Goal: Task Accomplishment & Management: Use online tool/utility

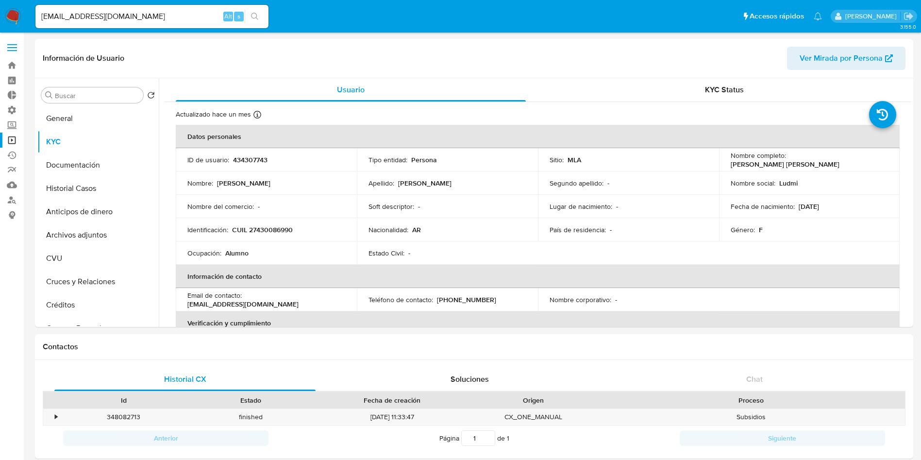
select select "10"
click at [11, 141] on link "Operaciones masivas" at bounding box center [58, 140] width 116 height 15
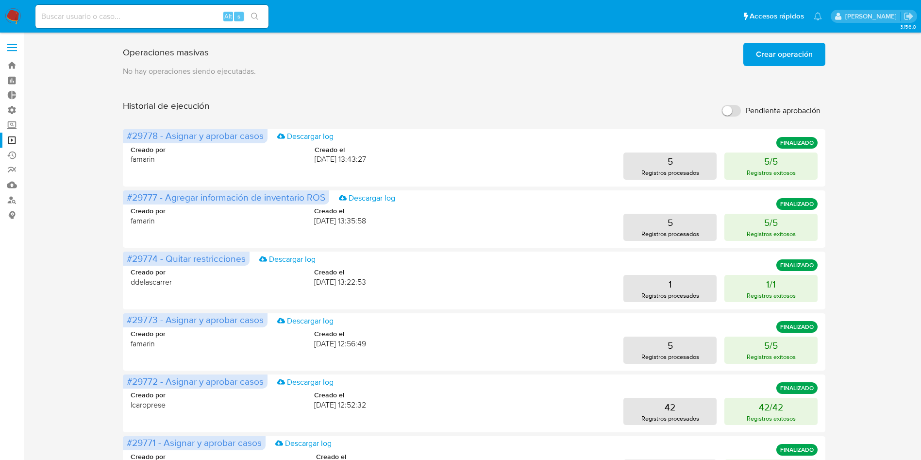
click at [803, 57] on span "Crear operación" at bounding box center [784, 54] width 57 height 21
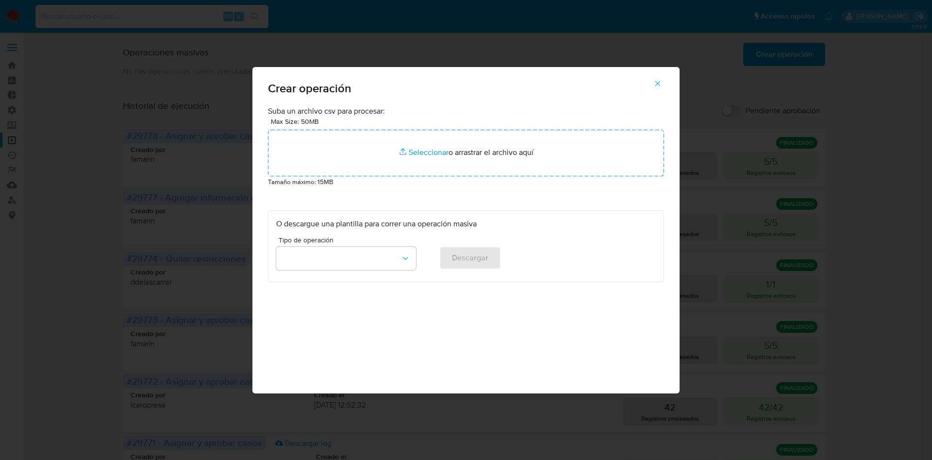
click at [664, 84] on button "button" at bounding box center [658, 83] width 34 height 23
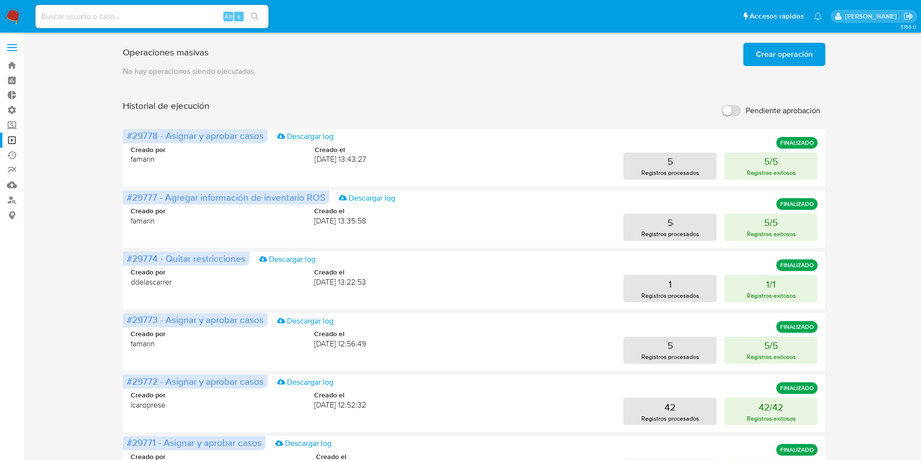
click at [764, 47] on span "Crear operación" at bounding box center [784, 54] width 57 height 21
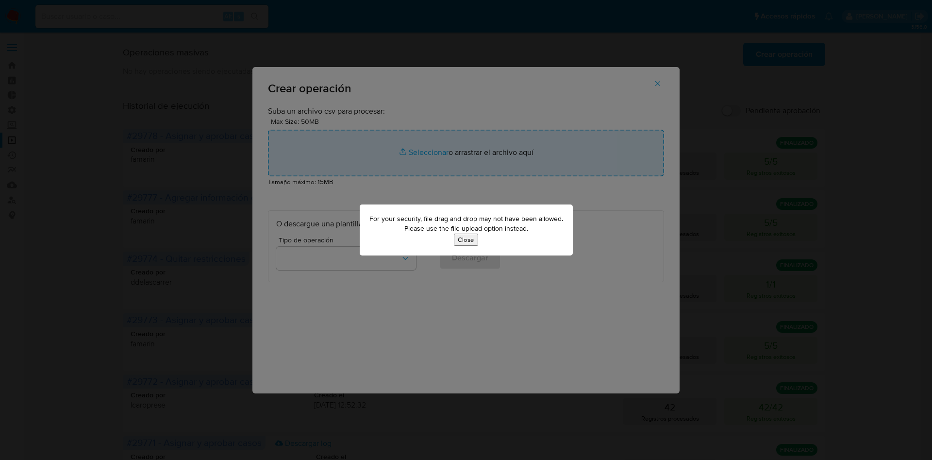
click at [463, 240] on button "Close" at bounding box center [466, 239] width 24 height 12
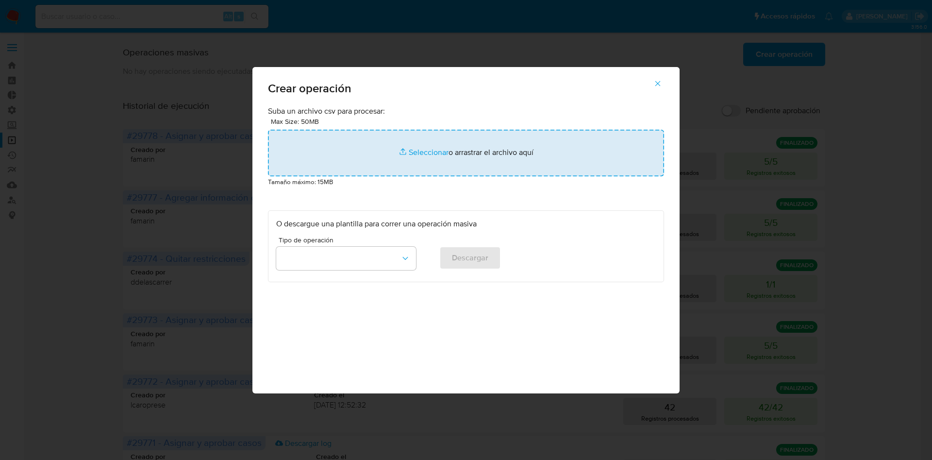
click at [427, 150] on input "file" at bounding box center [466, 153] width 396 height 47
type input "C:\fakepath\Copia de Macro - Cerrar ROS - Gus - Paso2 (56).csv"
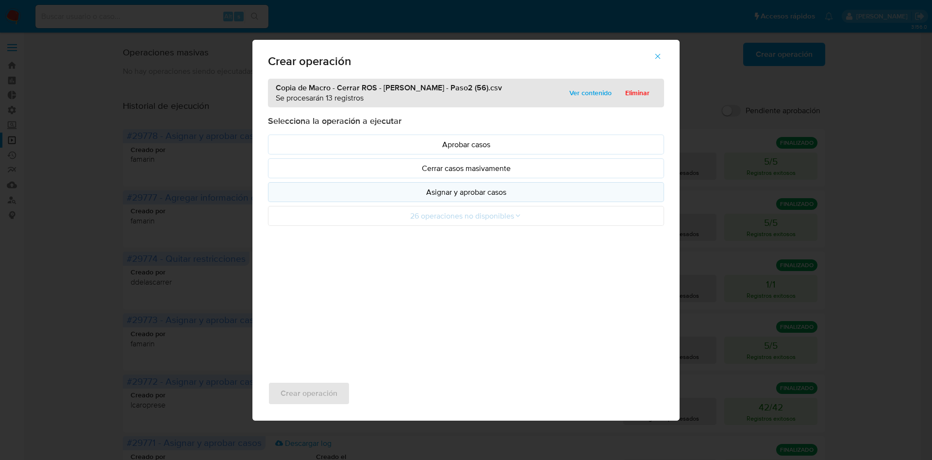
click at [481, 197] on p "Asignar y aprobar casos" at bounding box center [466, 191] width 380 height 11
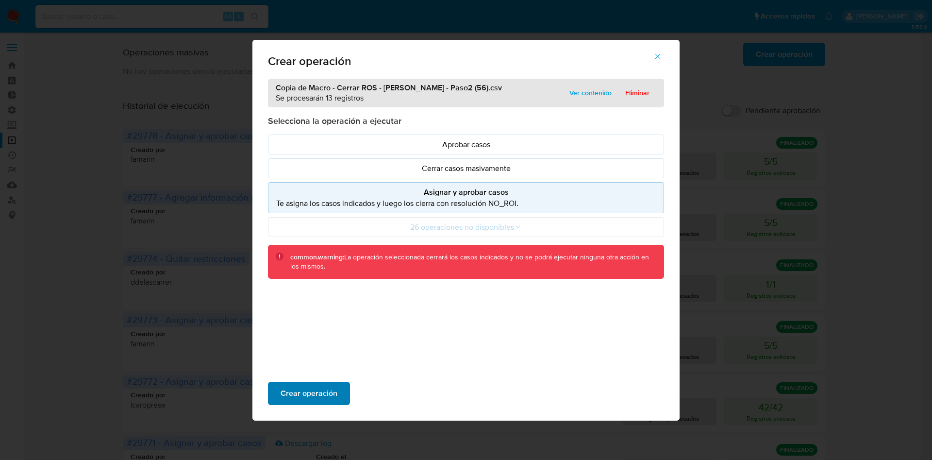
click at [308, 397] on span "Crear operación" at bounding box center [309, 393] width 57 height 21
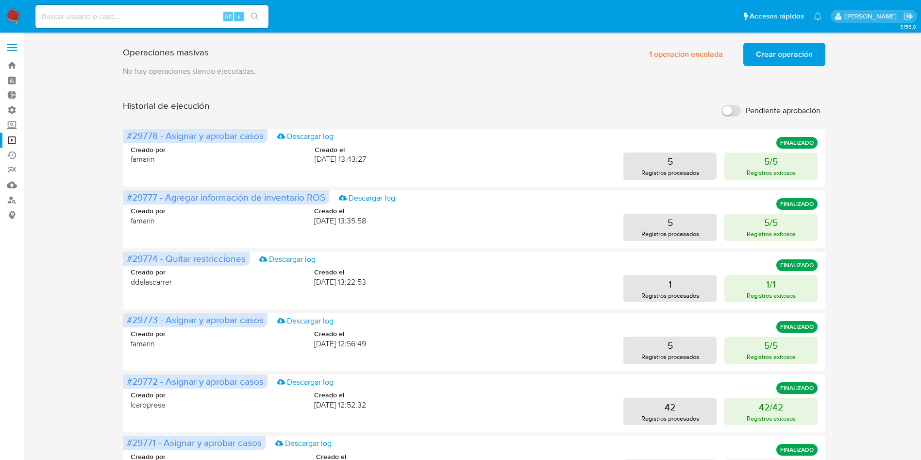
click at [861, 95] on div "Operaciones masivas 1 operación encolada Crear operación Sólo puede haber hasta…" at bounding box center [474, 404] width 878 height 731
click at [785, 57] on span "Crear operación" at bounding box center [784, 54] width 57 height 21
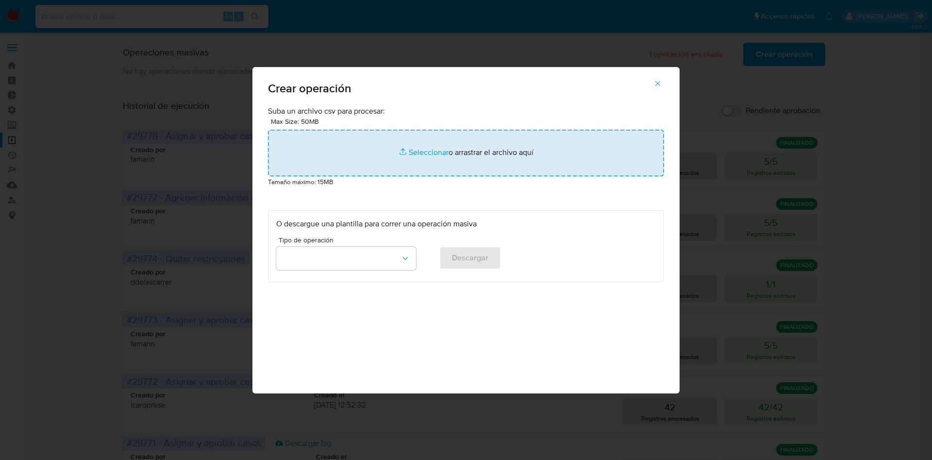
click at [415, 150] on input "file" at bounding box center [466, 153] width 396 height 47
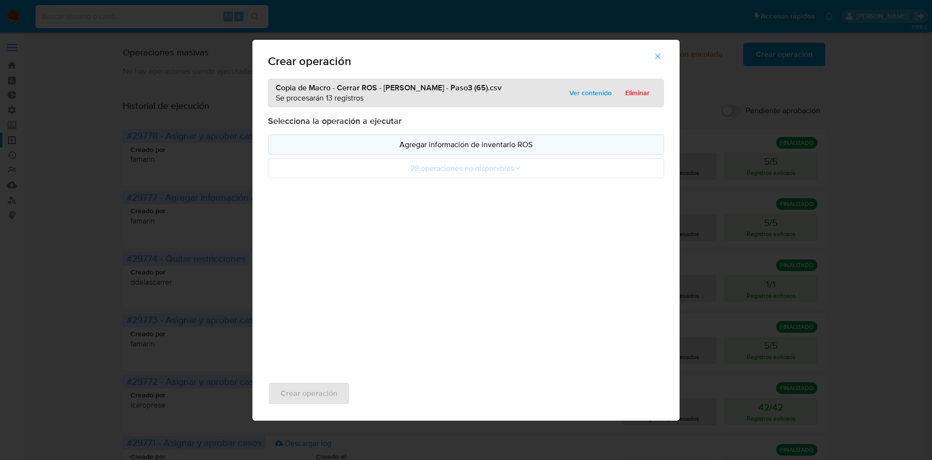
click at [469, 149] on p "Agregar información de inventario ROS" at bounding box center [466, 144] width 380 height 11
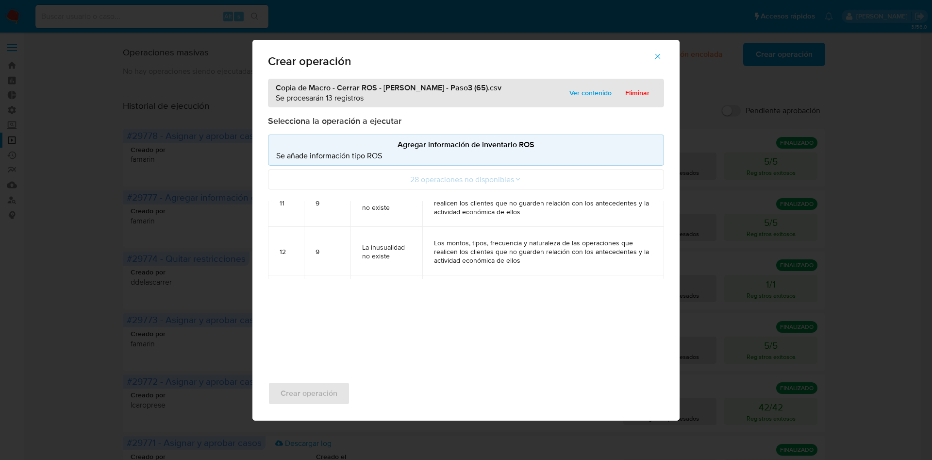
scroll to position [325, 0]
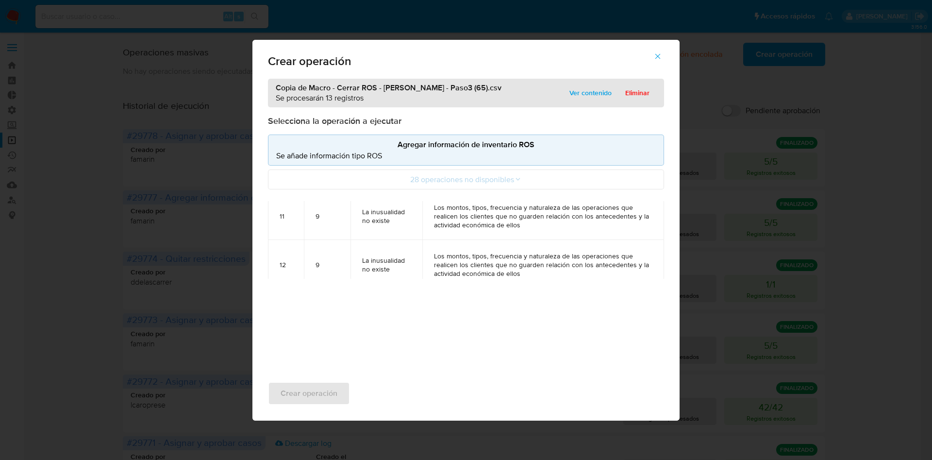
click at [660, 59] on icon "button" at bounding box center [657, 56] width 9 height 9
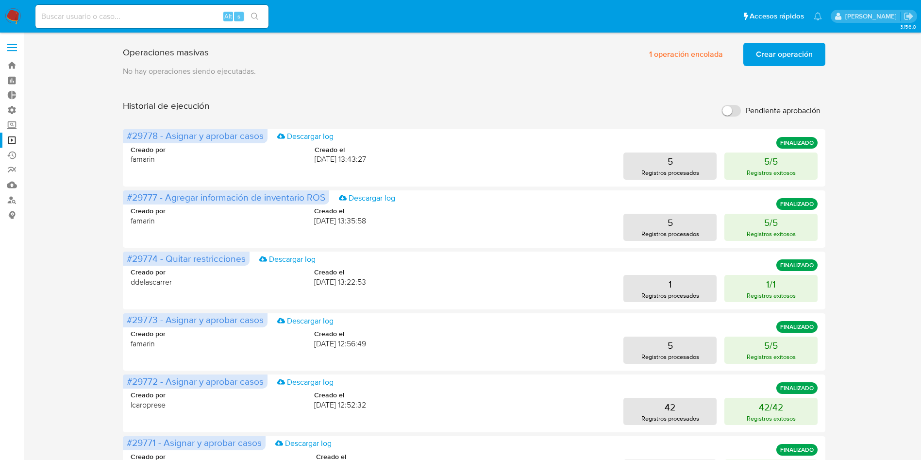
click at [789, 59] on span "Crear operación" at bounding box center [784, 54] width 57 height 21
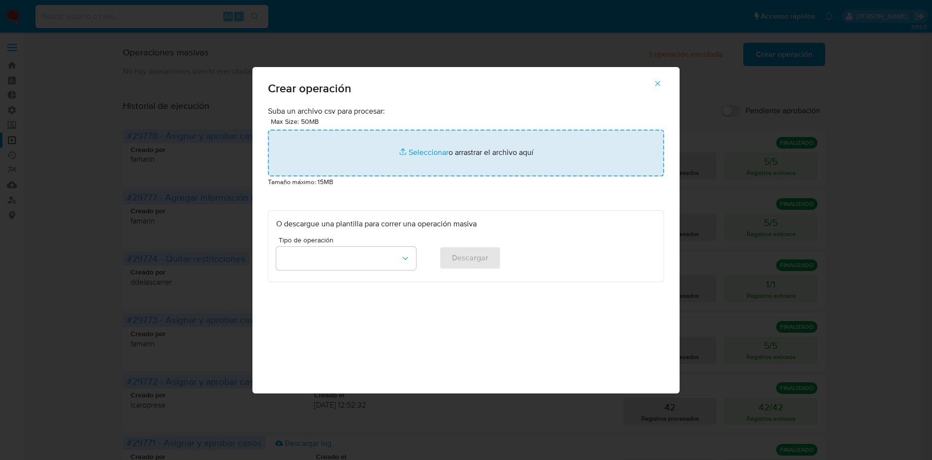
click at [424, 151] on input "file" at bounding box center [466, 153] width 396 height 47
type input "C:\fakepath\Copia de Macro - Cerrar ROS - Gus - Paso3 (65).csv"
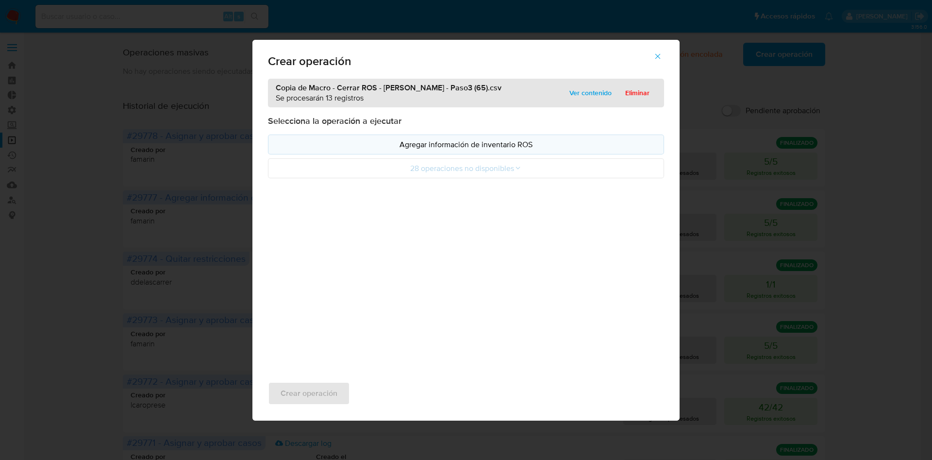
click at [480, 148] on p "Agregar información de inventario ROS" at bounding box center [466, 144] width 380 height 11
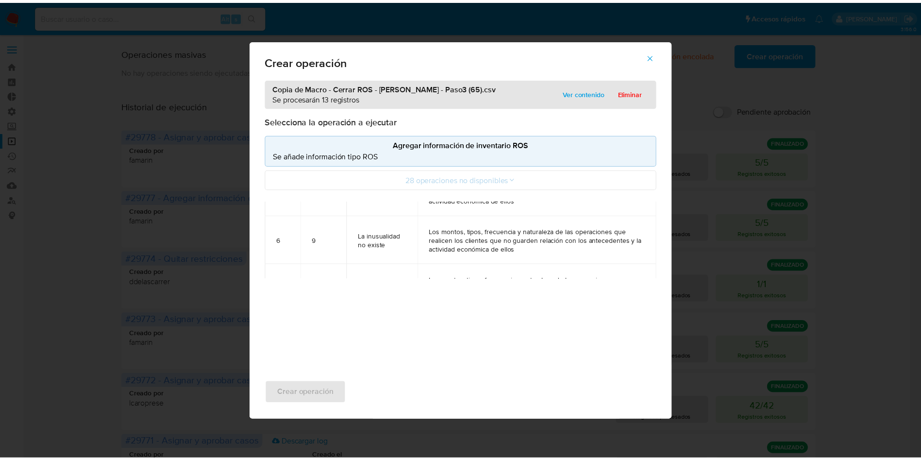
scroll to position [29, 0]
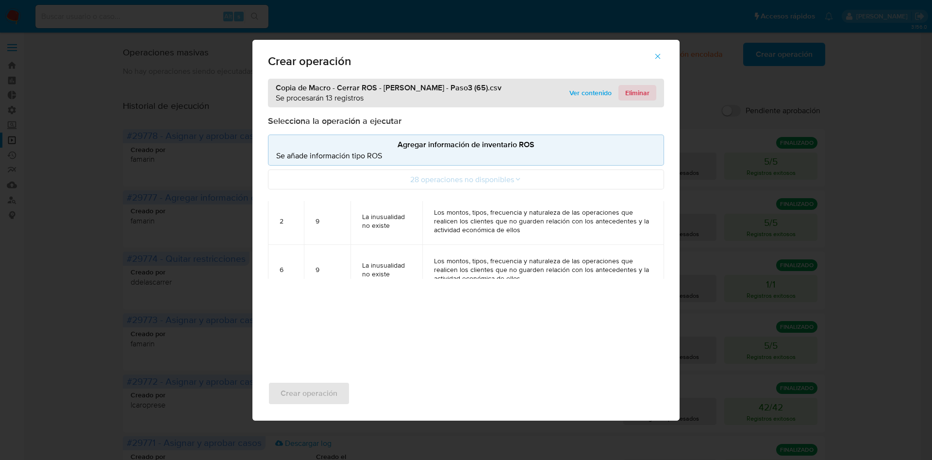
click at [629, 90] on span "Eliminar" at bounding box center [637, 93] width 24 height 14
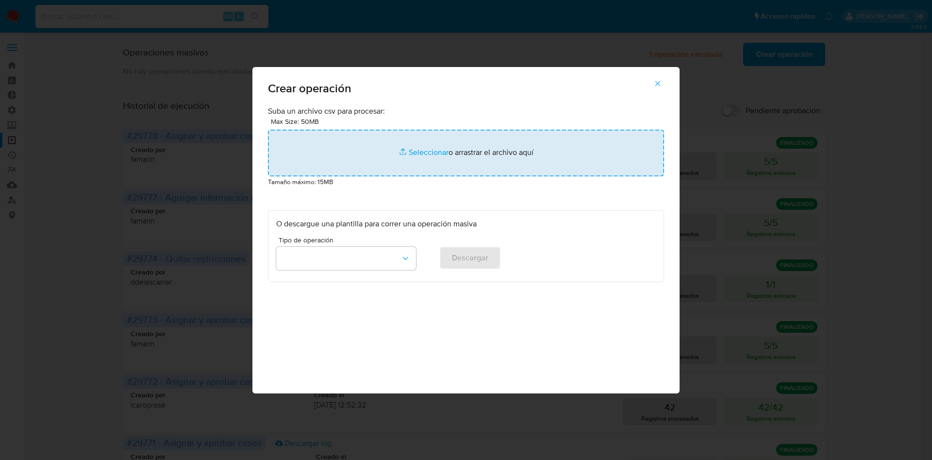
click at [412, 150] on input "file" at bounding box center [466, 153] width 396 height 47
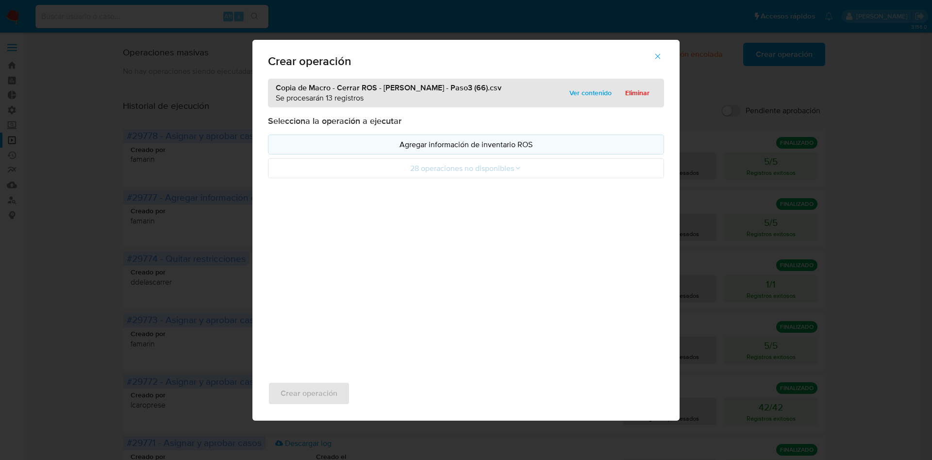
click at [461, 146] on p "Agregar información de inventario ROS" at bounding box center [466, 144] width 380 height 11
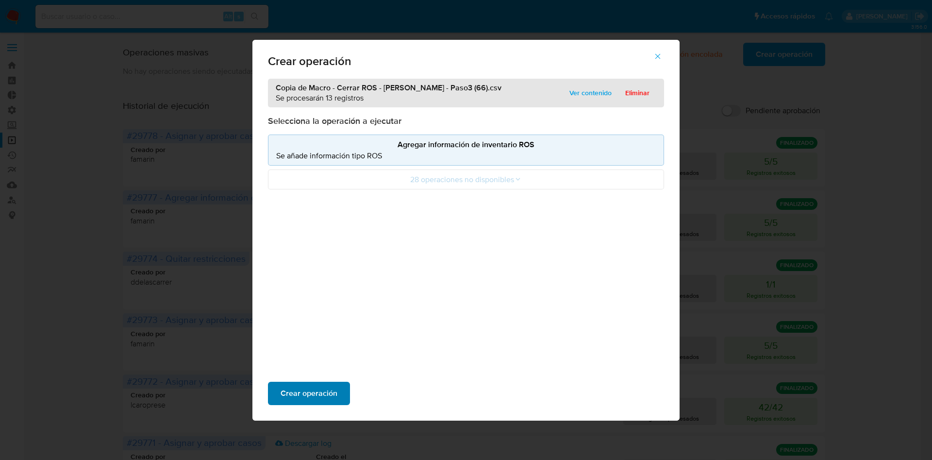
click at [324, 388] on span "Crear operación" at bounding box center [309, 393] width 57 height 21
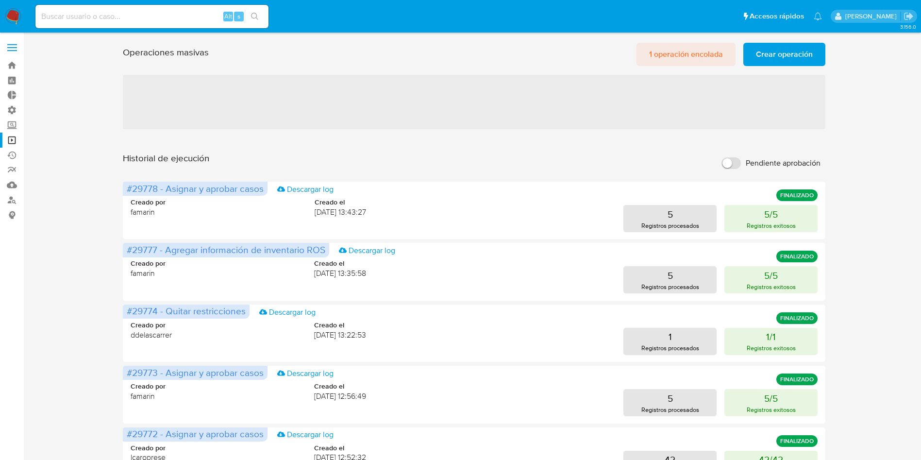
click at [679, 51] on span "1 operación encolada" at bounding box center [686, 54] width 74 height 21
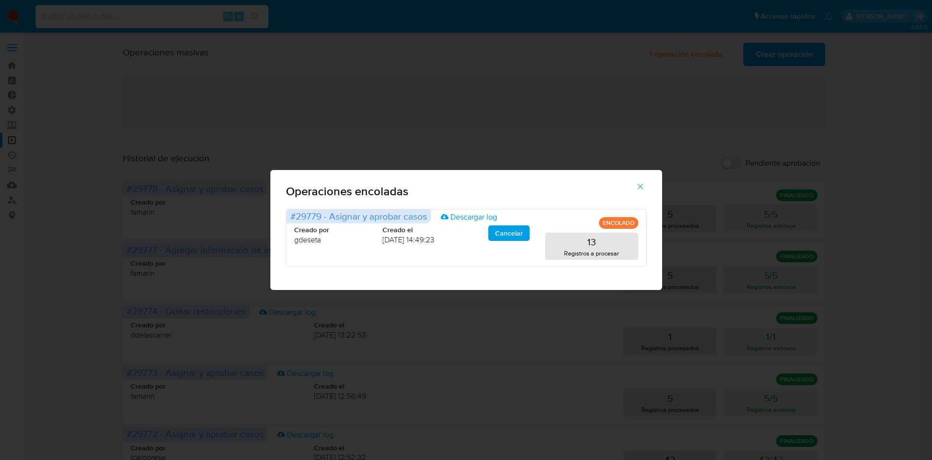
click at [640, 188] on icon "button" at bounding box center [640, 186] width 9 height 9
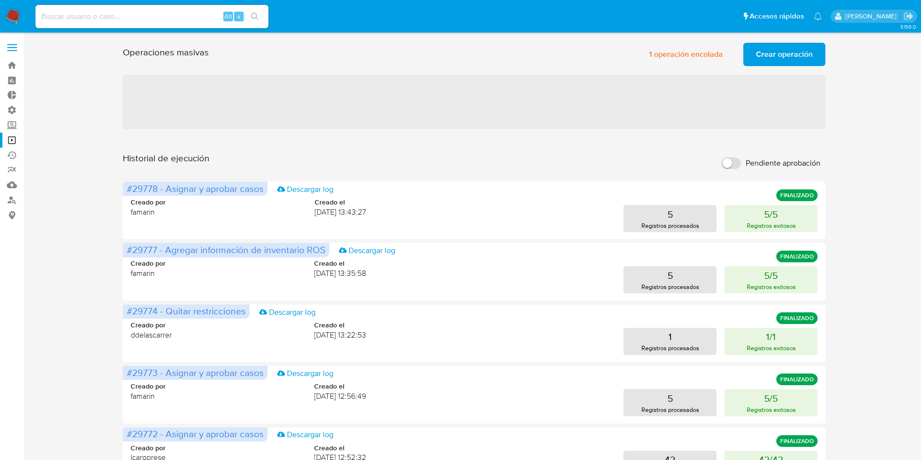
click at [892, 69] on div "Operaciones masivas 1 operación encolada Crear operación Sólo puede haber hasta…" at bounding box center [474, 431] width 878 height 784
click at [784, 50] on span "Crear operación" at bounding box center [784, 54] width 57 height 21
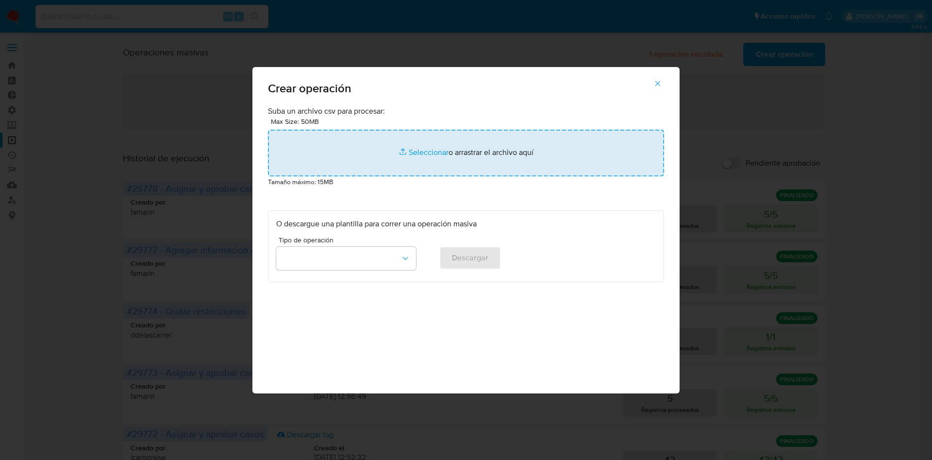
click at [410, 150] on input "file" at bounding box center [466, 153] width 396 height 47
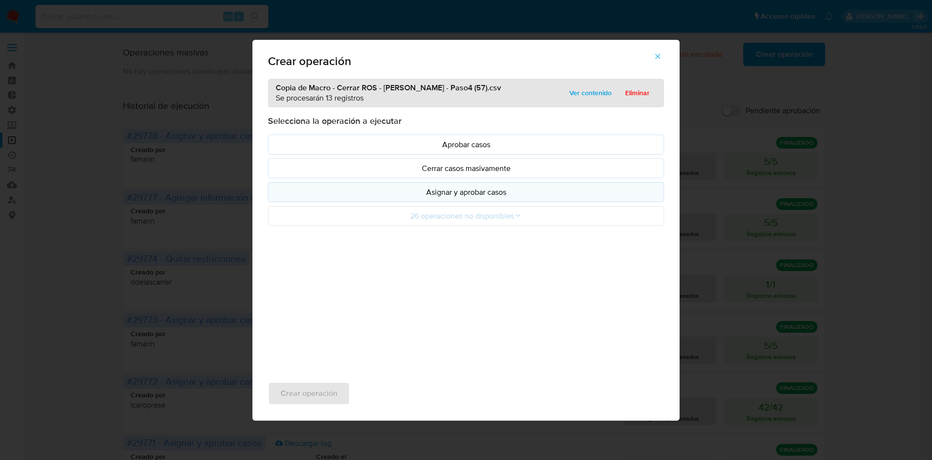
drag, startPoint x: 410, startPoint y: 150, endPoint x: 487, endPoint y: 195, distance: 89.2
click at [487, 195] on p "Asignar y aprobar casos" at bounding box center [466, 191] width 380 height 11
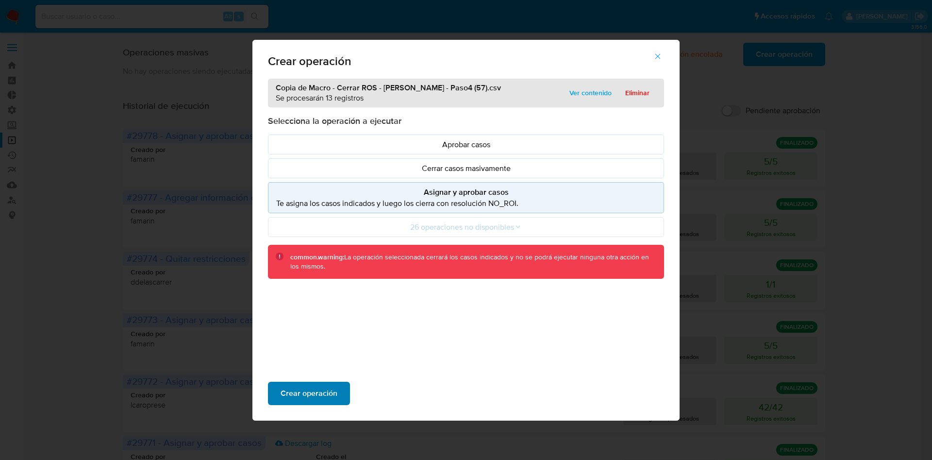
click at [300, 398] on span "Crear operación" at bounding box center [309, 393] width 57 height 21
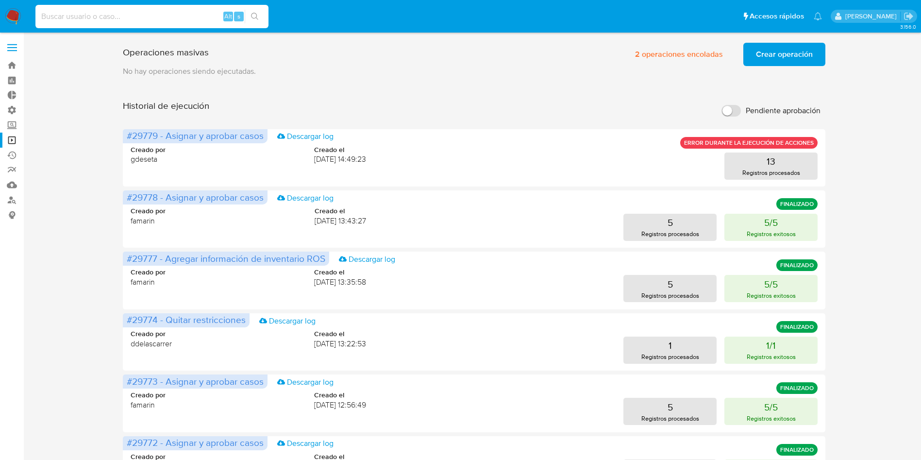
click at [157, 20] on input at bounding box center [151, 16] width 233 height 13
paste input "dLOiKLcTOPfueFRUQBxPu6ne"
type input "dLOiKLcTOPfueFRUQBxPu6ne"
click at [257, 13] on icon "search-icon" at bounding box center [255, 17] width 8 height 8
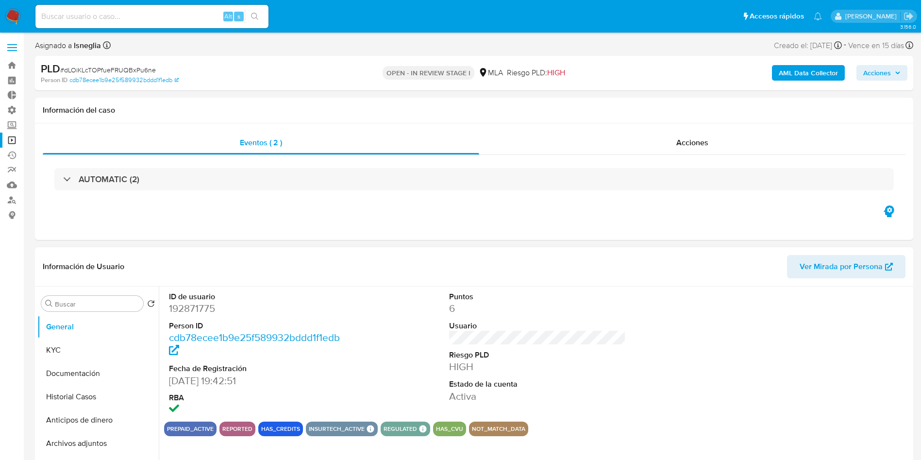
select select "10"
click at [15, 17] on img at bounding box center [13, 16] width 17 height 17
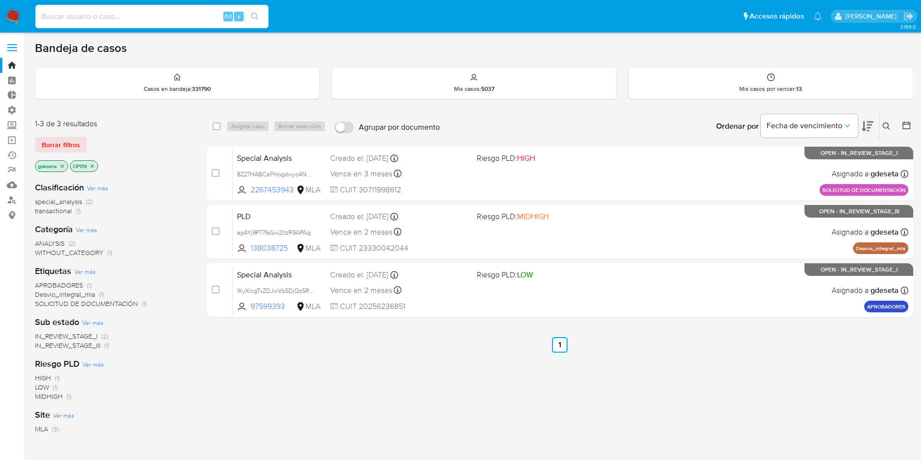
click at [164, 20] on input at bounding box center [151, 16] width 233 height 13
paste input "xdathVD8maD8A3Fftp2DkxmK"
type input "xdathVD8maD8A3Fftp2DkxmK"
click at [261, 17] on button "search-icon" at bounding box center [255, 17] width 20 height 14
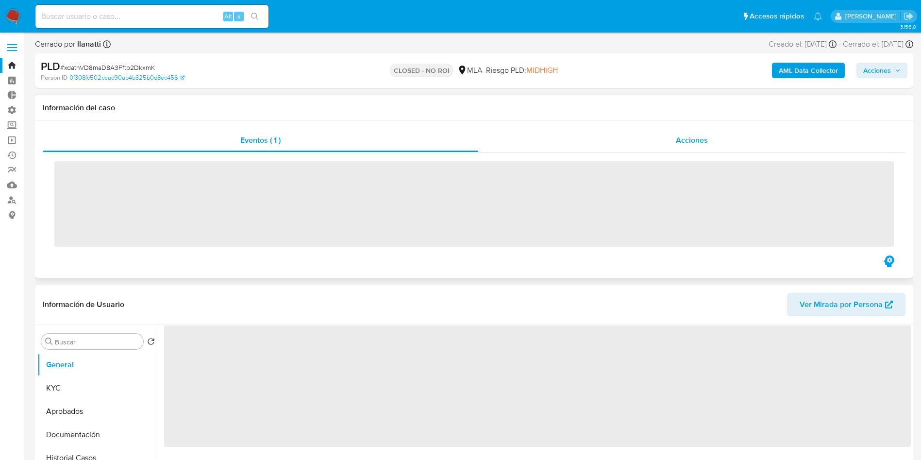
click at [691, 143] on span "Acciones" at bounding box center [692, 139] width 32 height 11
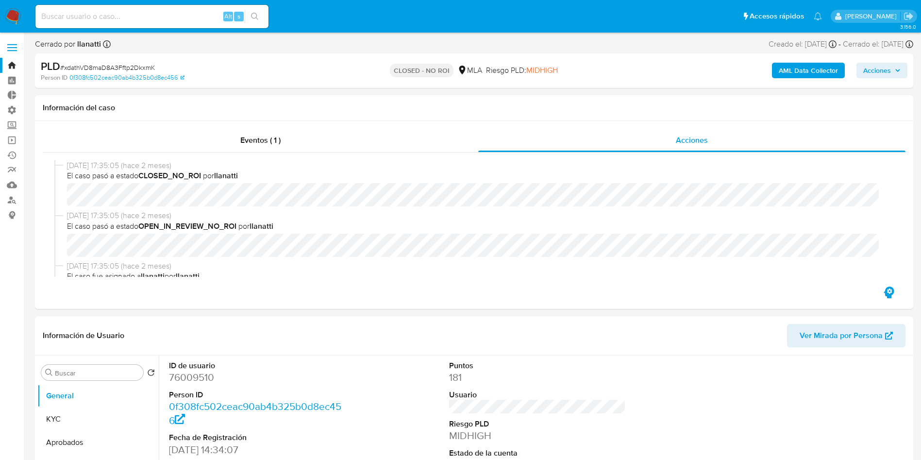
select select "10"
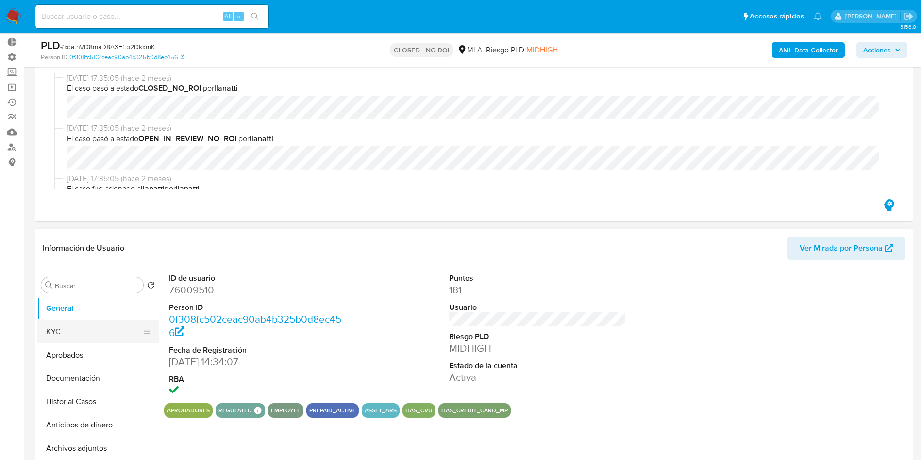
scroll to position [73, 0]
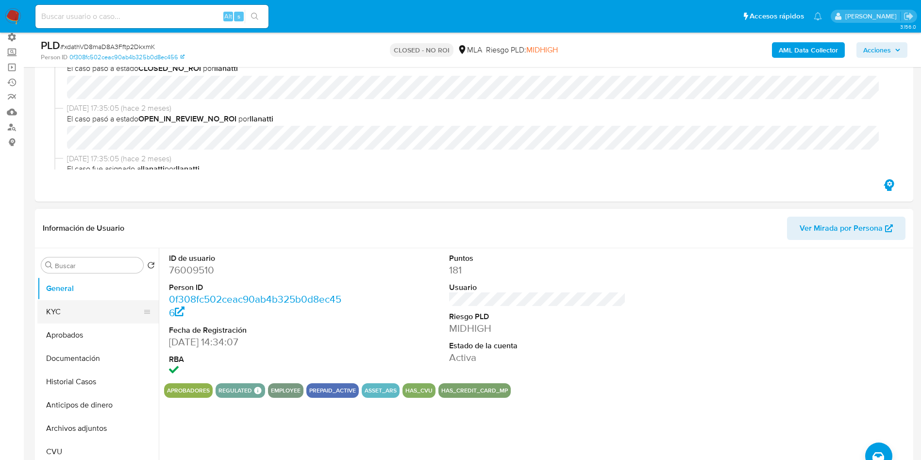
click at [79, 313] on button "KYC" at bounding box center [94, 311] width 114 height 23
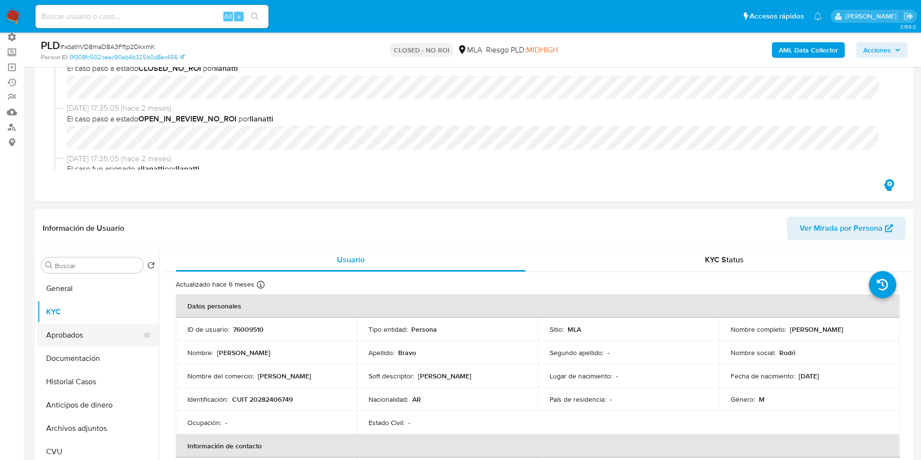
click at [103, 333] on button "Aprobados" at bounding box center [94, 334] width 114 height 23
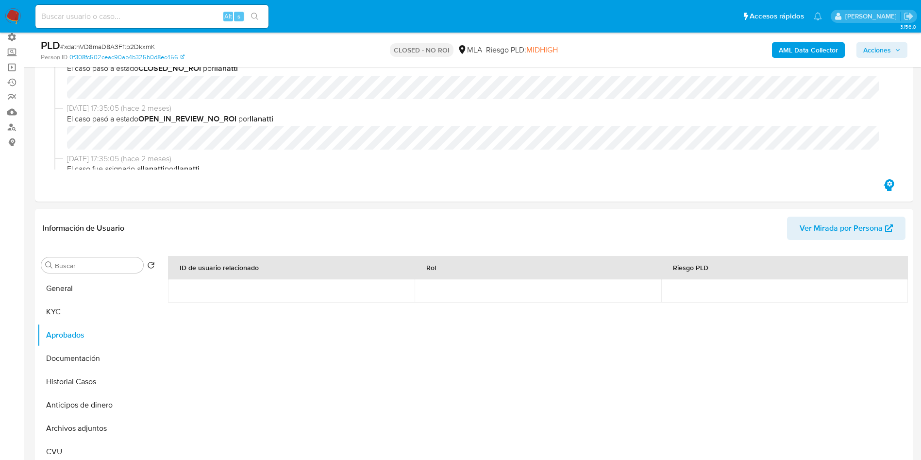
click at [133, 18] on input at bounding box center [151, 16] width 233 height 13
paste input "3oLLcLrN11s1TvdFy4O1yumH"
type input "3oLLcLrN11s1TvdFy4O1yumH"
click at [254, 11] on button "search-icon" at bounding box center [255, 17] width 20 height 14
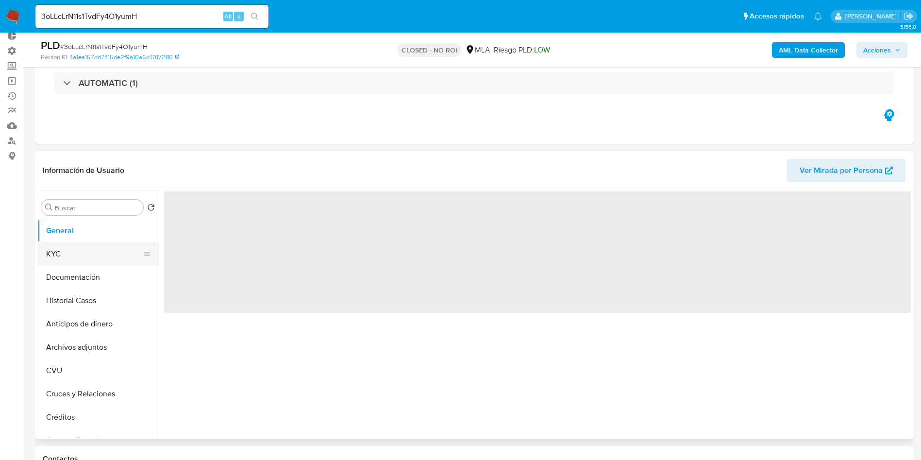
scroll to position [73, 0]
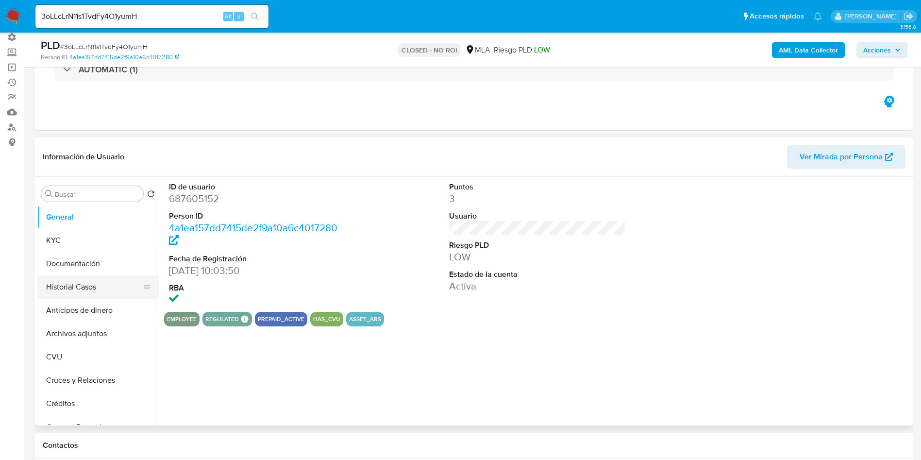
click at [63, 285] on button "Historial Casos" at bounding box center [94, 286] width 114 height 23
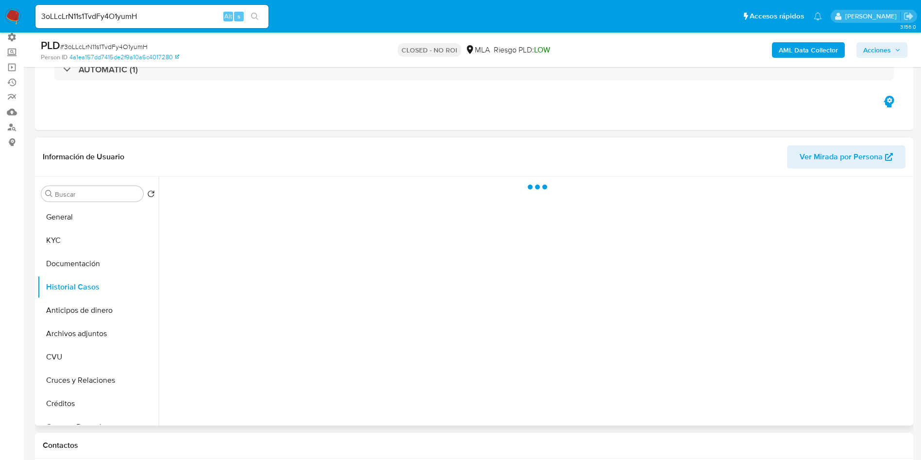
select select "10"
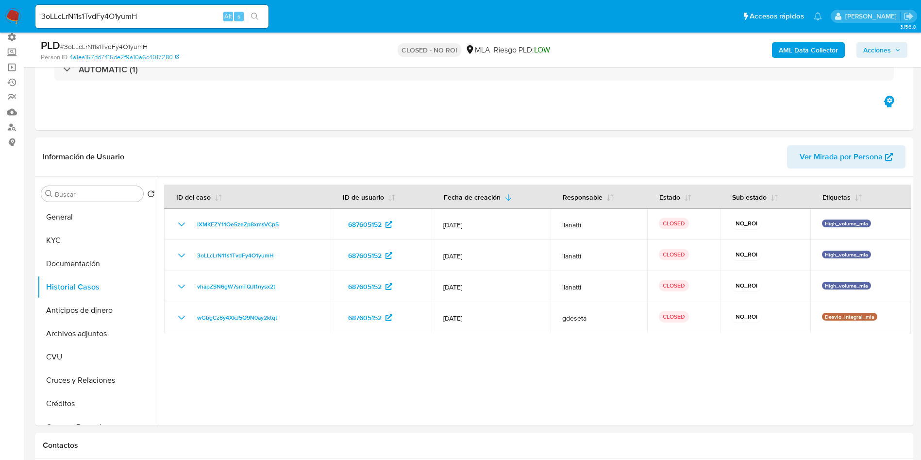
click at [17, 14] on img at bounding box center [13, 16] width 17 height 17
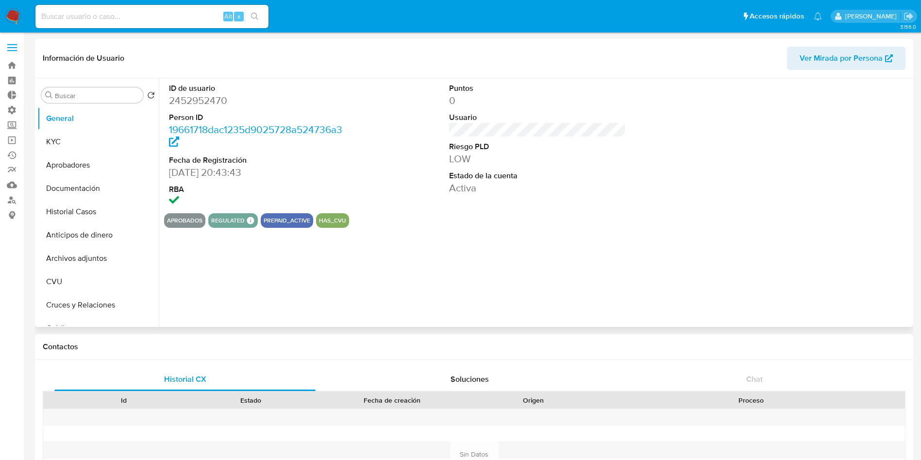
select select "10"
click at [84, 208] on button "Historial Casos" at bounding box center [94, 211] width 114 height 23
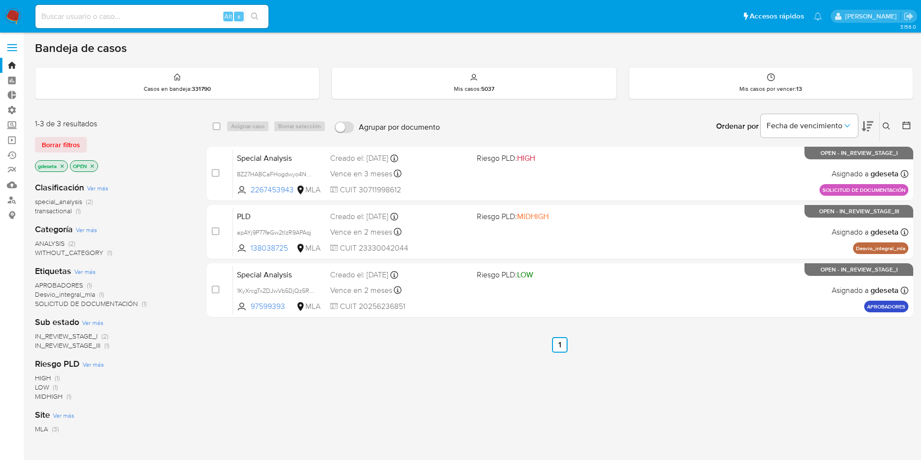
click at [158, 18] on input at bounding box center [151, 16] width 233 height 13
paste input "kJfMsN9OfNSwj1w9AQ2iiXtG"
type input "kJfMsN9OfNSwj1w9AQ2iiXtG"
click at [252, 13] on icon "search-icon" at bounding box center [255, 17] width 8 height 8
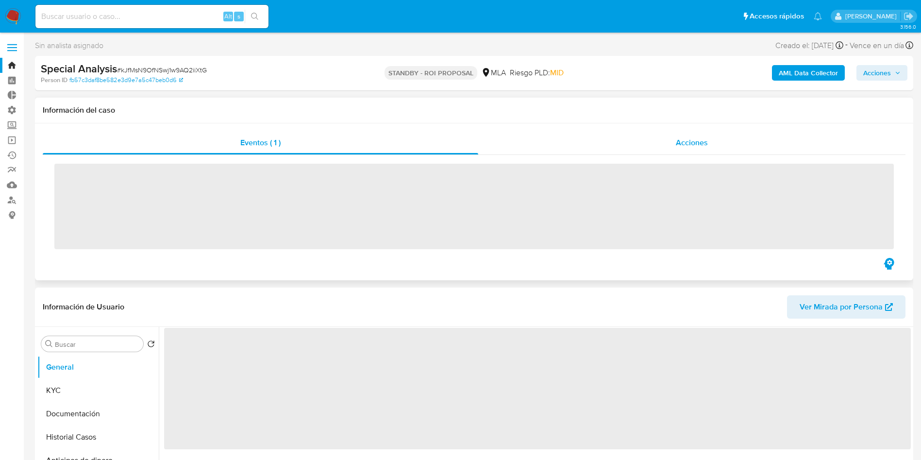
click at [636, 138] on div "Acciones" at bounding box center [691, 142] width 427 height 23
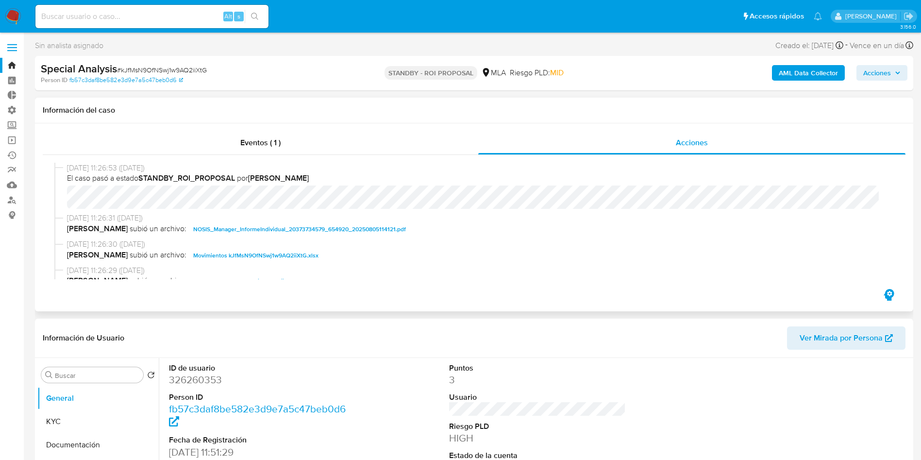
select select "10"
click at [144, 18] on input at bounding box center [151, 16] width 233 height 13
paste input "kJfMsN9OfNSwj1w9AQ2iiXtG"
click at [260, 17] on button "search-icon" at bounding box center [255, 17] width 20 height 14
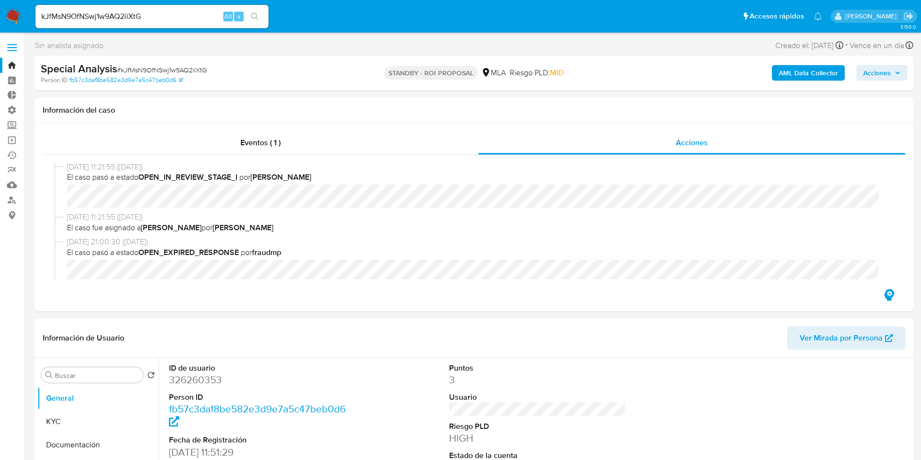
scroll to position [73, 0]
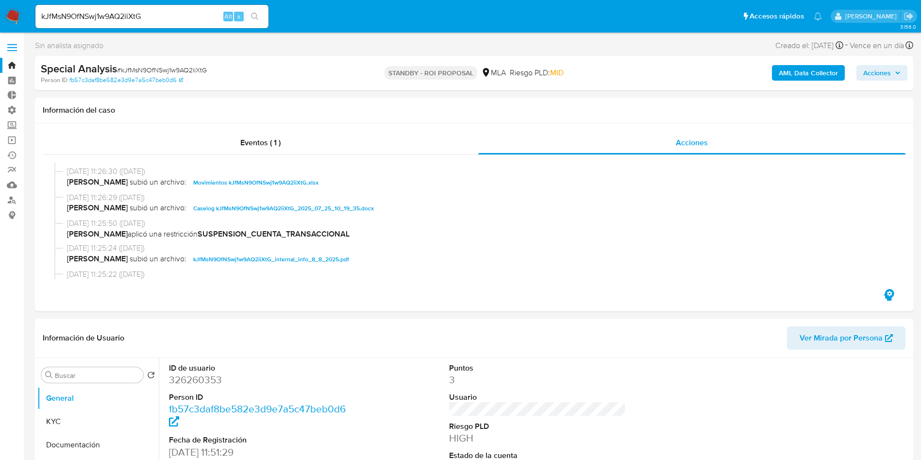
click at [260, 13] on button "search-icon" at bounding box center [255, 17] width 20 height 14
click at [282, 144] on div "Eventos ( 1 )" at bounding box center [260, 142] width 435 height 23
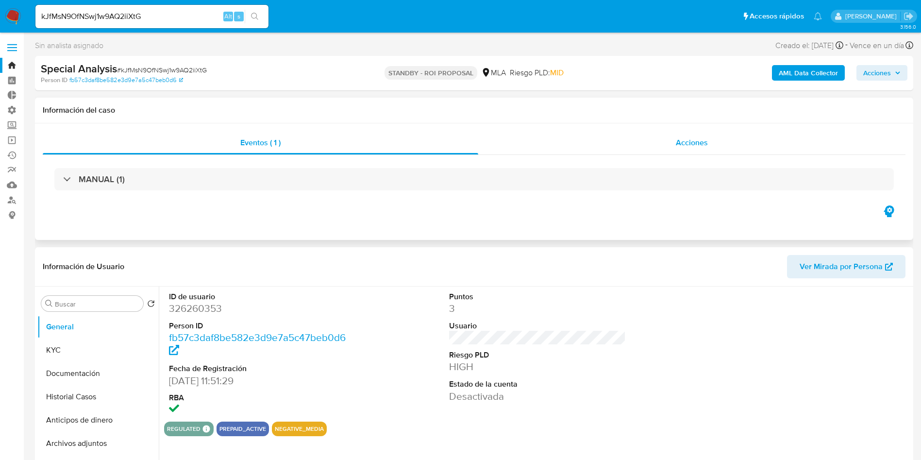
click at [691, 145] on span "Acciones" at bounding box center [692, 142] width 32 height 11
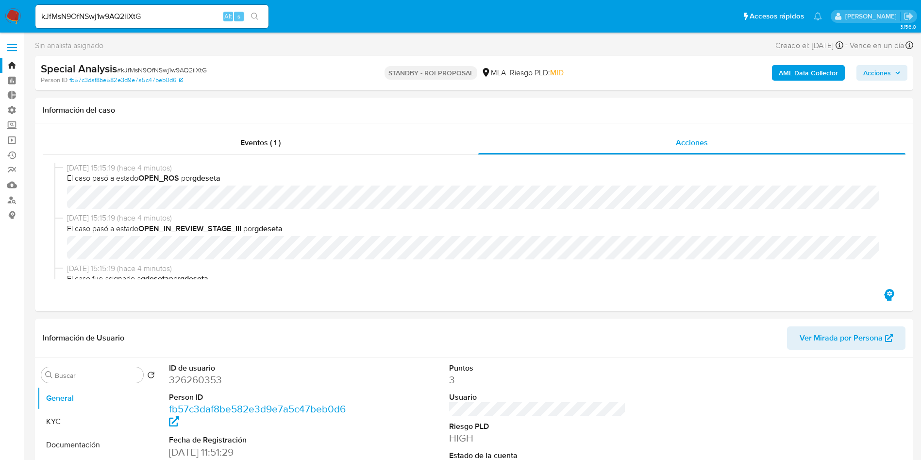
click at [116, 16] on input "kJfMsN9OfNSwj1w9AQ2iiXtG" at bounding box center [151, 16] width 233 height 13
paste input "3oLLcLrN11s1TvdFy4O1yumH"
click at [267, 21] on input "3oLLcLrN11s1TvdFy4O1yumH" at bounding box center [151, 16] width 233 height 13
type input "3oLLcLrN11s1TvdFy4O1yumH"
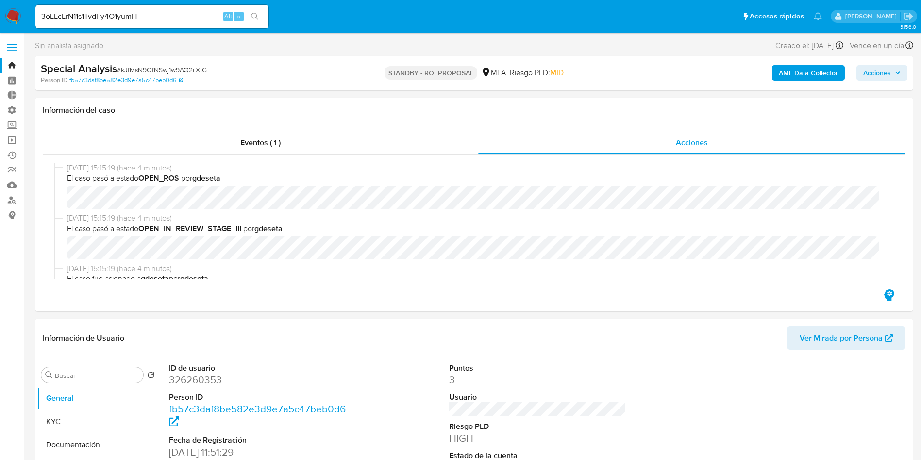
click at [257, 15] on icon "search-icon" at bounding box center [255, 17] width 8 height 8
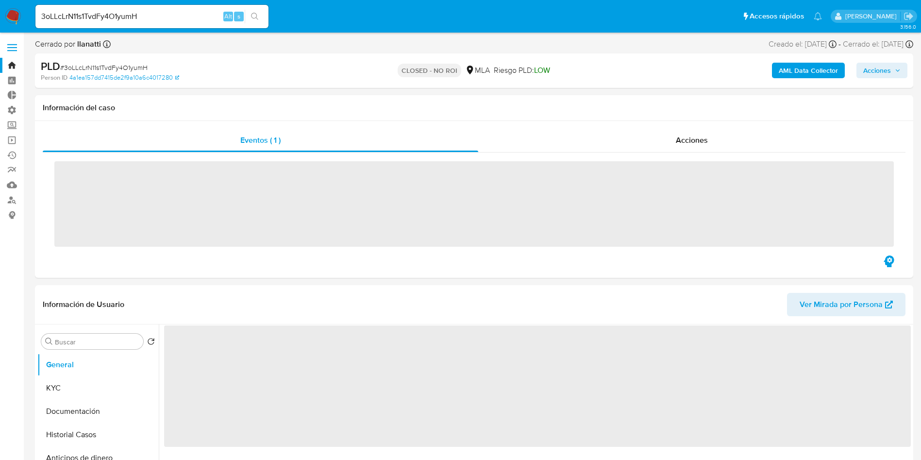
click at [696, 145] on span "Acciones" at bounding box center [692, 139] width 32 height 11
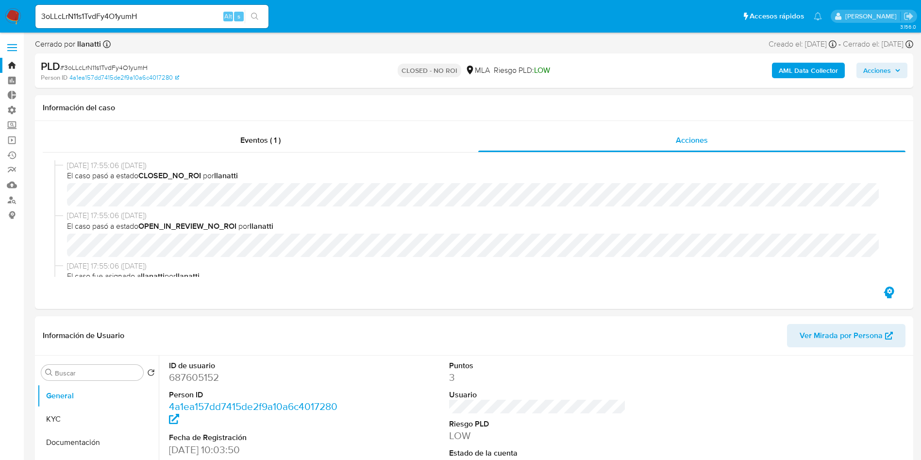
select select "10"
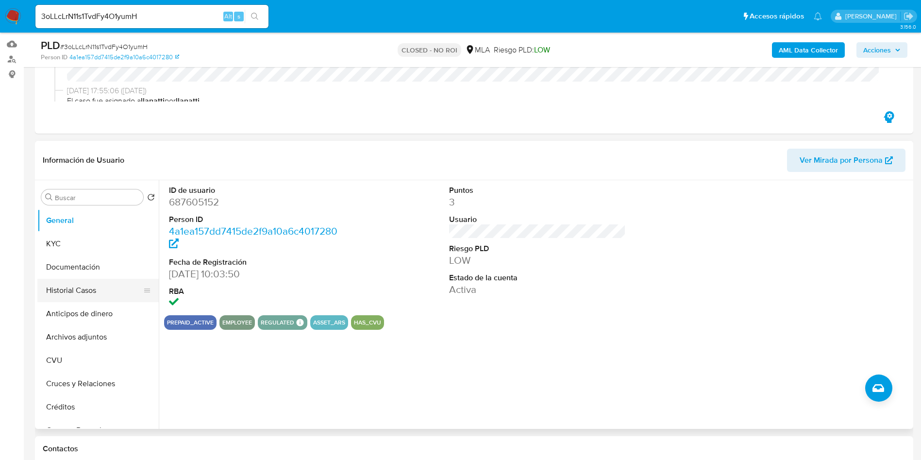
scroll to position [146, 0]
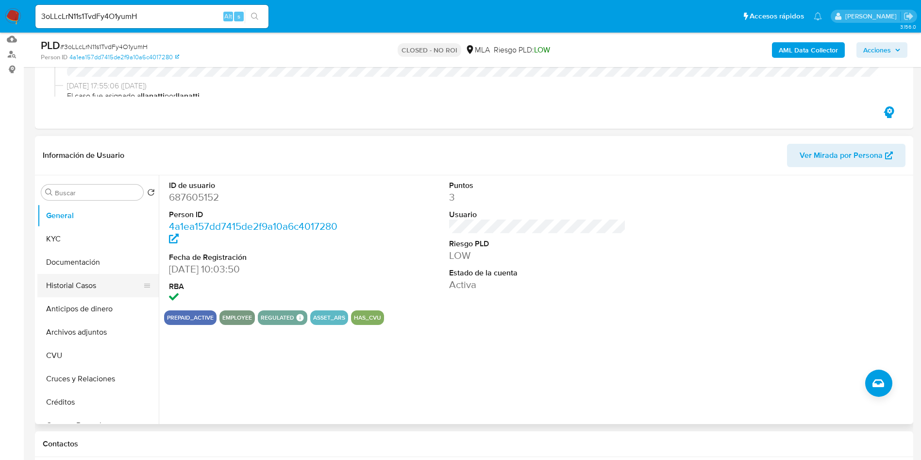
click at [75, 280] on button "Historial Casos" at bounding box center [94, 285] width 114 height 23
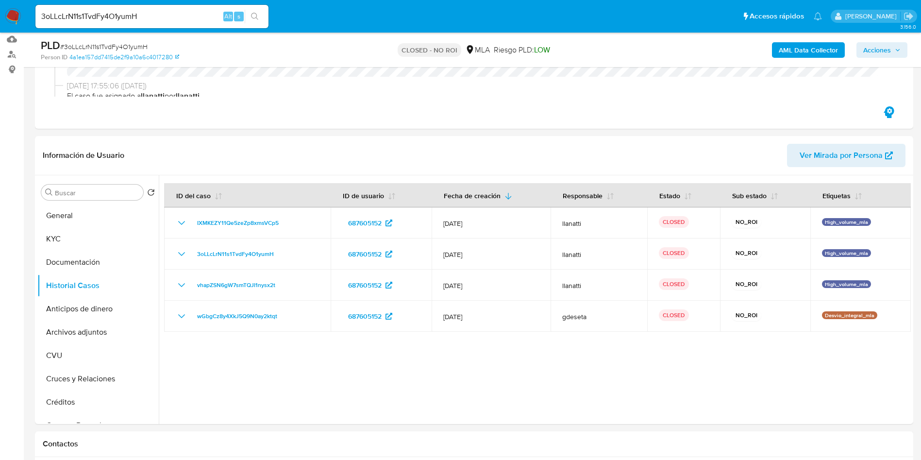
click at [114, 17] on input "3oLLcLrN11s1TvdFy4O1yumH" at bounding box center [151, 16] width 233 height 13
paste input "xdathVD8maD8A3Fftp2DkxmK"
type input "xdathVD8maD8A3Fftp2DkxmK"
click at [255, 15] on icon "search-icon" at bounding box center [255, 17] width 8 height 8
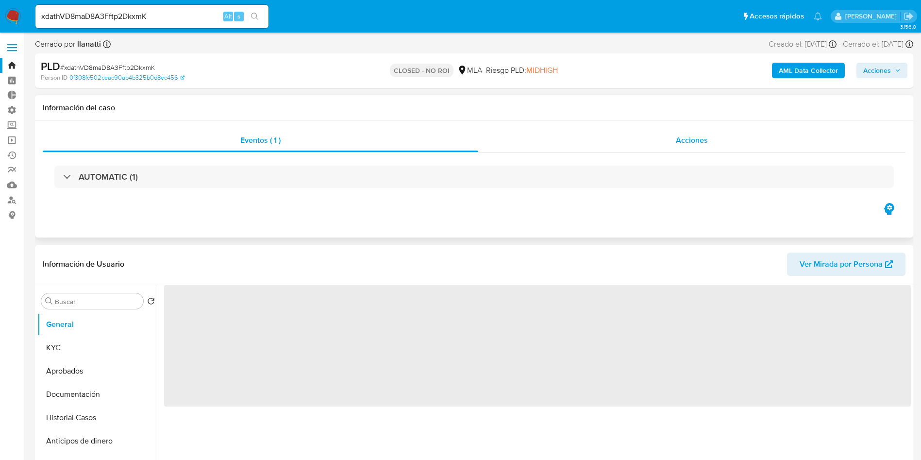
click at [712, 150] on div "Acciones" at bounding box center [691, 140] width 427 height 23
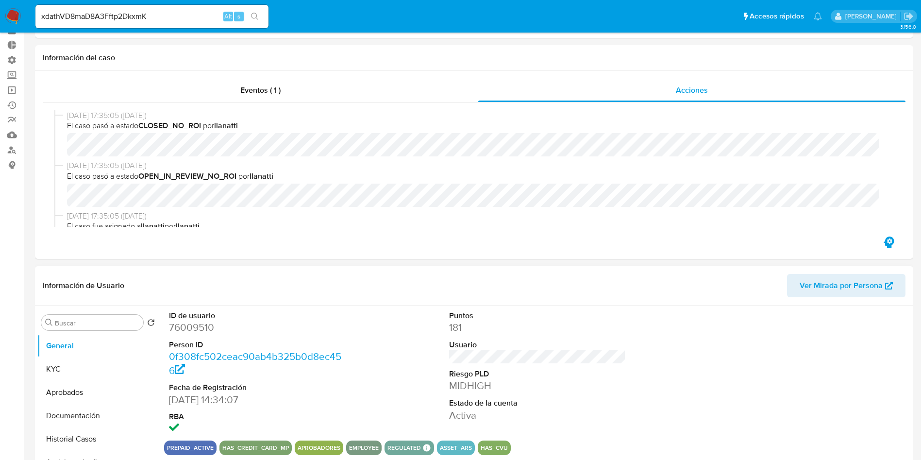
scroll to position [73, 0]
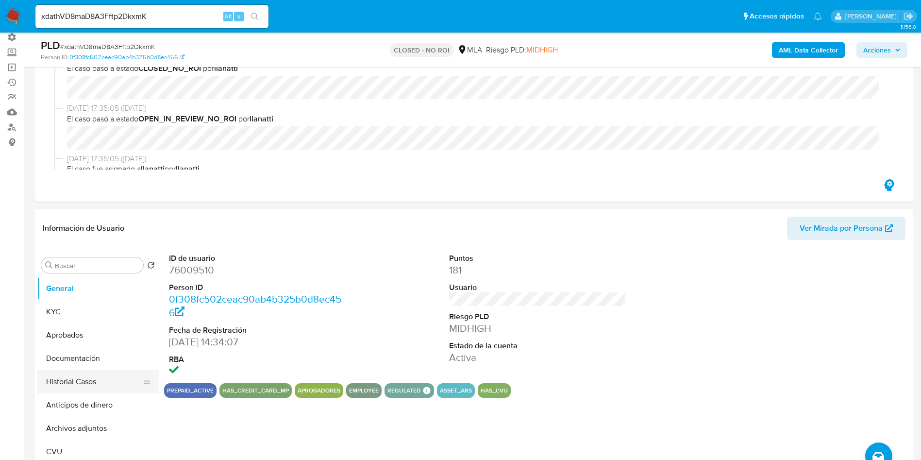
click at [45, 380] on button "Historial Casos" at bounding box center [94, 381] width 114 height 23
select select "10"
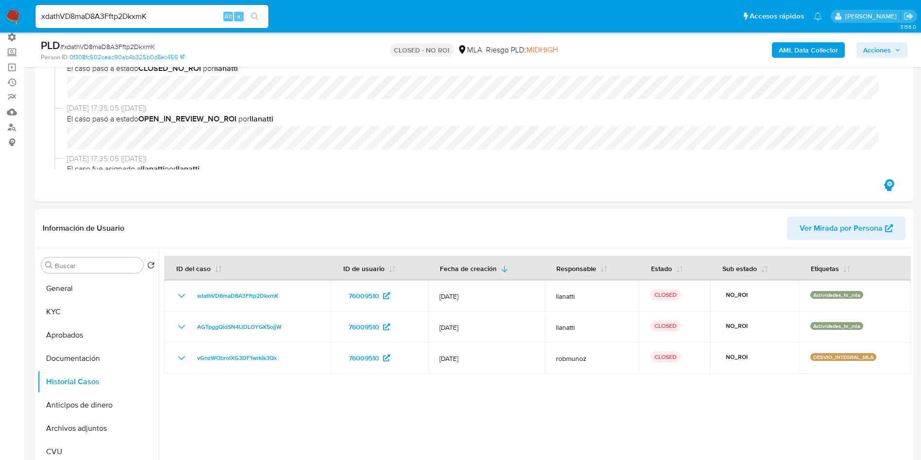
click at [132, 16] on input "xdathVD8maD8A3Fftp2DkxmK" at bounding box center [151, 16] width 233 height 13
paste input "ep5Rdghi9h67jiospuYMIEkt"
type input "ep5Rdghi9h67jiospuYMIEkt"
click at [262, 19] on button "search-icon" at bounding box center [255, 17] width 20 height 14
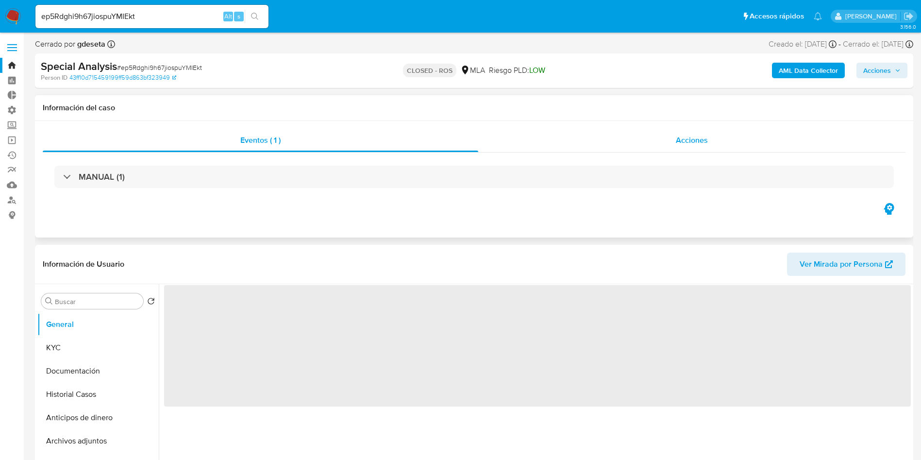
click at [695, 142] on span "Acciones" at bounding box center [692, 139] width 32 height 11
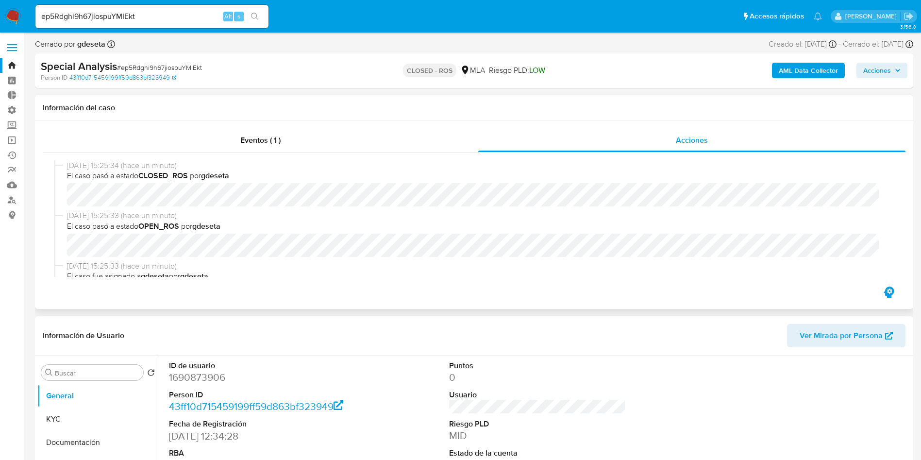
select select "10"
click at [137, 23] on div "ep5Rdghi9h67jiospuYMIEkt Alt s" at bounding box center [151, 16] width 233 height 23
click at [137, 12] on input "ep5Rdghi9h67jiospuYMIEkt" at bounding box center [151, 16] width 233 height 13
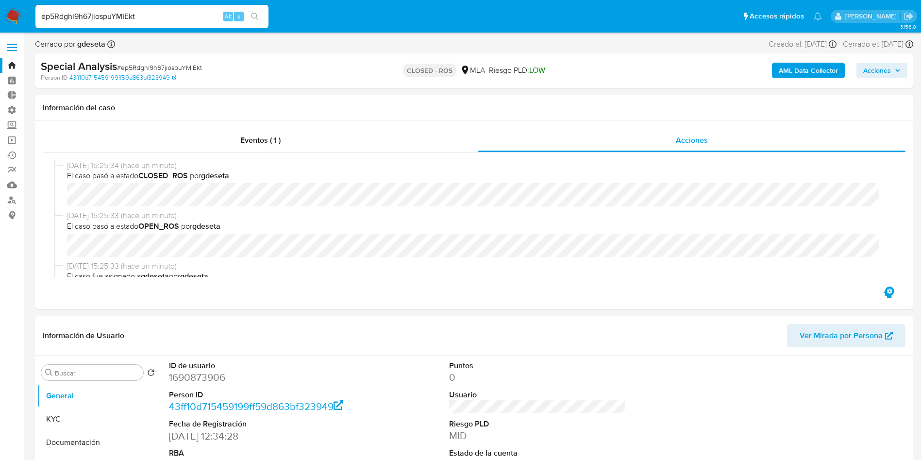
paste input "r7sWTSIahLsPQDRY58OOTdN5"
type input "r7sWTSIahLsPQDRY58OOTdN5"
click at [257, 13] on icon "search-icon" at bounding box center [255, 17] width 8 height 8
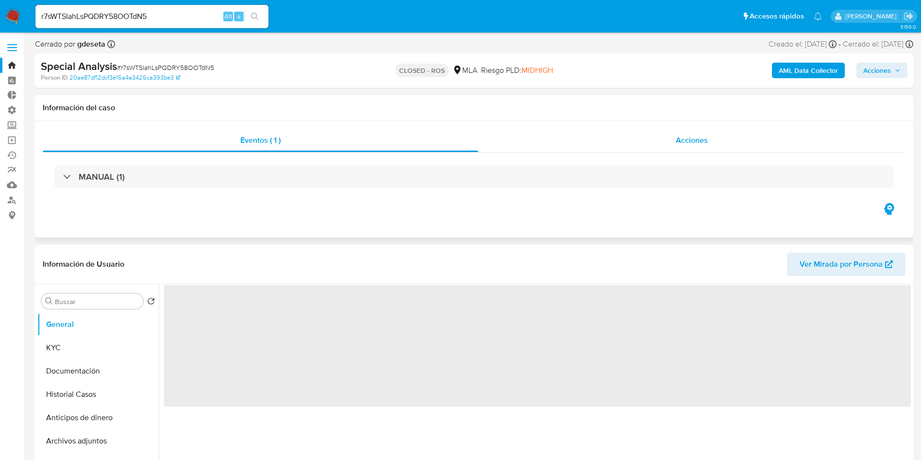
click at [676, 143] on span "Acciones" at bounding box center [692, 139] width 32 height 11
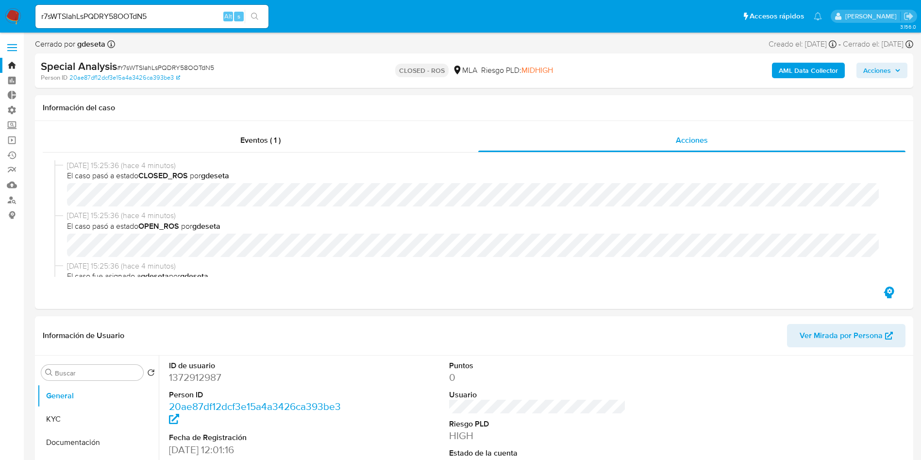
select select "10"
click at [151, 9] on div "r7sWTSIahLsPQDRY58OOTdN5 Alt s" at bounding box center [151, 16] width 233 height 23
click at [150, 12] on input "r7sWTSIahLsPQDRY58OOTdN5" at bounding box center [151, 16] width 233 height 13
paste input "Xpr6WHHKO2Y238J6UzJjHd9j"
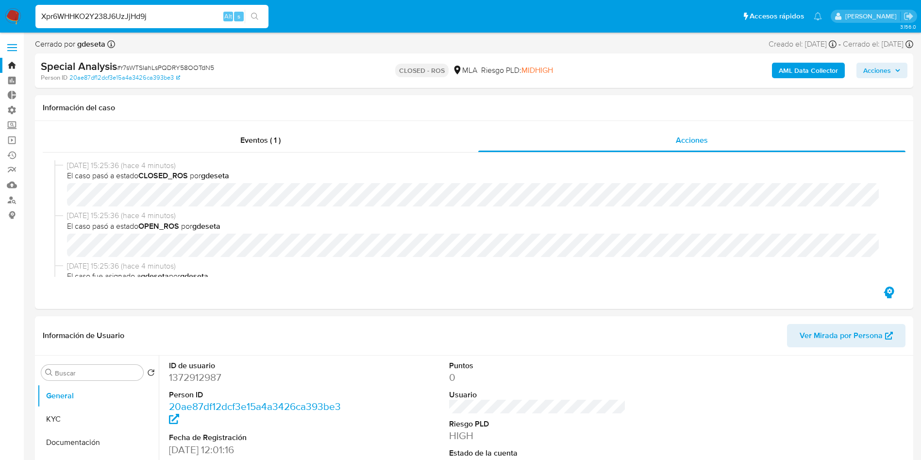
type input "Xpr6WHHKO2Y238J6UzJjHd9j"
click at [251, 14] on icon "search-icon" at bounding box center [254, 16] width 7 height 7
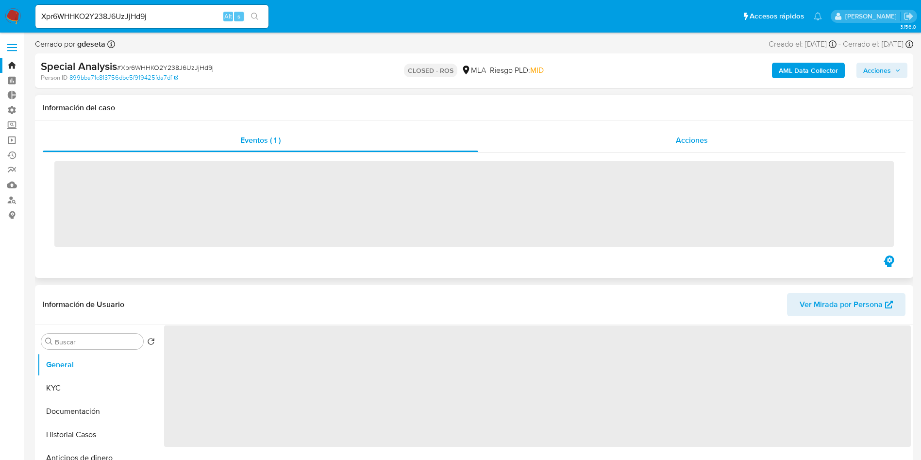
click at [684, 143] on span "Acciones" at bounding box center [692, 139] width 32 height 11
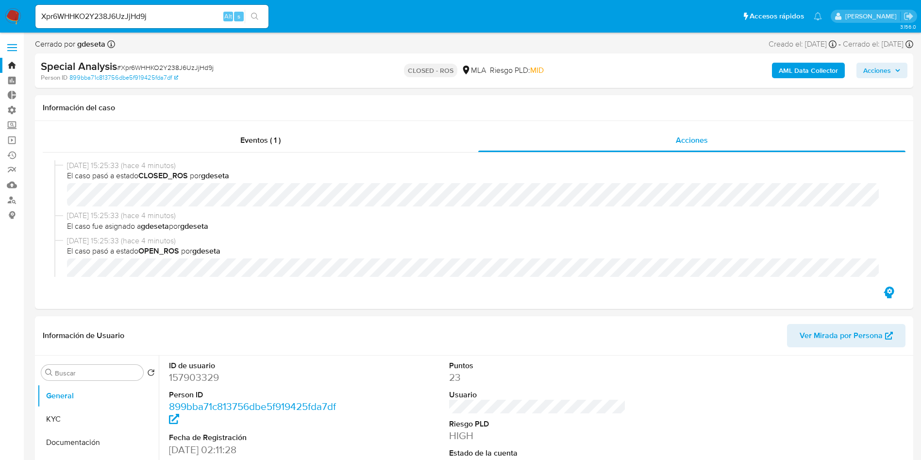
select select "10"
click at [131, 18] on input "Xpr6WHHKO2Y238J6UzJjHd9j" at bounding box center [151, 16] width 233 height 13
paste input "5Xvg6fylkYcs43JbjxtVtGWQ"
type input "5Xvg6fylkYcs43JbjxtVtGWQ"
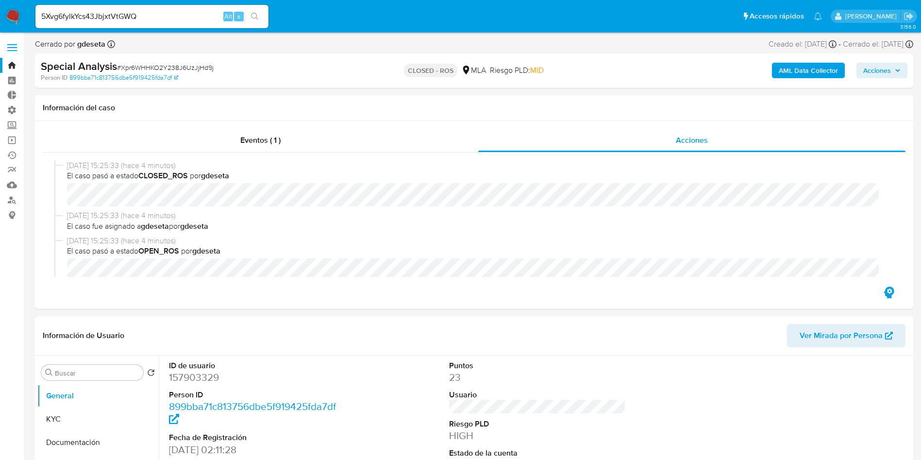
click at [260, 15] on button "search-icon" at bounding box center [255, 17] width 20 height 14
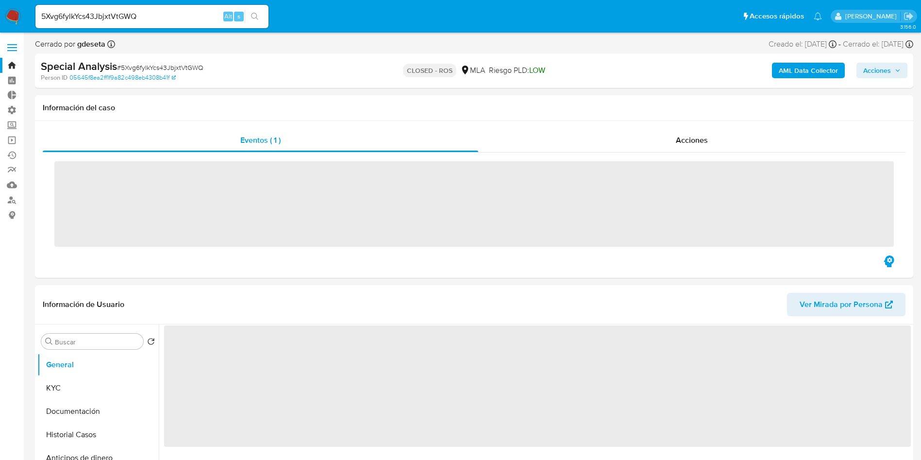
click at [680, 130] on div "Acciones" at bounding box center [691, 140] width 427 height 23
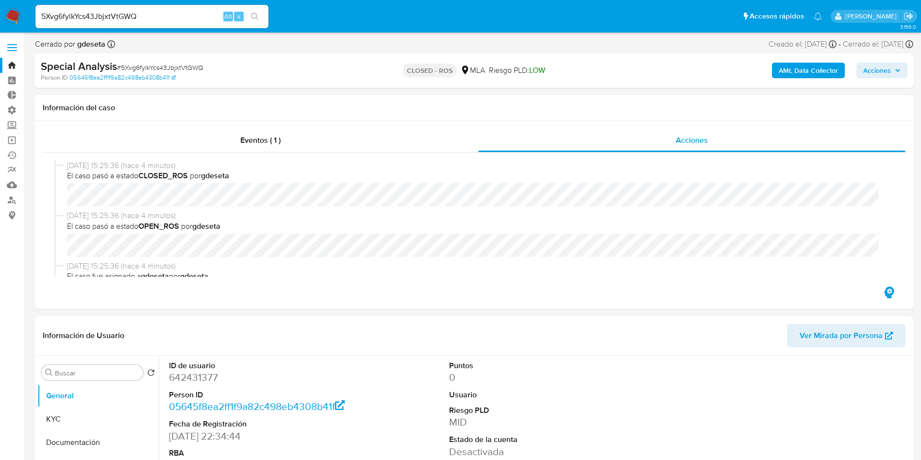
select select "10"
click at [180, 19] on input "5Xvg6fylkYcs43JbjxtVtGWQ" at bounding box center [151, 16] width 233 height 13
paste input "96WmLkGY1YbeP8Cb2OEbYwU5"
type input "96WmLkGY1YbeP8Cb2OEbYwU5"
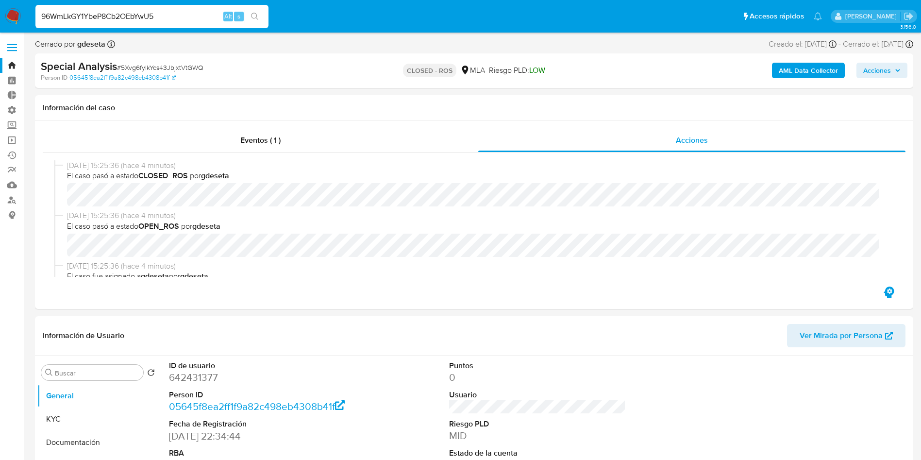
click at [262, 16] on button "search-icon" at bounding box center [255, 17] width 20 height 14
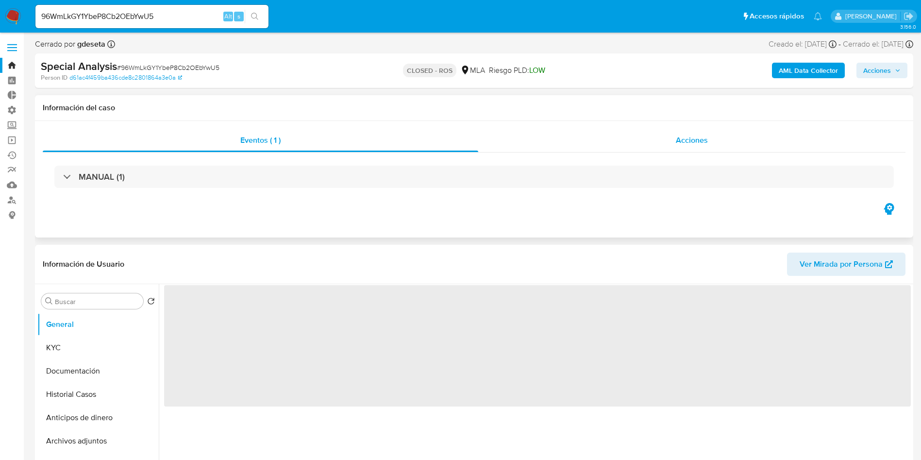
click at [671, 137] on div "Acciones" at bounding box center [691, 140] width 427 height 23
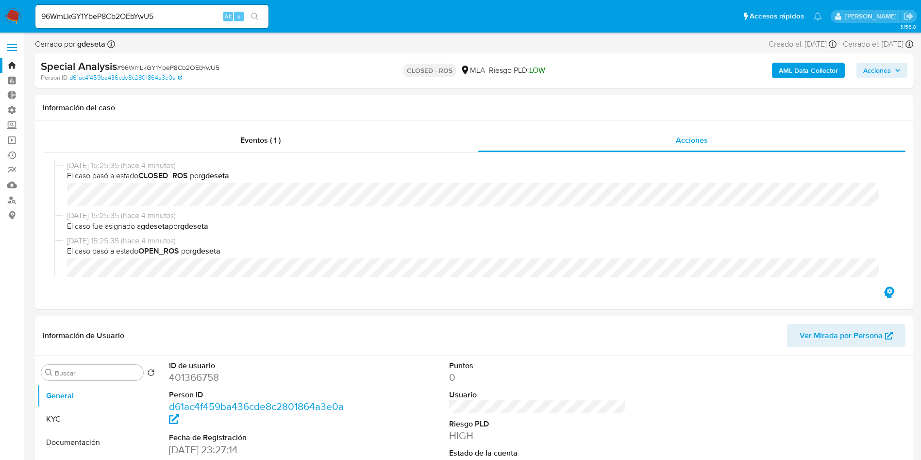
select select "10"
click at [166, 16] on input "96WmLkGY1YbeP8Cb2OEbYwU5" at bounding box center [151, 16] width 233 height 13
paste input "T6T3oqg1FX7soCXivHtMjShg"
type input "T6T3oqg1FX7soCXivHtMjShg"
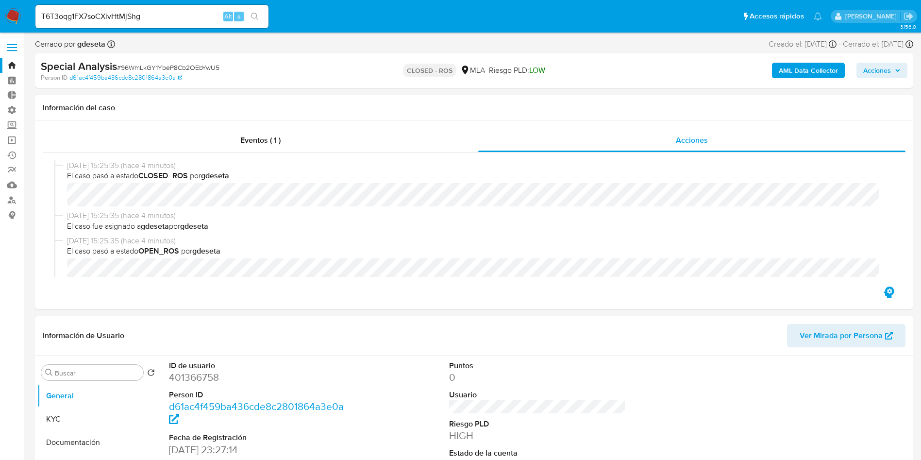
click at [253, 17] on icon "search-icon" at bounding box center [255, 17] width 8 height 8
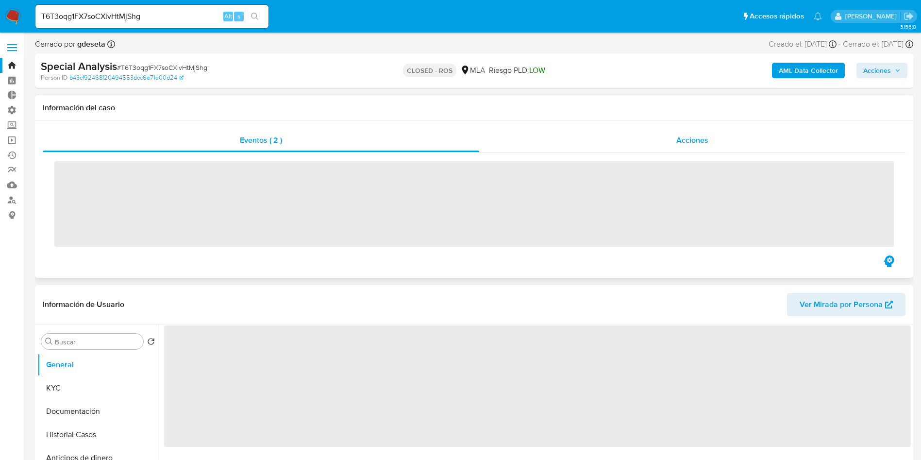
click at [675, 142] on div "Acciones" at bounding box center [692, 140] width 426 height 23
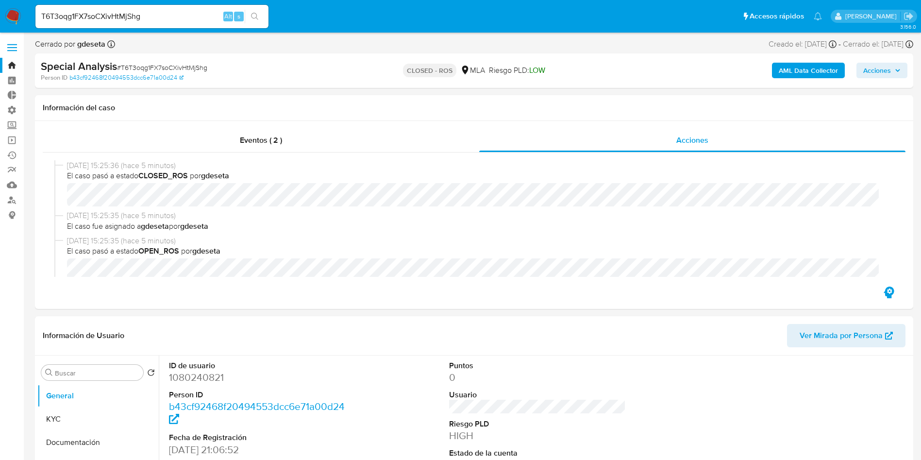
select select "10"
click at [165, 18] on input "T6T3oqg1FX7soCXivHtMjShg" at bounding box center [151, 16] width 233 height 13
paste input "uf8c5ZrWZVRh8ZEXBVBVMayk"
type input "uf8c5ZrWZVRh8ZEXBVBVMayk"
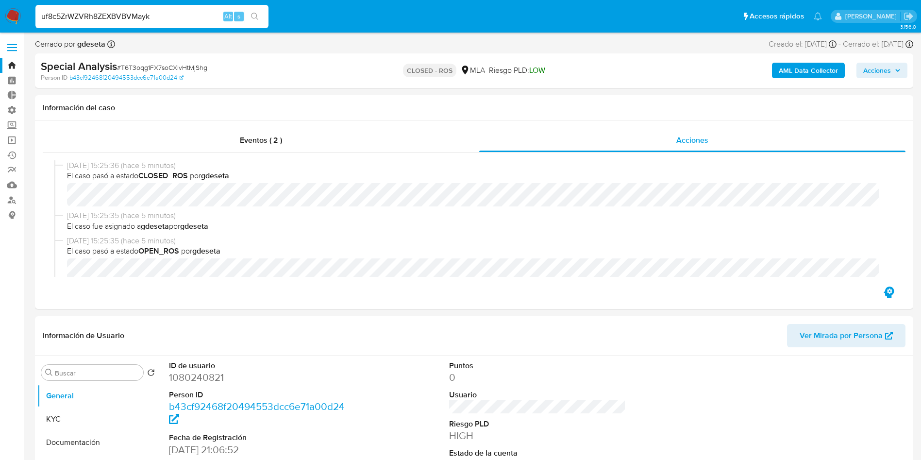
click at [257, 18] on icon "search-icon" at bounding box center [254, 16] width 7 height 7
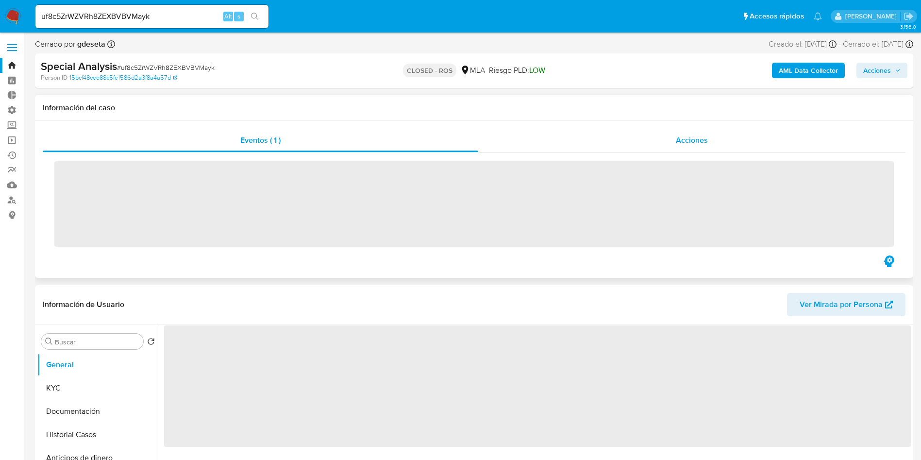
click at [687, 149] on div "Acciones" at bounding box center [691, 140] width 427 height 23
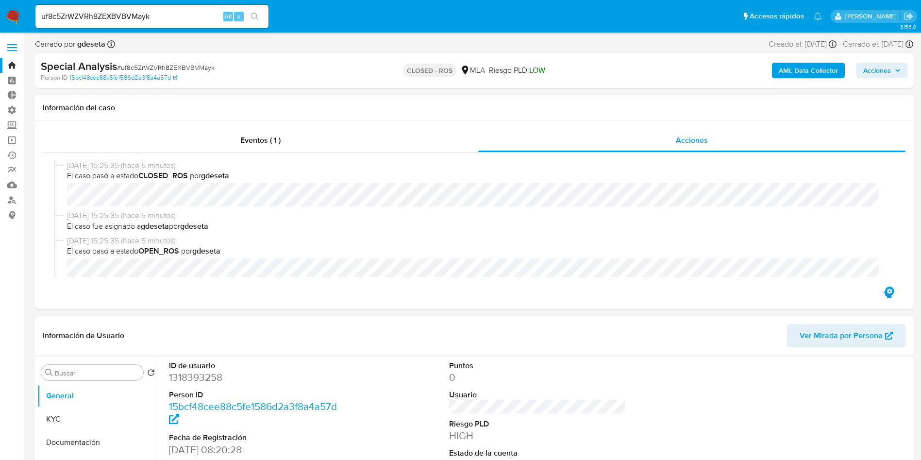
select select "10"
click at [178, 15] on input "uf8c5ZrWZVRh8ZEXBVBVMayk" at bounding box center [151, 16] width 233 height 13
paste input "ep5Rdghi9h67jiospuYMIEkt"
type input "ep5Rdghi9h67jiospuYMIEkt"
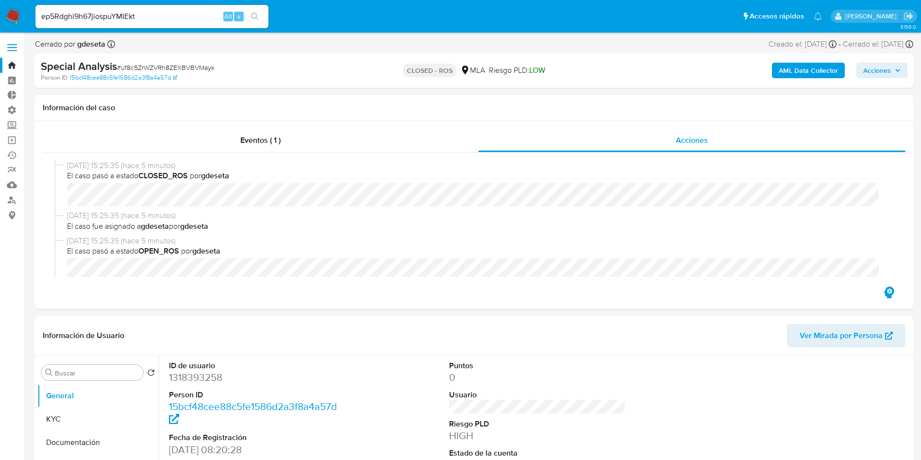
click at [264, 17] on button "search-icon" at bounding box center [255, 17] width 20 height 14
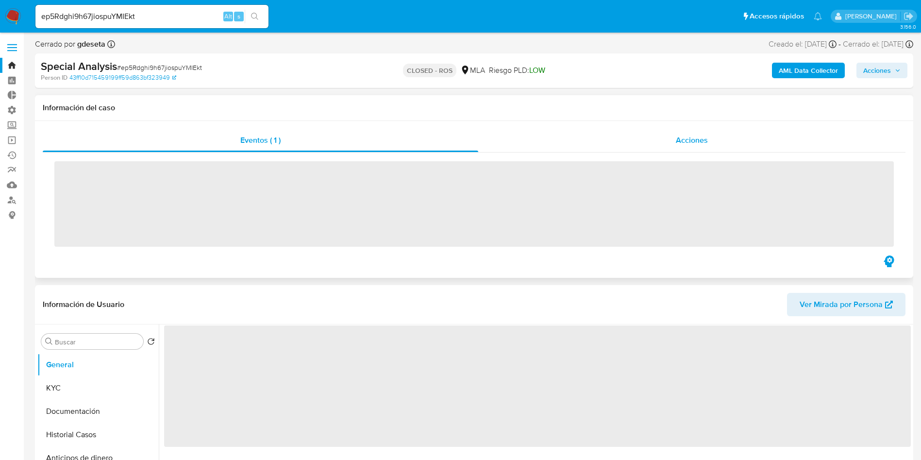
click at [698, 141] on span "Acciones" at bounding box center [692, 139] width 32 height 11
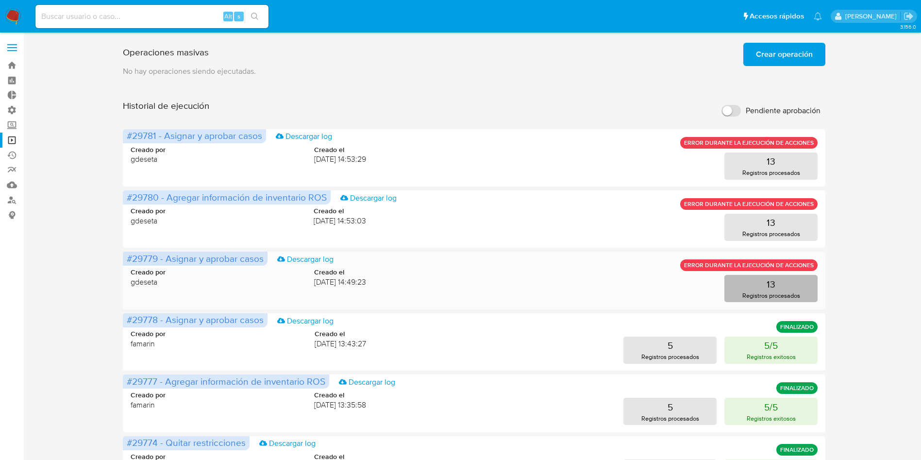
click at [744, 293] on p "Registros procesados" at bounding box center [771, 295] width 58 height 9
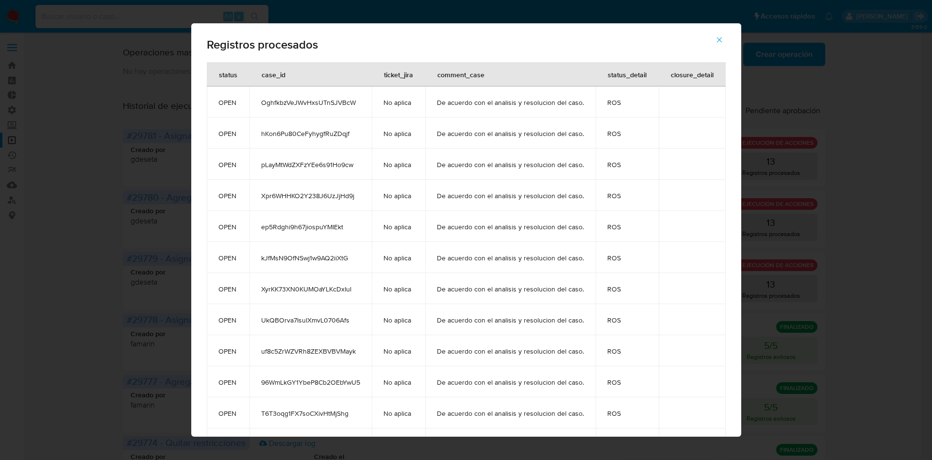
click at [724, 43] on icon "button" at bounding box center [719, 39] width 9 height 9
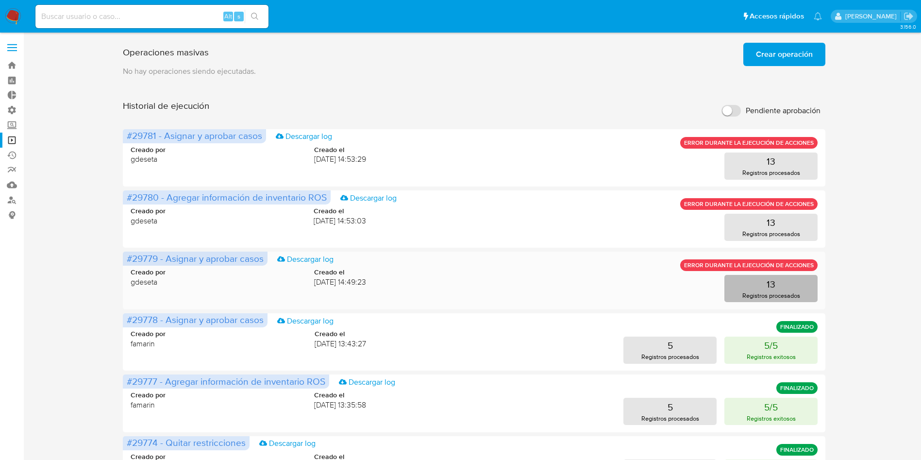
click at [773, 294] on p "Registros procesados" at bounding box center [771, 295] width 58 height 9
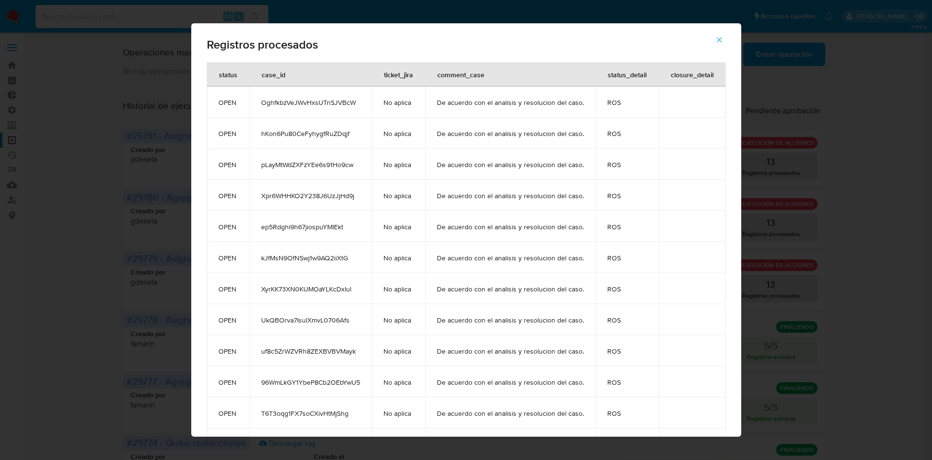
click at [724, 36] on icon "button" at bounding box center [719, 39] width 9 height 9
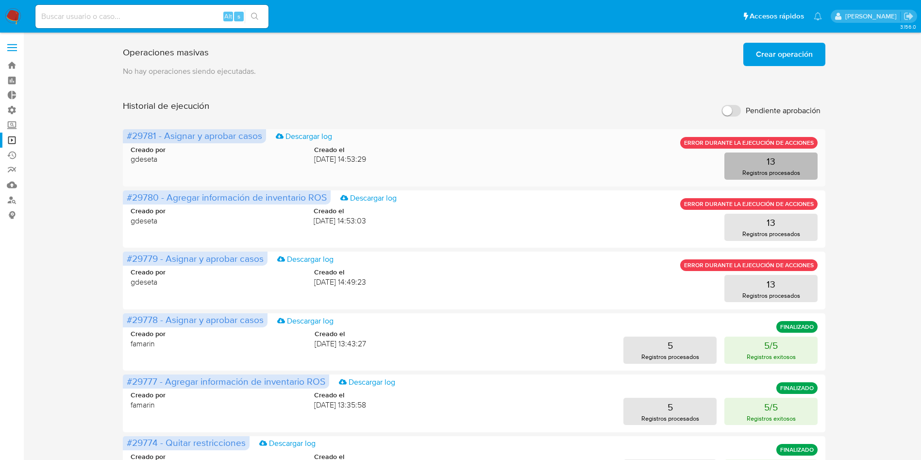
click at [780, 171] on p "Registros procesados" at bounding box center [771, 172] width 58 height 9
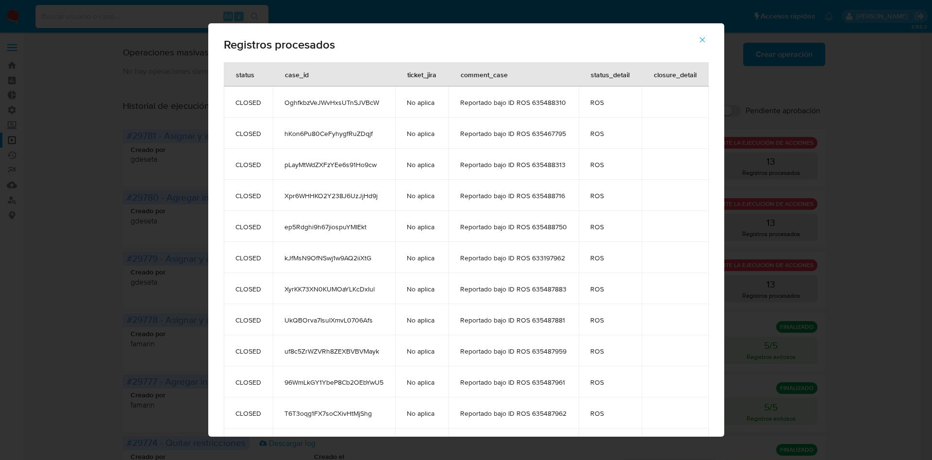
scroll to position [62, 0]
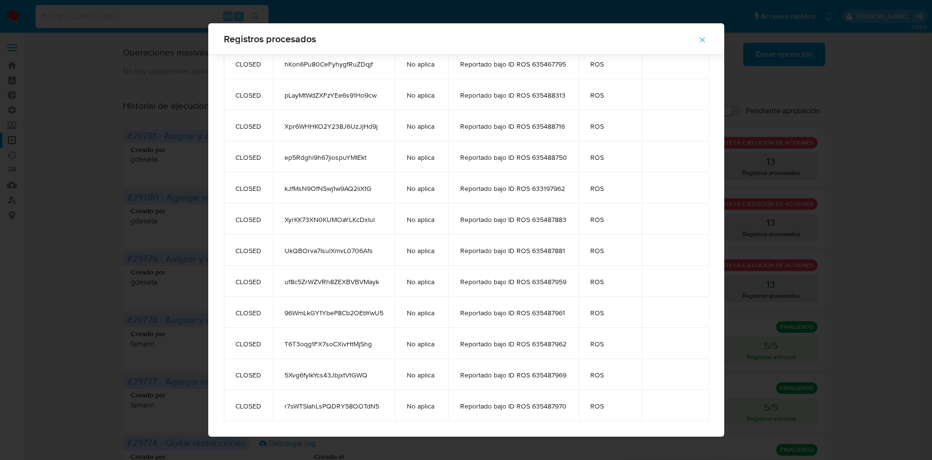
click at [707, 40] on icon "button" at bounding box center [702, 39] width 9 height 9
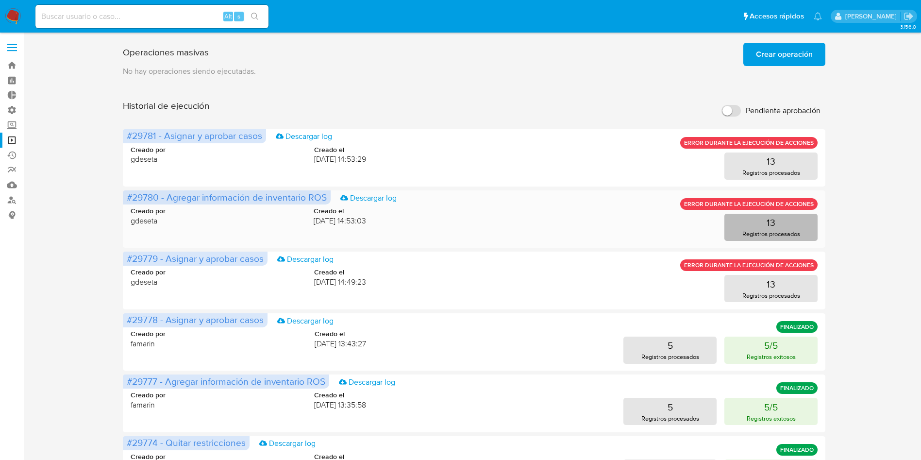
click at [734, 218] on button "13 Registros procesados" at bounding box center [770, 227] width 93 height 27
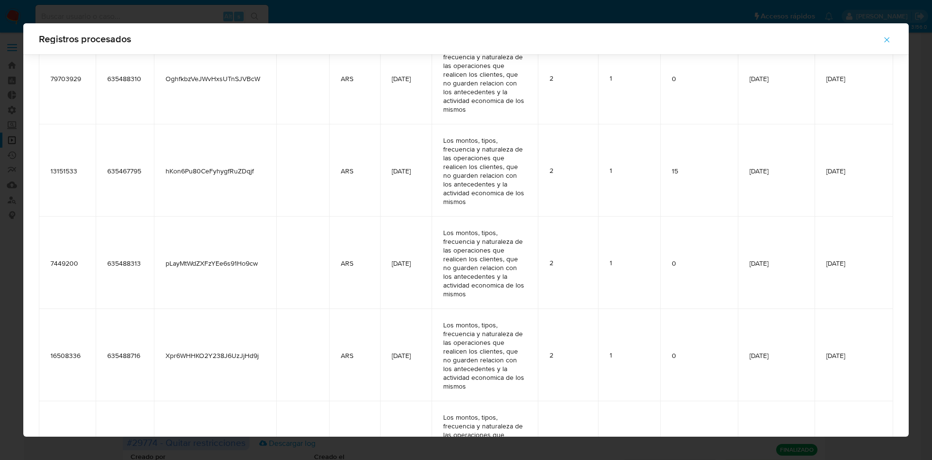
scroll to position [65, 0]
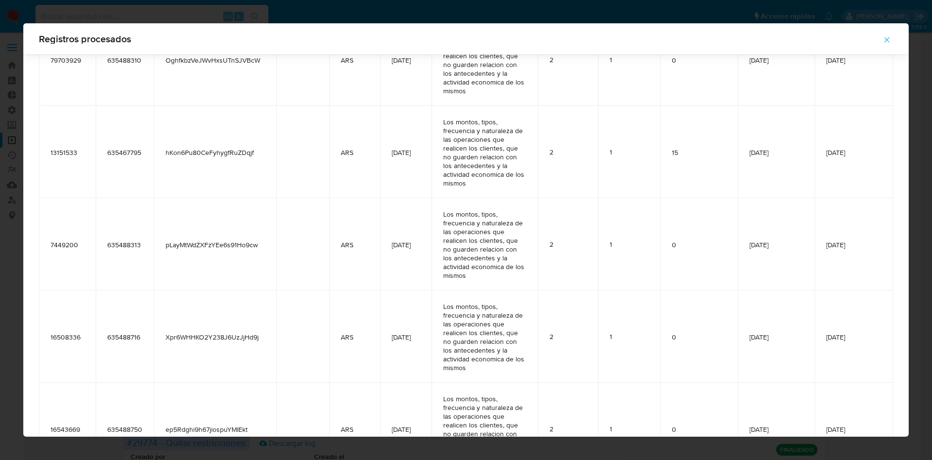
click at [887, 37] on icon "button" at bounding box center [887, 39] width 9 height 9
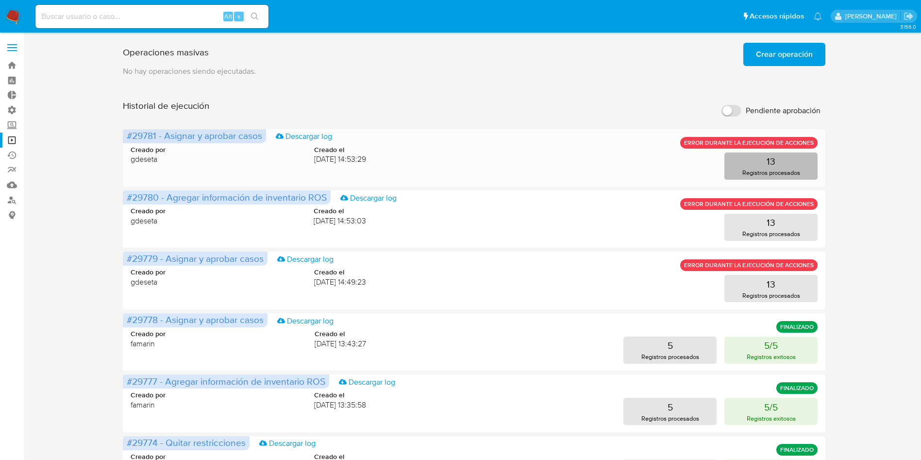
click at [779, 164] on button "13 Registros procesados" at bounding box center [770, 165] width 93 height 27
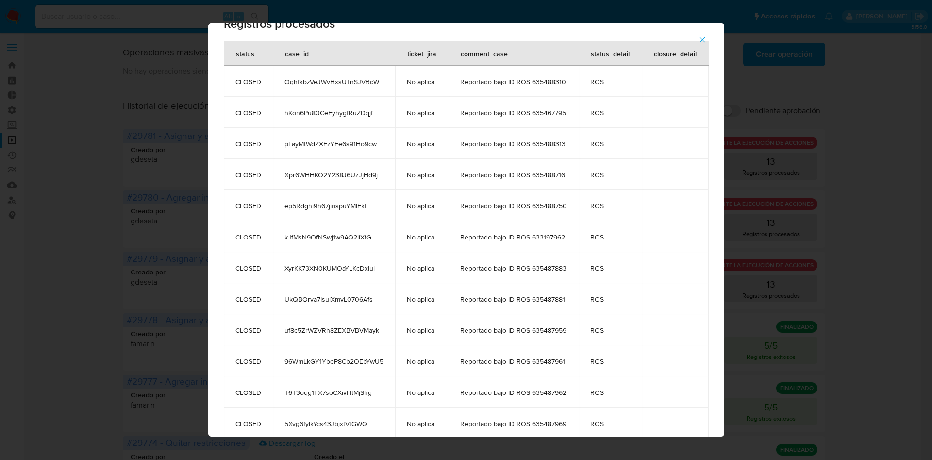
scroll to position [0, 0]
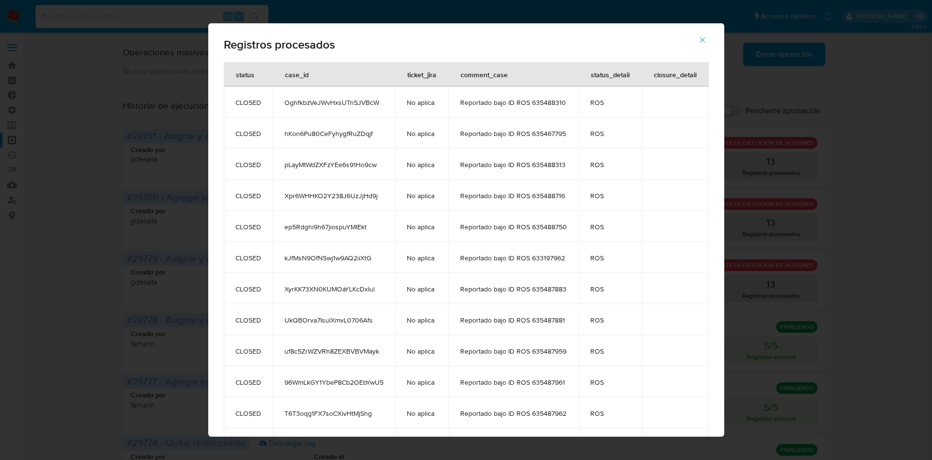
click at [707, 39] on icon "button" at bounding box center [702, 39] width 9 height 9
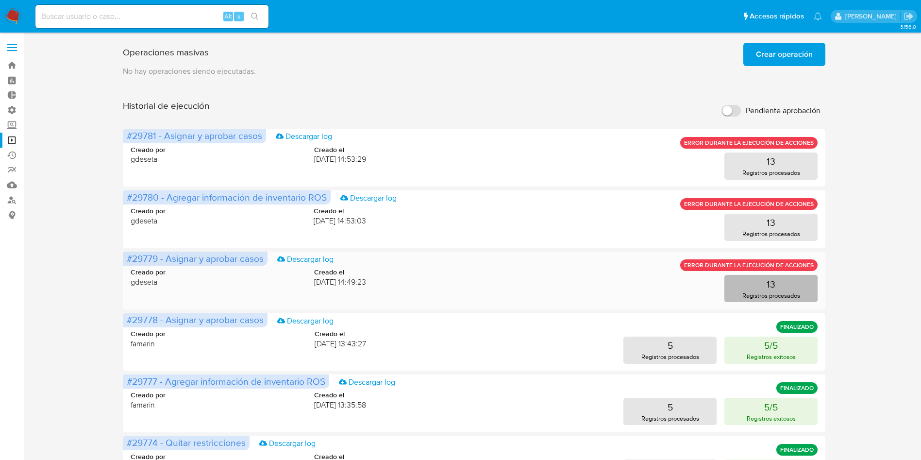
click at [766, 292] on p "Registros procesados" at bounding box center [771, 295] width 58 height 9
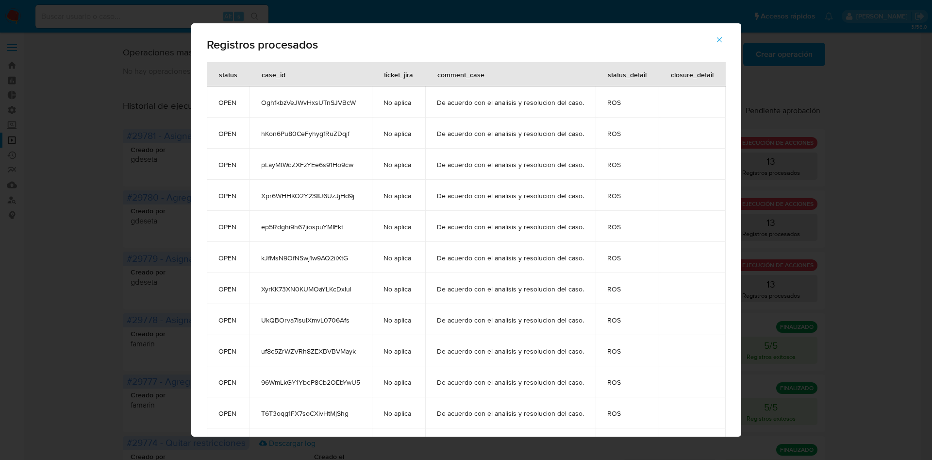
click at [723, 39] on icon "button" at bounding box center [719, 39] width 9 height 9
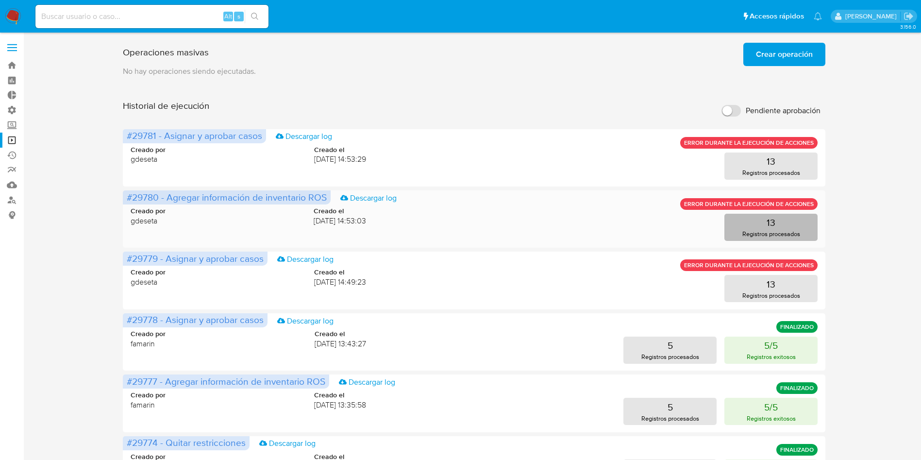
click at [793, 228] on button "13 Registros procesados" at bounding box center [770, 227] width 93 height 27
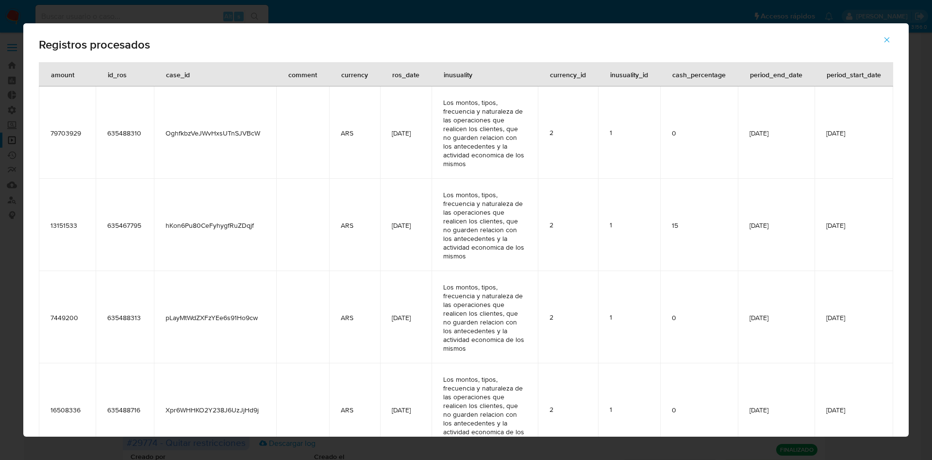
click at [887, 44] on icon "button" at bounding box center [887, 39] width 9 height 9
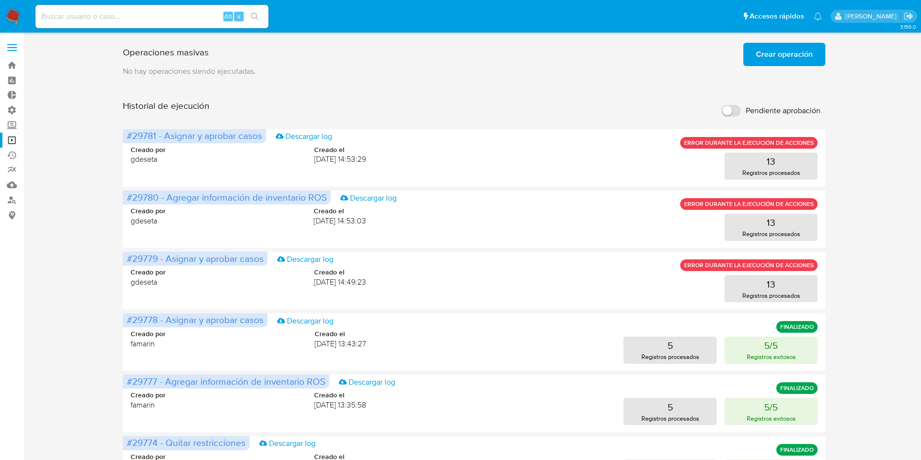
click at [777, 56] on span "Crear operación" at bounding box center [784, 54] width 57 height 21
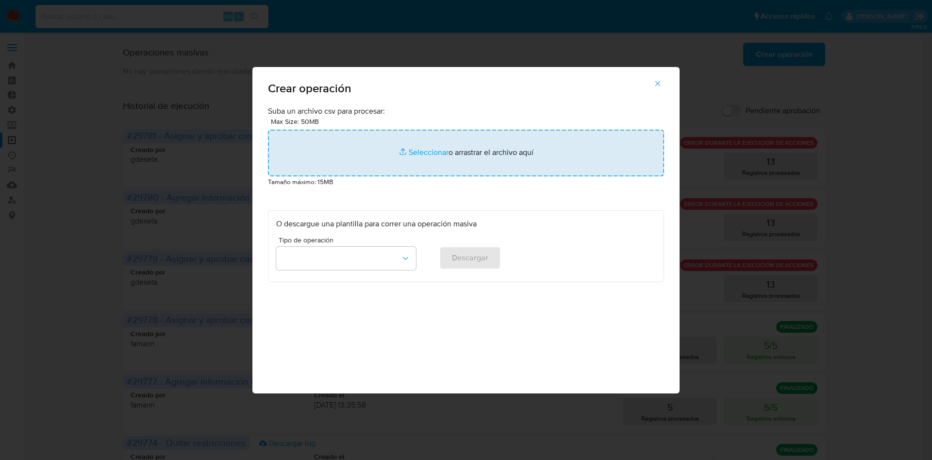
click at [433, 157] on input "file" at bounding box center [466, 153] width 396 height 47
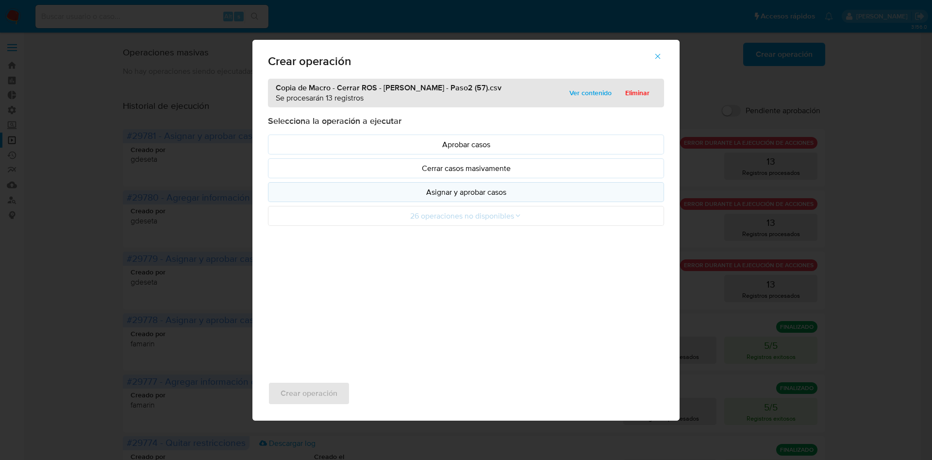
click at [496, 197] on p "Asignar y aprobar casos" at bounding box center [466, 191] width 380 height 11
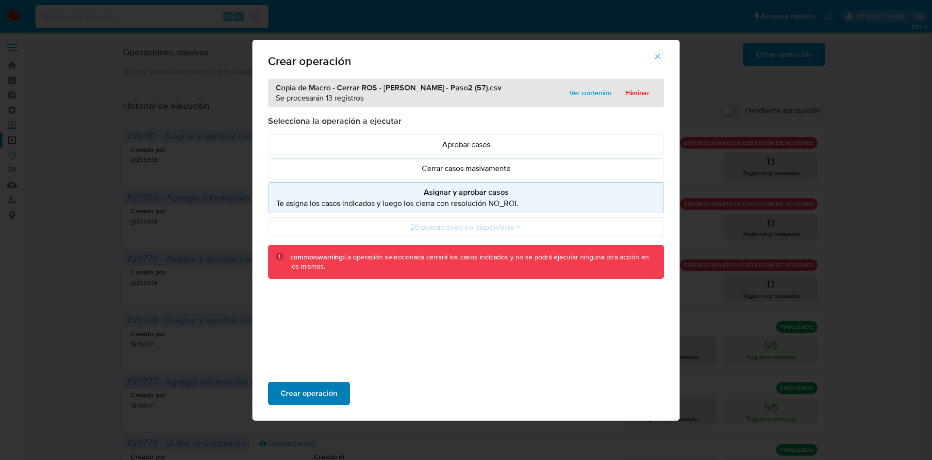
click at [331, 383] on span "Crear operación" at bounding box center [309, 393] width 57 height 21
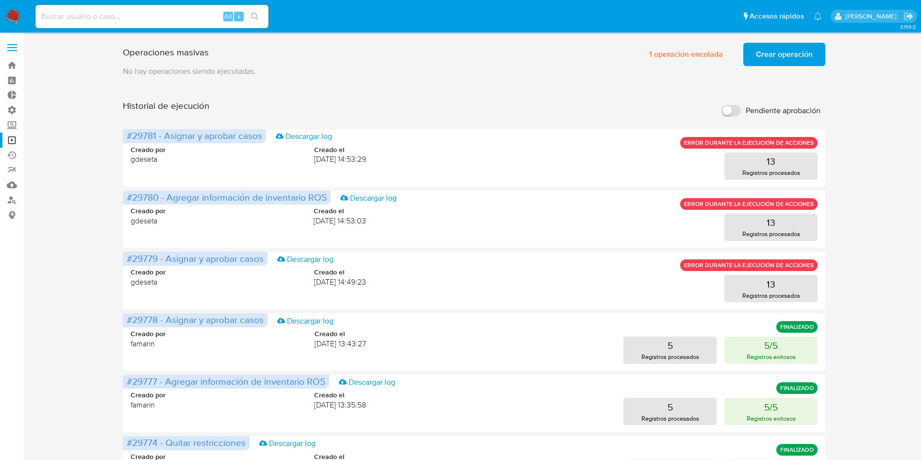
click at [874, 98] on div "Operaciones masivas 1 operación encolada Crear operación Sólo puede haber hasta…" at bounding box center [474, 404] width 878 height 731
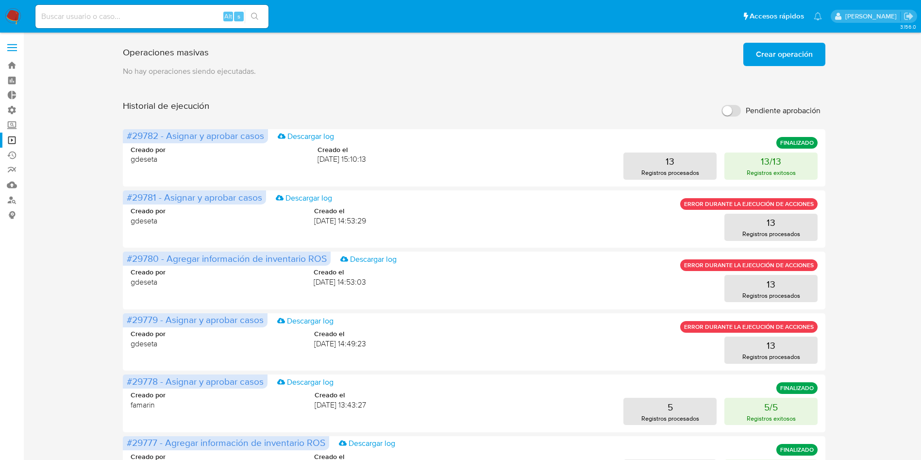
click at [800, 51] on span "Crear operación" at bounding box center [784, 54] width 57 height 21
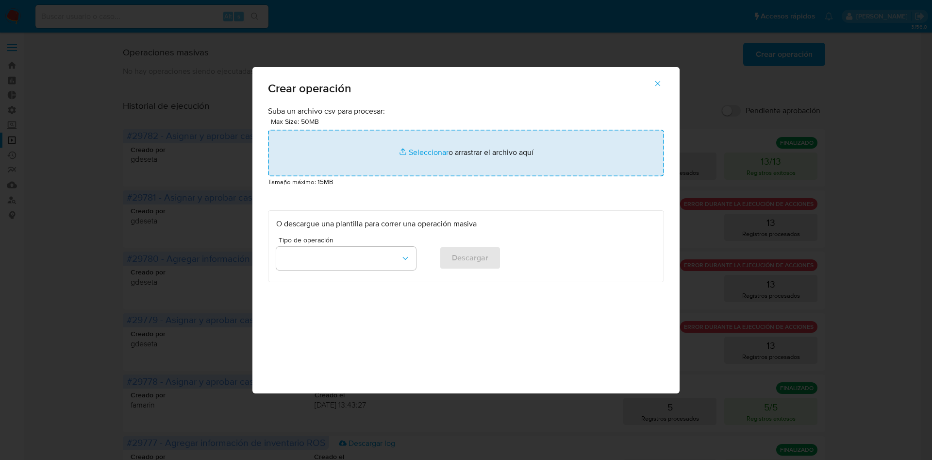
click at [424, 152] on input "file" at bounding box center [466, 153] width 396 height 47
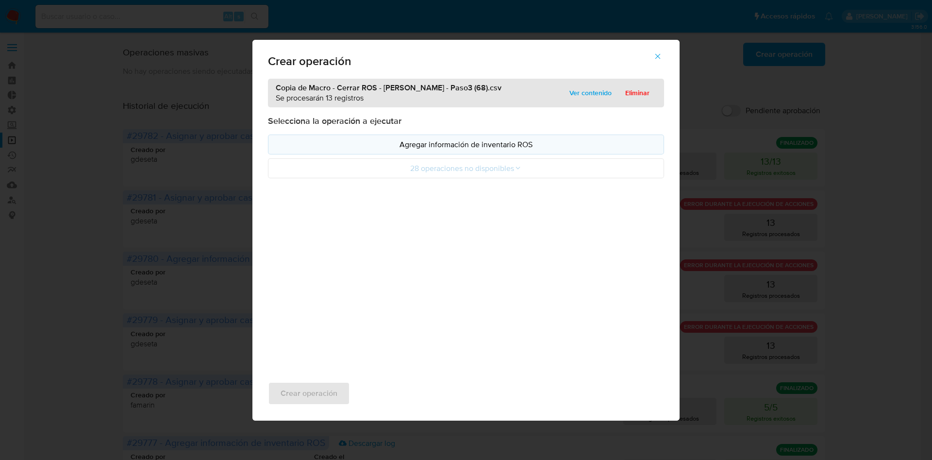
click at [441, 143] on p "Agregar información de inventario ROS" at bounding box center [466, 144] width 380 height 11
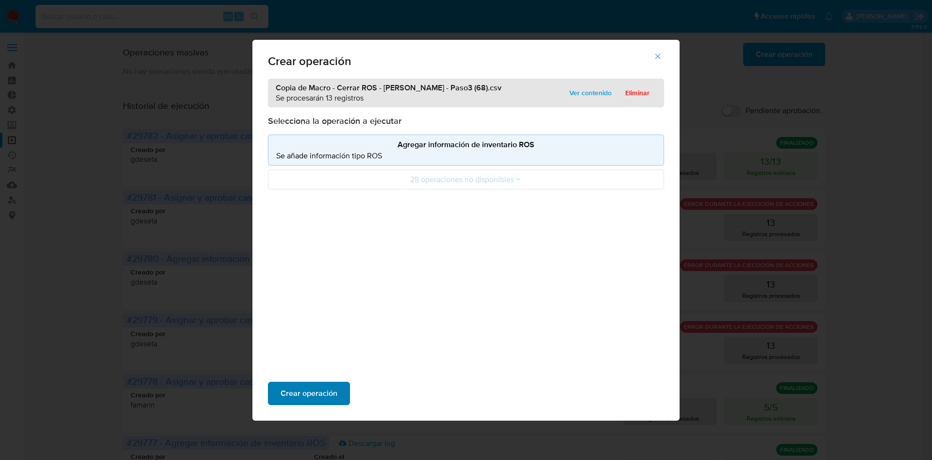
click at [322, 393] on span "Crear operación" at bounding box center [309, 393] width 57 height 21
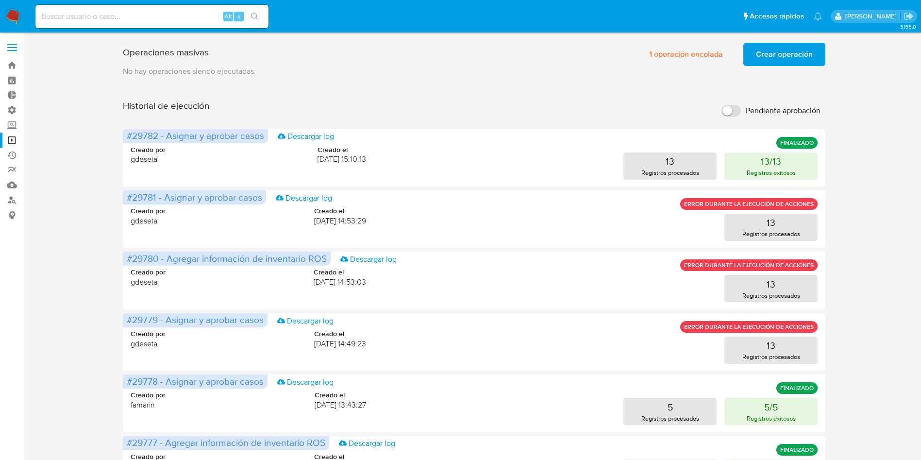
drag, startPoint x: 509, startPoint y: 89, endPoint x: 596, endPoint y: 83, distance: 87.1
click at [509, 89] on div "Operaciones masivas 1 operación encolada Crear operación Sólo puede haber hasta…" at bounding box center [474, 404] width 702 height 731
click at [784, 57] on span "Crear operación" at bounding box center [784, 54] width 57 height 21
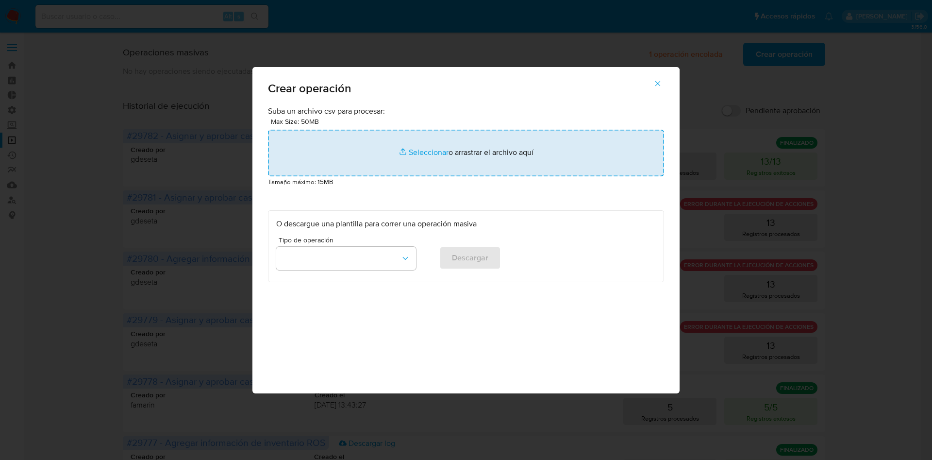
click at [496, 146] on input "file" at bounding box center [466, 153] width 396 height 47
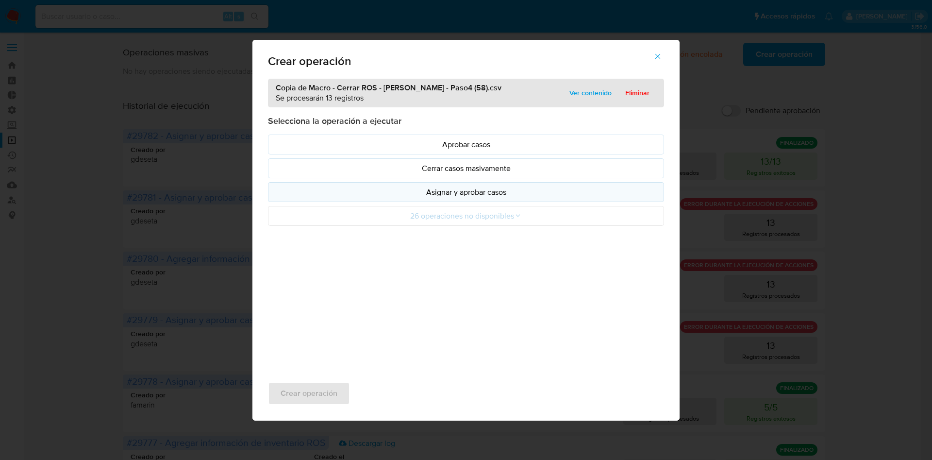
click at [507, 195] on p "Asignar y aprobar casos" at bounding box center [466, 191] width 380 height 11
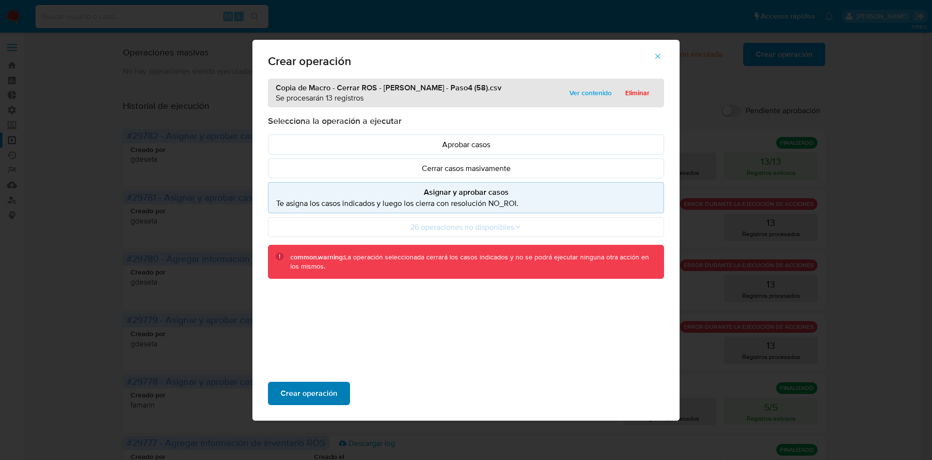
click at [335, 395] on span "Crear operación" at bounding box center [309, 393] width 57 height 21
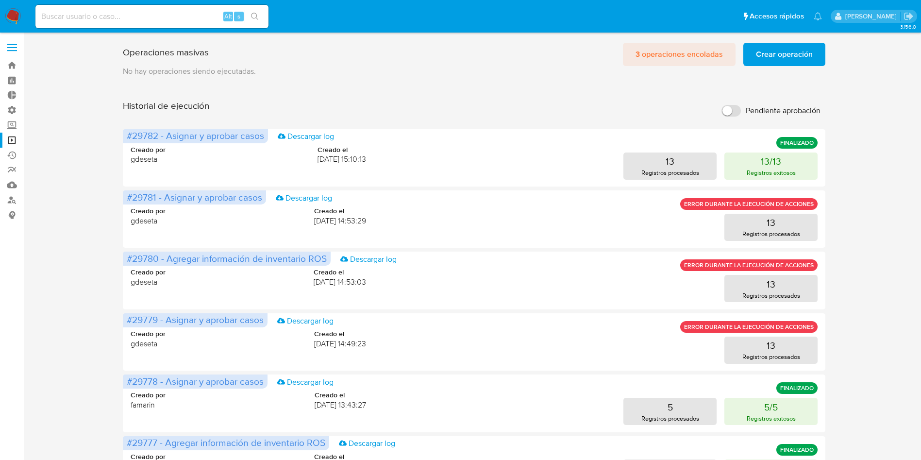
click at [654, 56] on span "3 operaciones encoladas" at bounding box center [678, 54] width 87 height 21
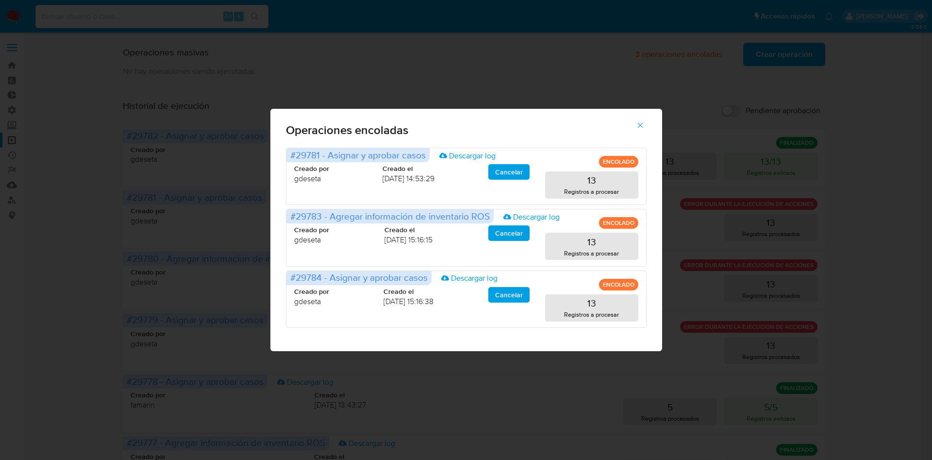
click at [641, 124] on icon "button" at bounding box center [640, 125] width 9 height 9
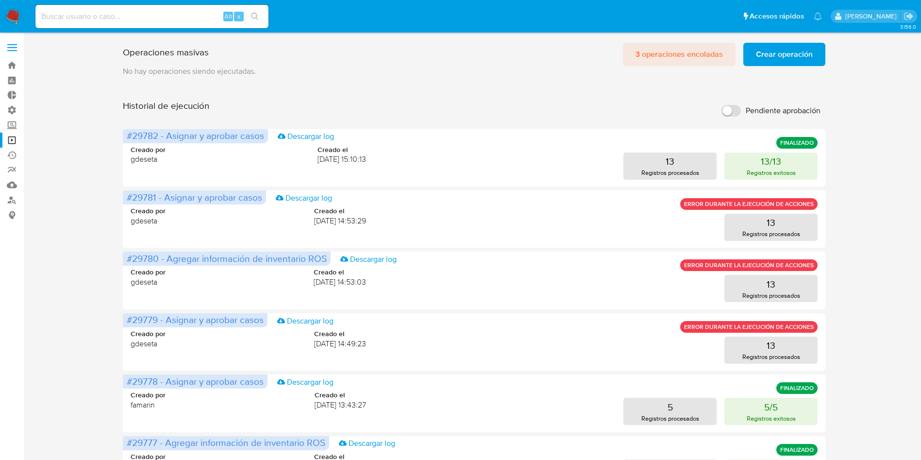
click at [654, 55] on span "3 operaciones encoladas" at bounding box center [678, 54] width 87 height 21
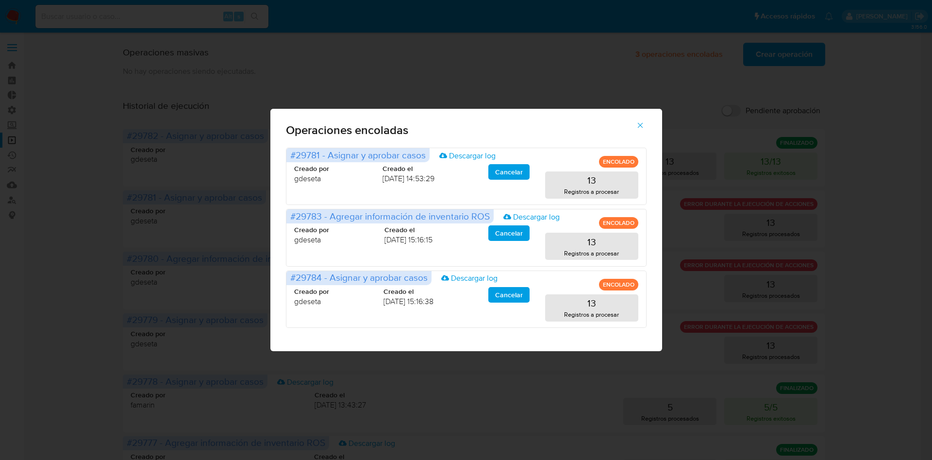
click at [637, 126] on icon "button" at bounding box center [640, 125] width 9 height 9
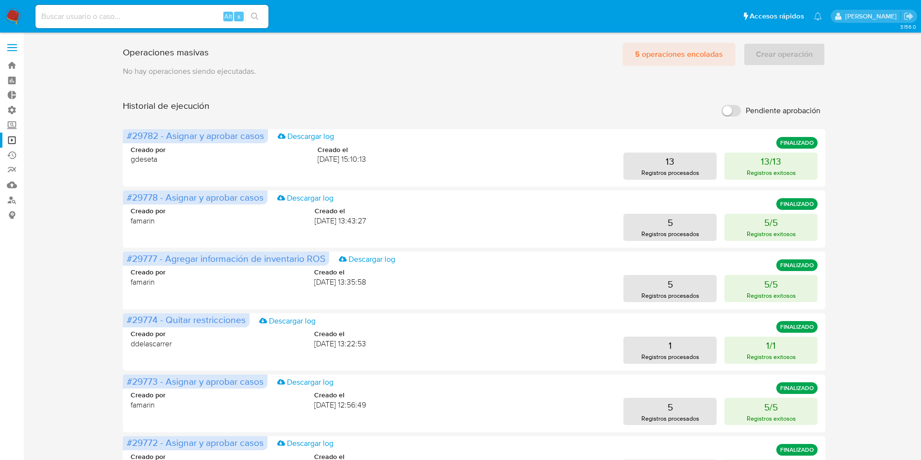
click at [690, 52] on span "5 operaciones encoladas" at bounding box center [679, 54] width 88 height 21
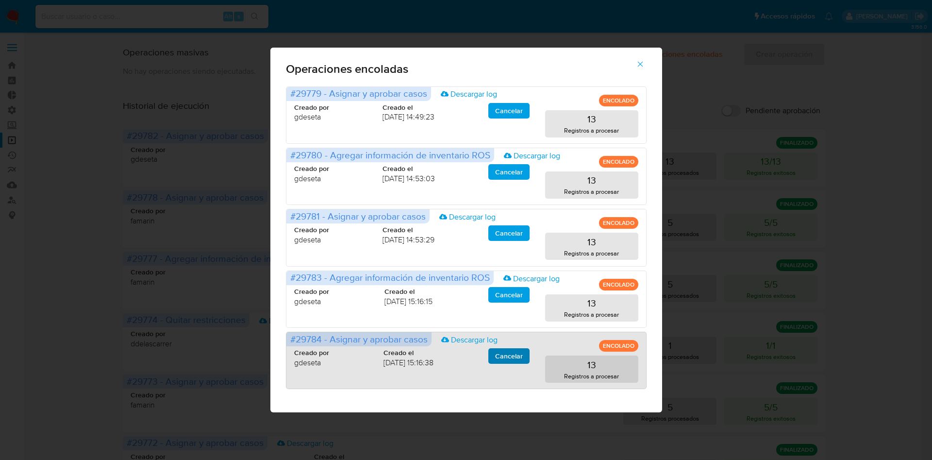
click at [497, 362] on span "Cancelar" at bounding box center [509, 356] width 28 height 14
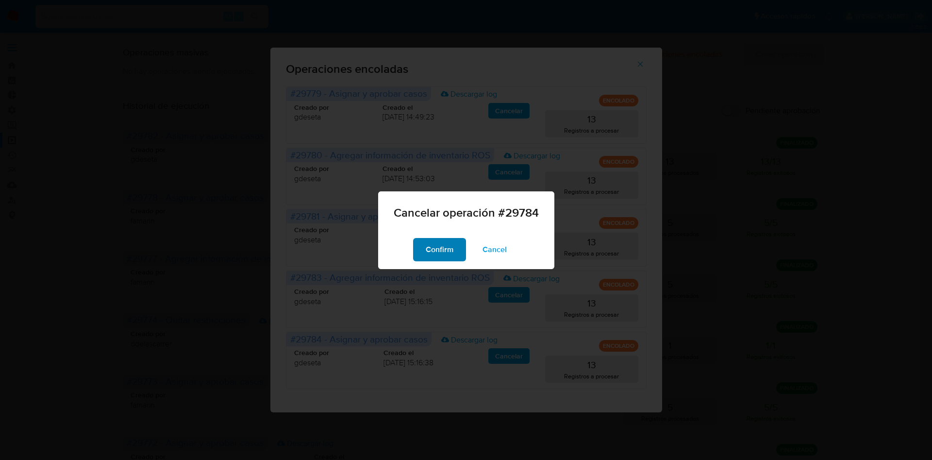
click at [441, 248] on span "Confirm" at bounding box center [440, 249] width 28 height 21
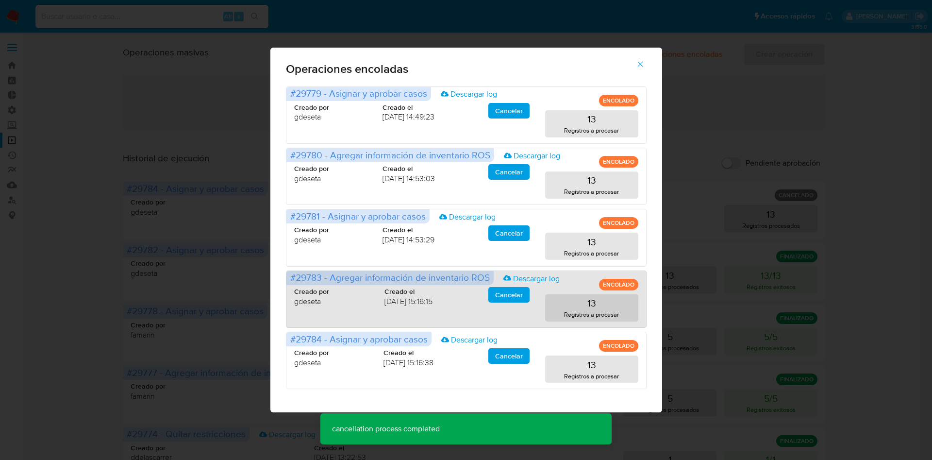
click at [503, 297] on span "Cancelar" at bounding box center [509, 295] width 28 height 14
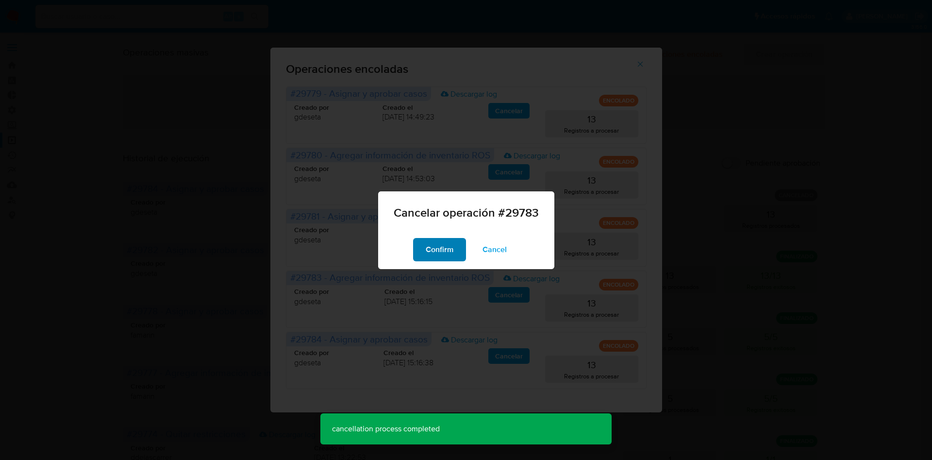
click at [440, 243] on span "Confirm" at bounding box center [440, 249] width 28 height 21
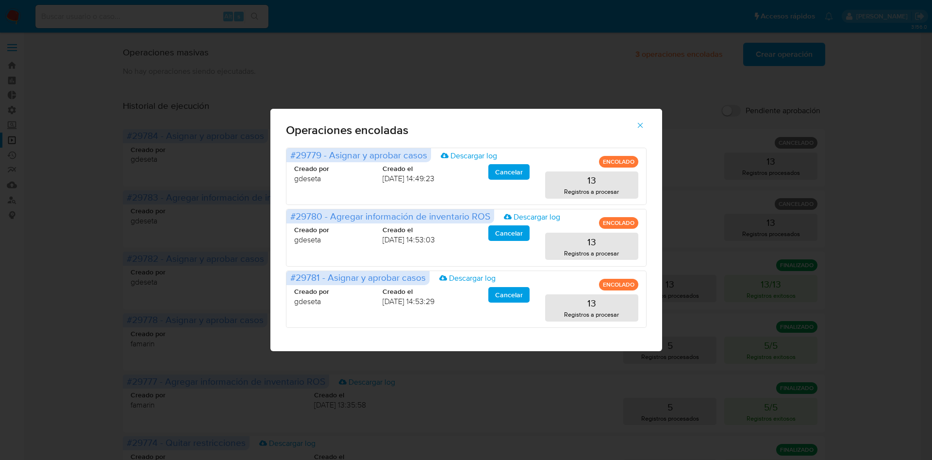
click at [642, 127] on icon "button" at bounding box center [639, 125] width 5 height 5
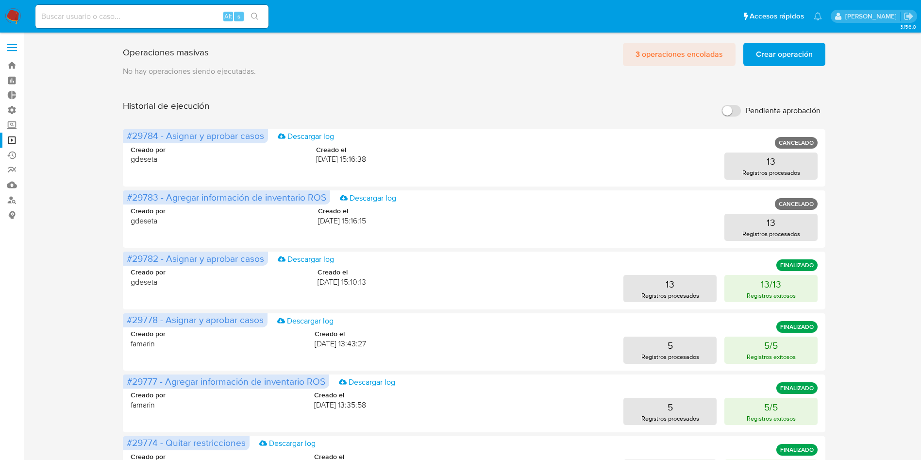
click at [694, 58] on span "3 operaciones encoladas" at bounding box center [678, 54] width 87 height 21
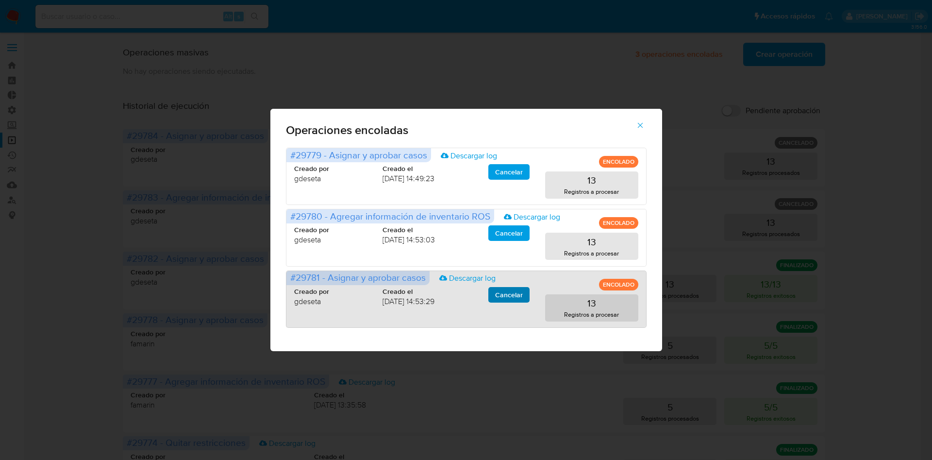
click at [515, 295] on span "Cancelar" at bounding box center [509, 295] width 28 height 14
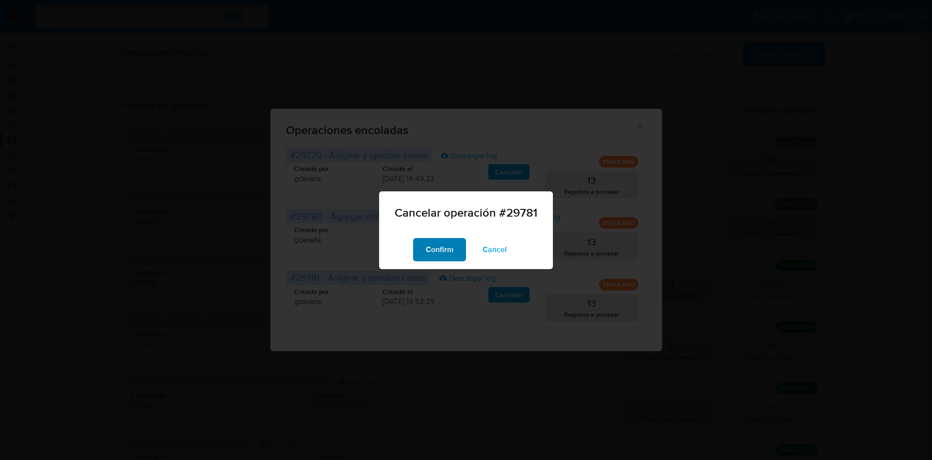
click at [433, 242] on span "Confirm" at bounding box center [440, 249] width 28 height 21
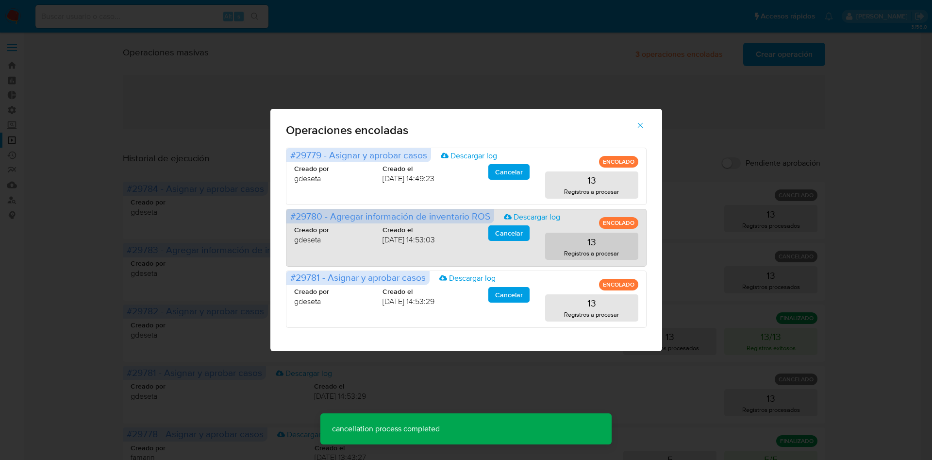
click at [504, 233] on span "Cancelar" at bounding box center [509, 233] width 28 height 14
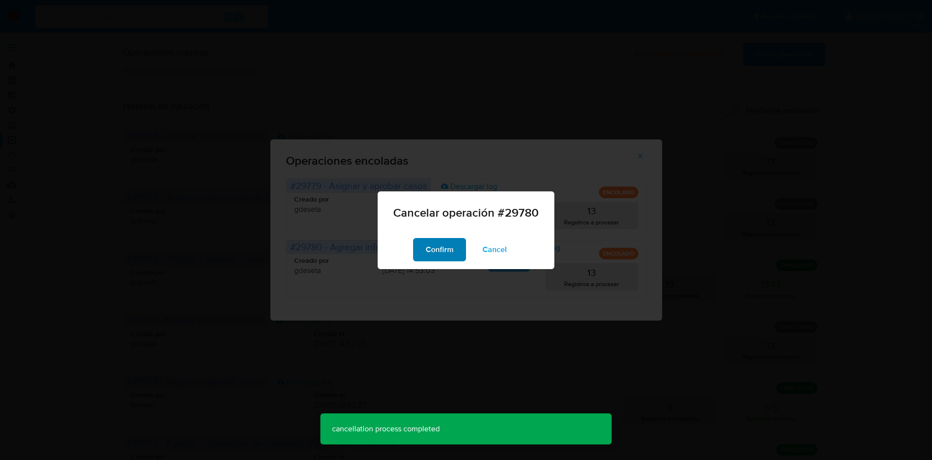
click at [440, 240] on span "Confirm" at bounding box center [440, 249] width 28 height 21
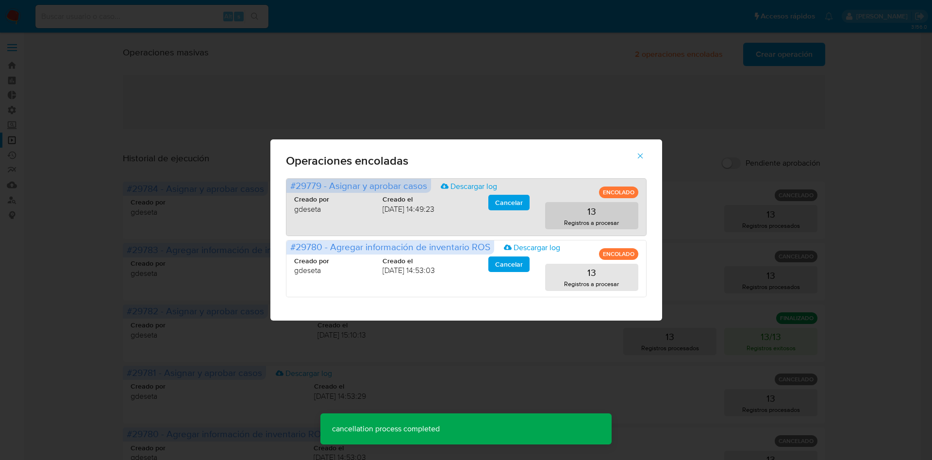
click at [510, 202] on div "Operaciones encoladas #29779 - Asignar y aprobar casos Descargar log ENCOLADO C…" at bounding box center [466, 229] width 392 height 181
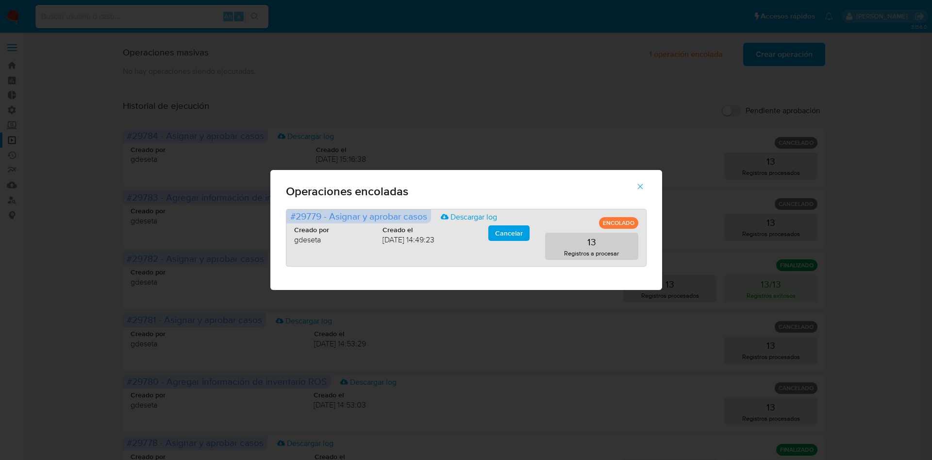
click at [490, 229] on button "Cancelar" at bounding box center [508, 233] width 41 height 16
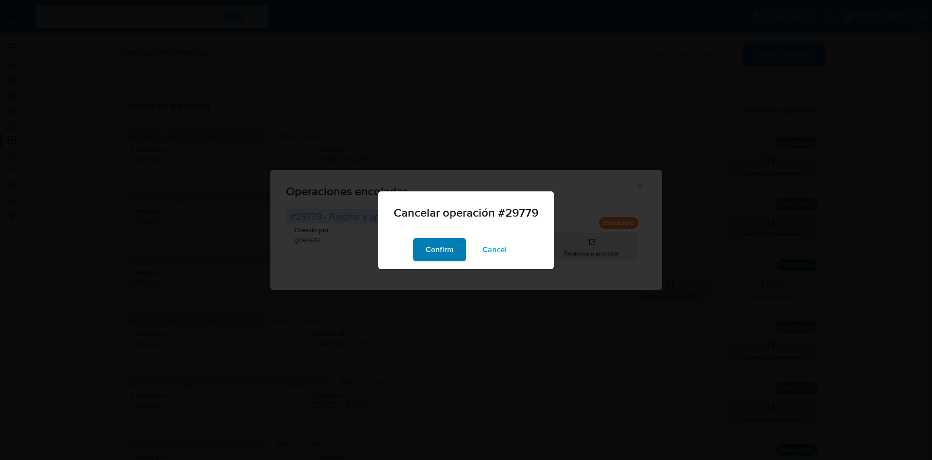
click at [449, 243] on span "Confirm" at bounding box center [440, 249] width 28 height 21
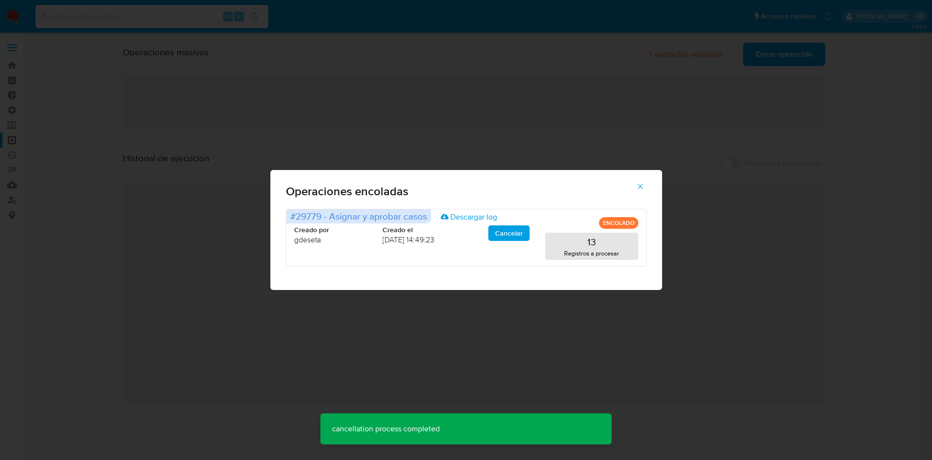
click at [644, 188] on icon "button" at bounding box center [640, 186] width 9 height 9
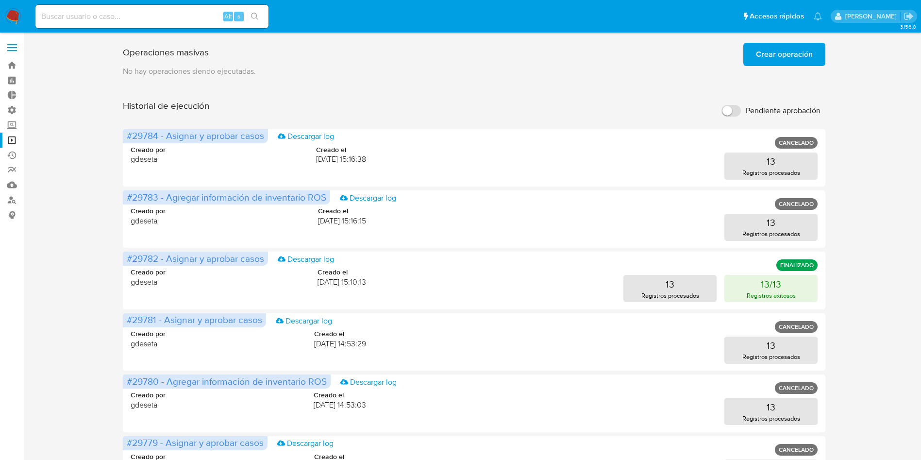
click at [766, 51] on span "Crear operación" at bounding box center [784, 54] width 57 height 21
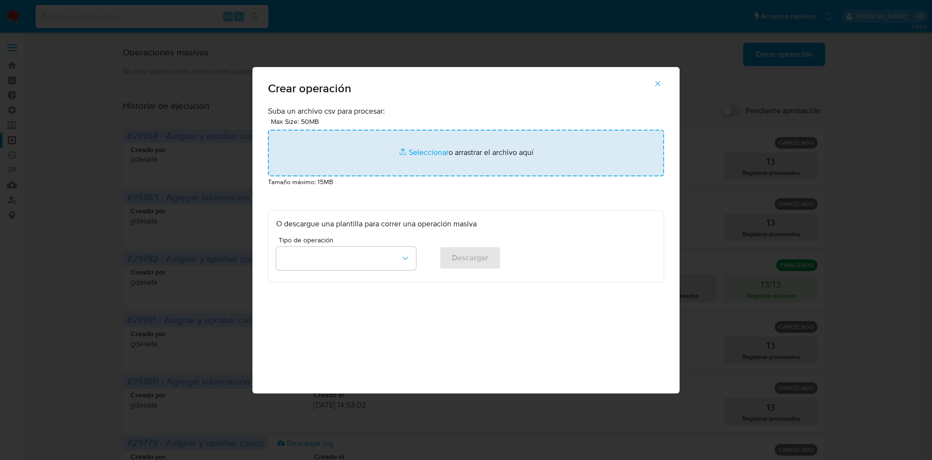
click at [438, 151] on input "file" at bounding box center [466, 153] width 396 height 47
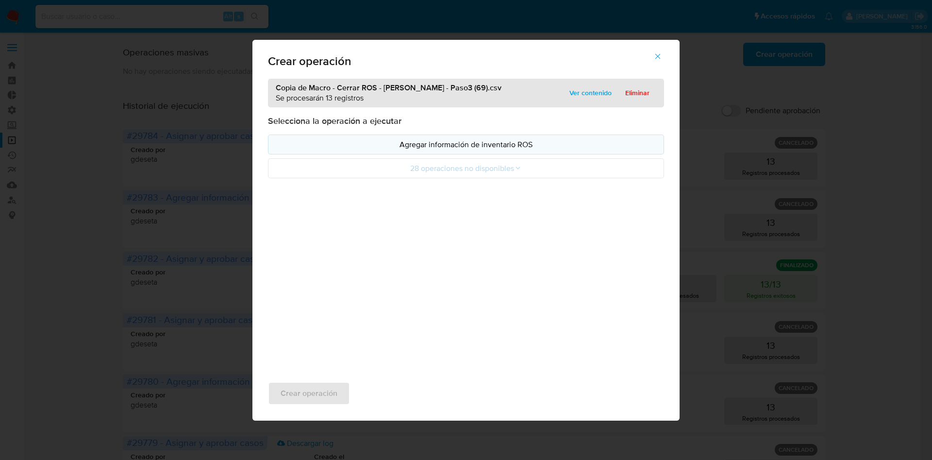
click at [484, 143] on p "Agregar información de inventario ROS" at bounding box center [466, 144] width 380 height 11
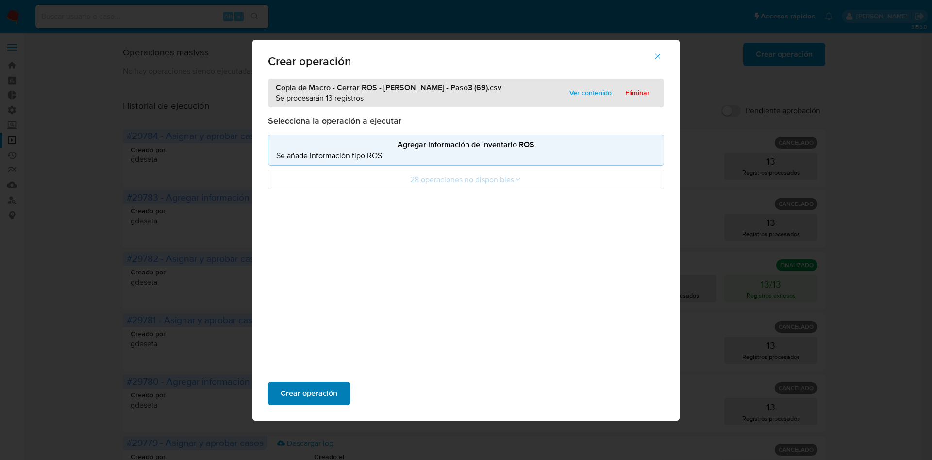
click at [320, 386] on span "Crear operación" at bounding box center [309, 393] width 57 height 21
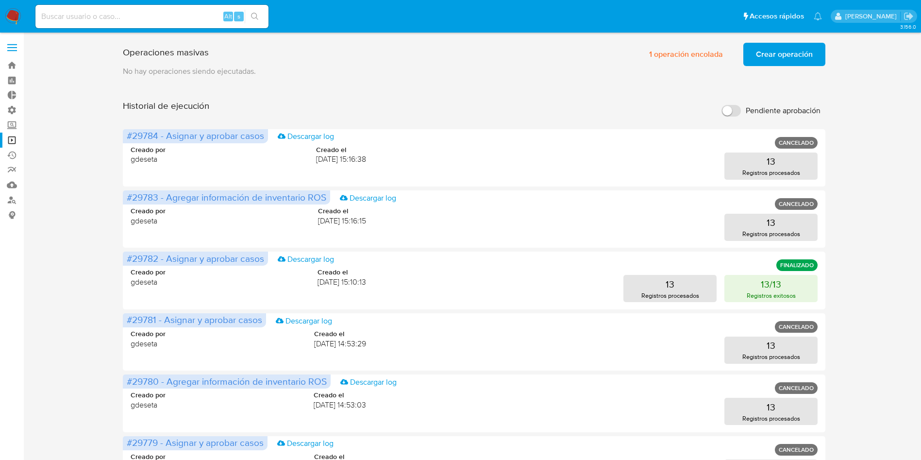
click at [789, 50] on span "Crear operación" at bounding box center [784, 54] width 57 height 21
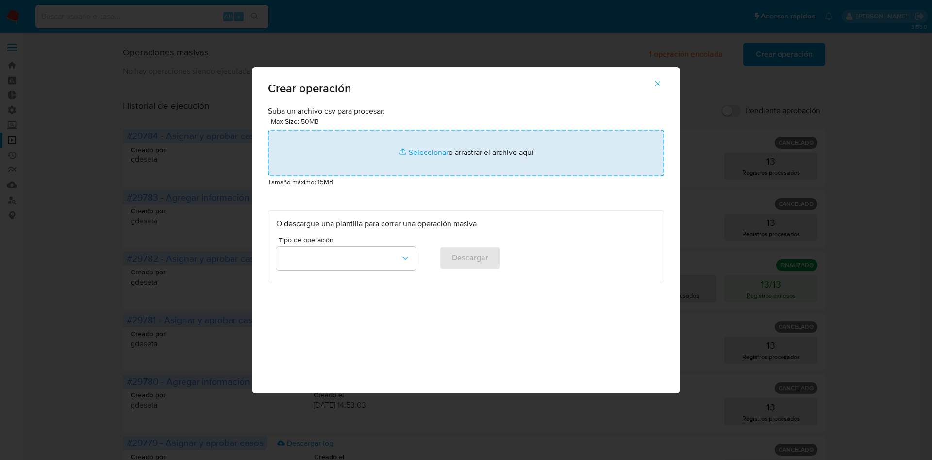
click at [417, 150] on input "file" at bounding box center [466, 153] width 396 height 47
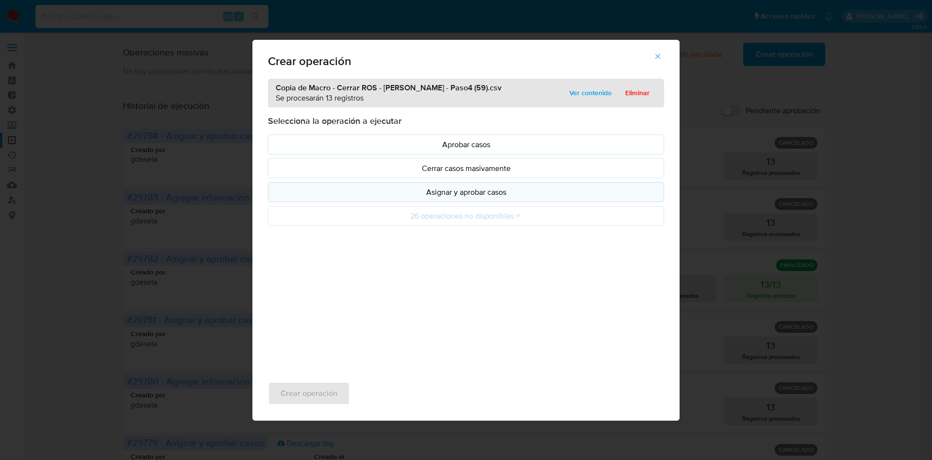
drag, startPoint x: 417, startPoint y: 150, endPoint x: 464, endPoint y: 192, distance: 62.6
click at [478, 191] on p "Asignar y aprobar casos" at bounding box center [466, 191] width 380 height 11
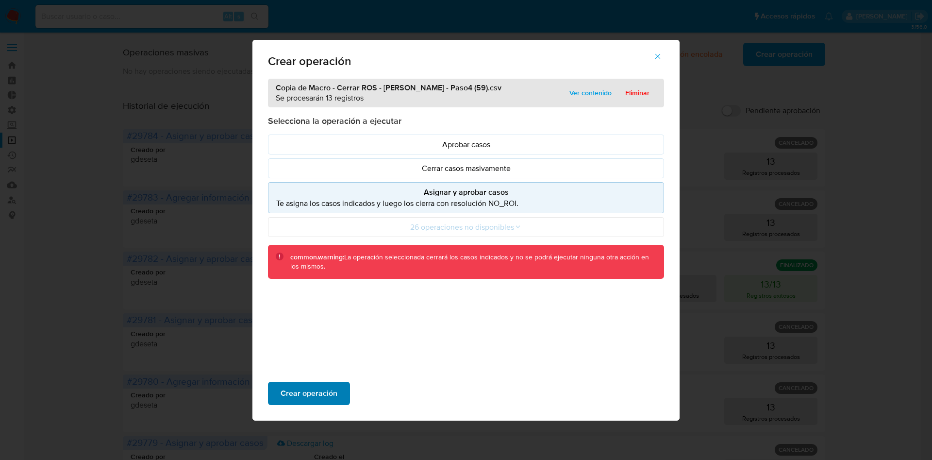
click at [312, 390] on span "Crear operación" at bounding box center [309, 393] width 57 height 21
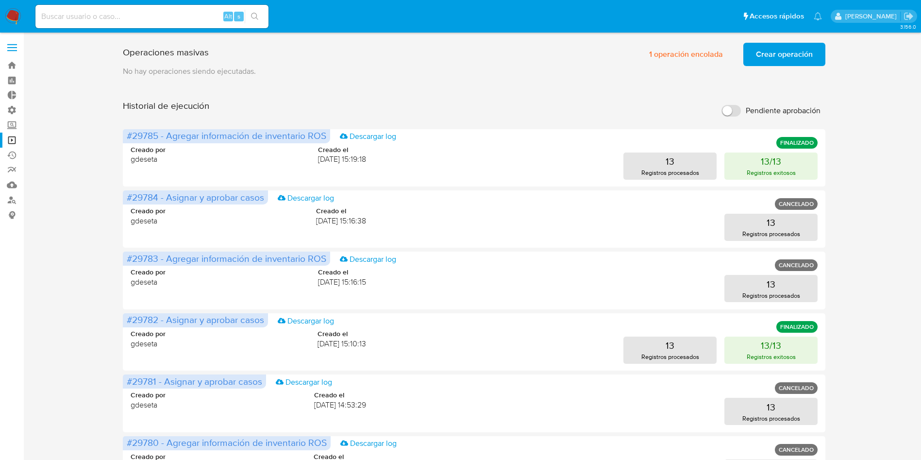
click at [782, 56] on span "Crear operación" at bounding box center [784, 54] width 57 height 21
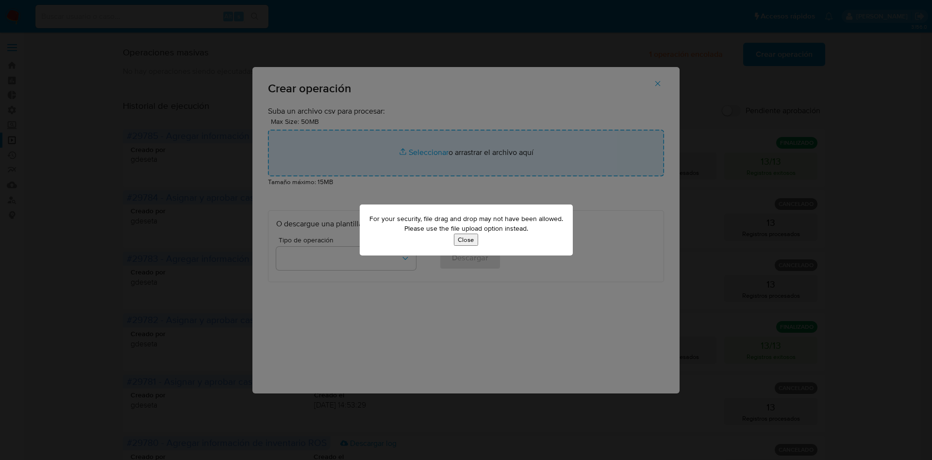
click at [472, 242] on button "Close" at bounding box center [466, 239] width 24 height 12
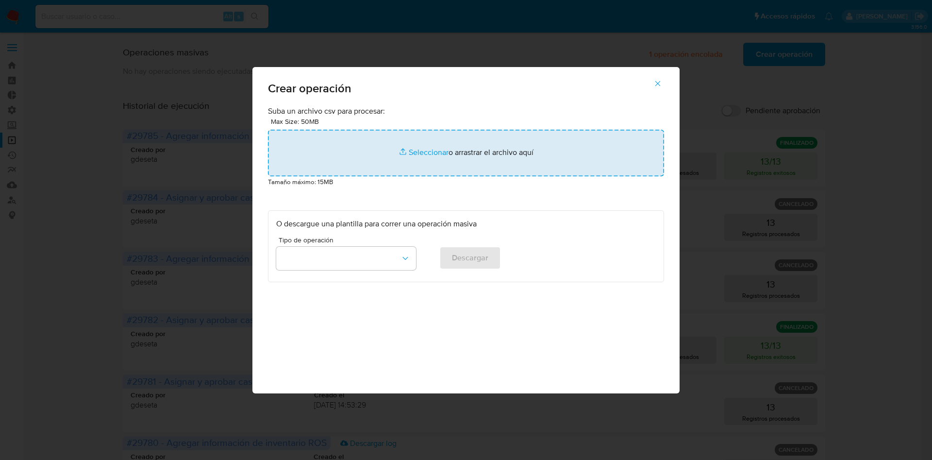
click at [436, 157] on input "file" at bounding box center [466, 153] width 396 height 47
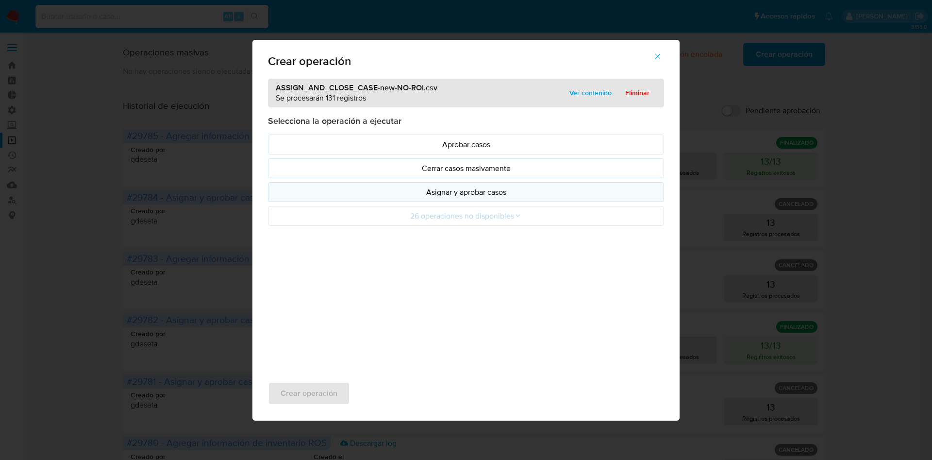
drag, startPoint x: 436, startPoint y: 157, endPoint x: 504, endPoint y: 193, distance: 76.4
click at [504, 193] on p "Asignar y aprobar casos" at bounding box center [466, 191] width 380 height 11
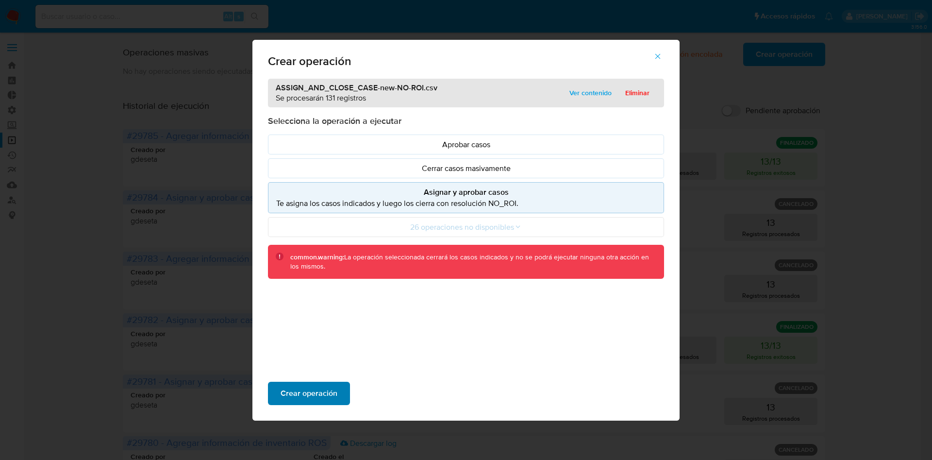
click at [326, 388] on span "Crear operación" at bounding box center [309, 393] width 57 height 21
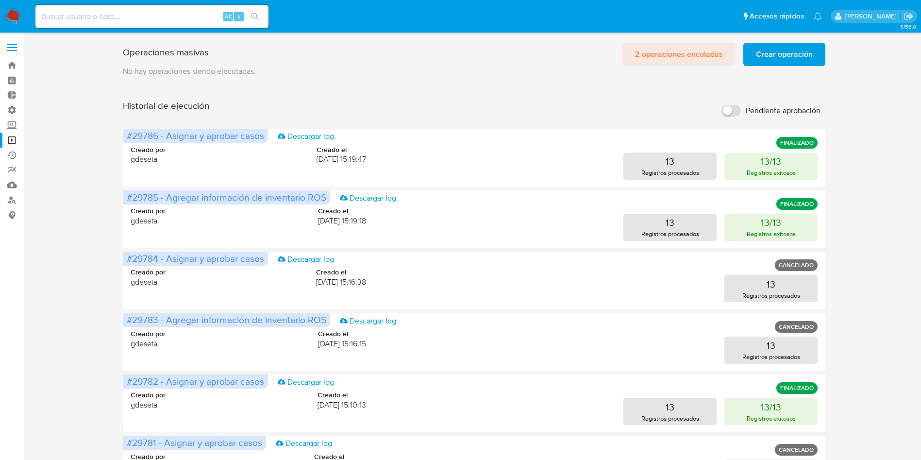
click at [651, 54] on span "2 operaciones encoladas" at bounding box center [679, 54] width 88 height 21
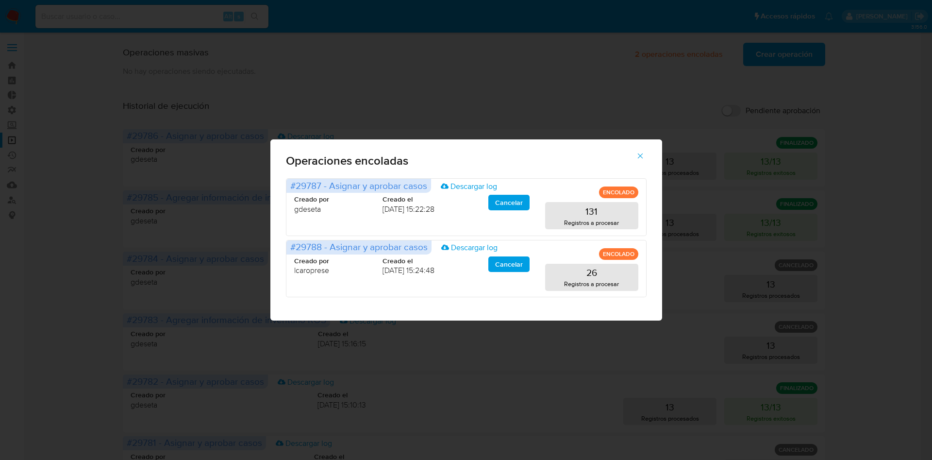
click at [630, 52] on div "Operaciones encoladas #29787 - Asignar y aprobar casos Descargar log ENCOLADO C…" at bounding box center [466, 230] width 932 height 460
click at [640, 156] on icon "button" at bounding box center [640, 155] width 9 height 9
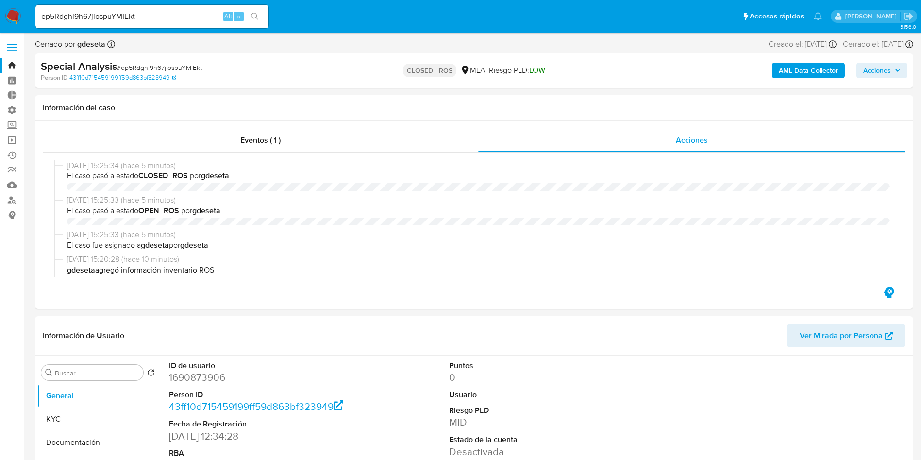
select select "10"
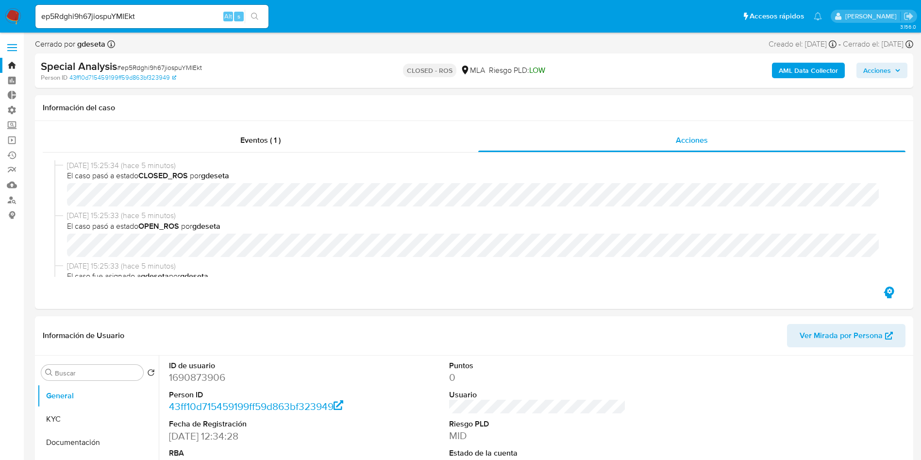
click at [145, 17] on input "ep5Rdghi9h67jiospuYMIEkt" at bounding box center [151, 16] width 233 height 13
paste input "UkQBOrva7IsulXmvL0706Afs"
type input "UkQBOrva7IsulXmvL0706Afs"
click at [258, 16] on icon "search-icon" at bounding box center [255, 17] width 8 height 8
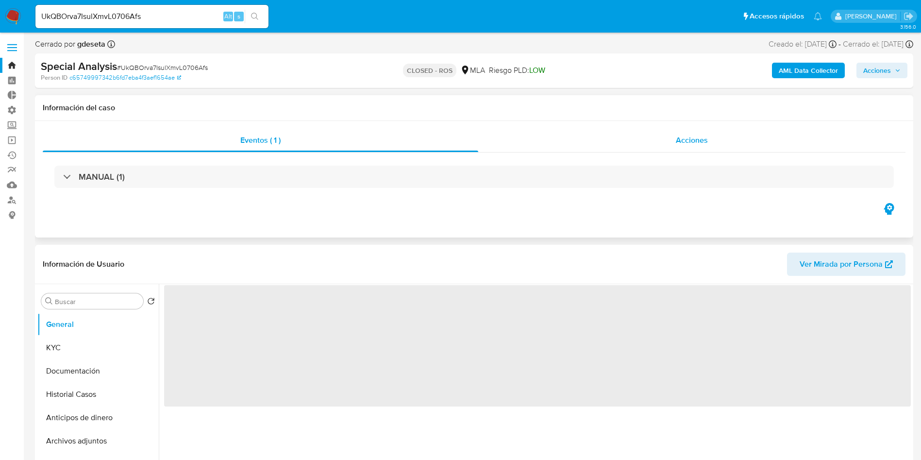
click at [660, 149] on div "Acciones" at bounding box center [691, 140] width 427 height 23
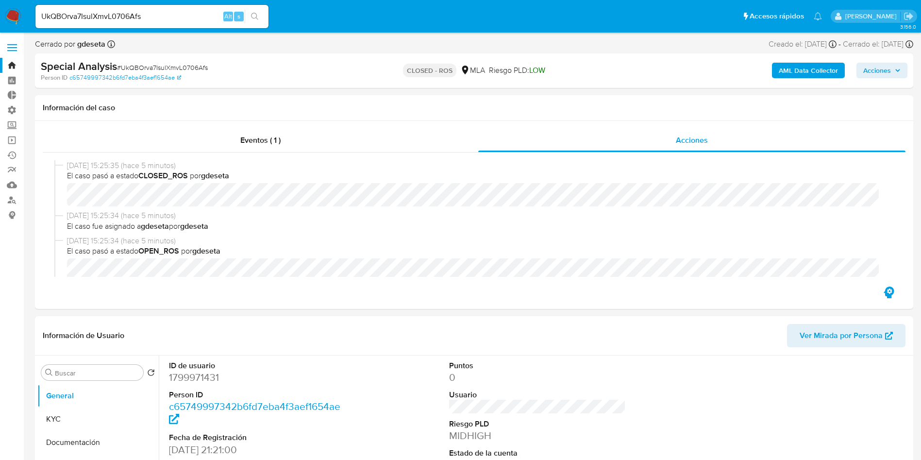
select select "10"
click at [129, 17] on input "UkQBOrva7IsulXmvL0706Afs" at bounding box center [151, 16] width 233 height 13
paste input "hKon6Pu80CeFyhygfRuZDqjf"
type input "hKon6Pu80CeFyhygfRuZDqjf"
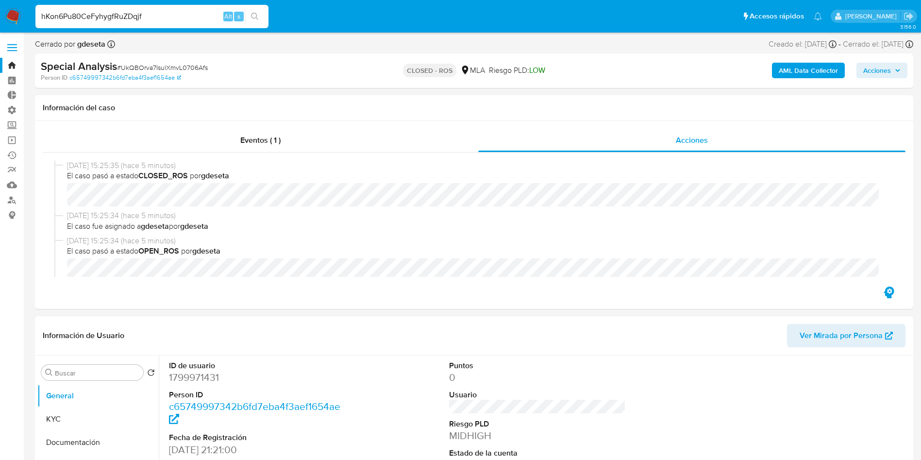
click at [256, 21] on button "search-icon" at bounding box center [255, 17] width 20 height 14
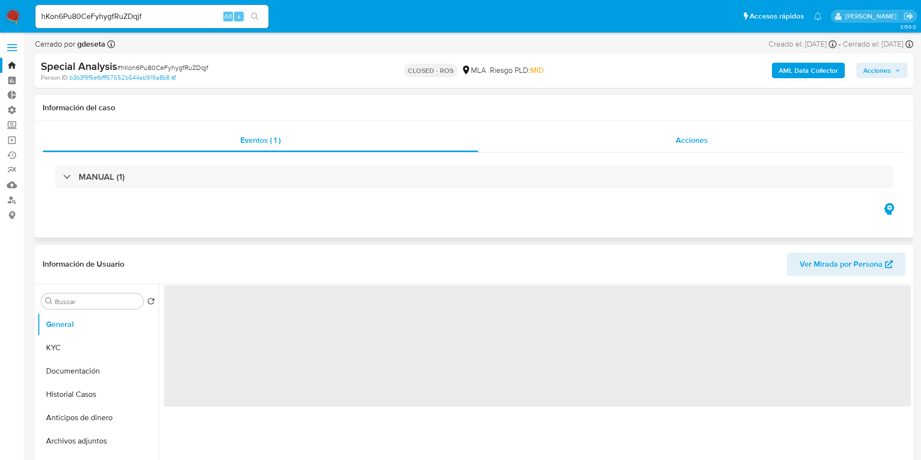
click at [692, 138] on span "Acciones" at bounding box center [692, 139] width 32 height 11
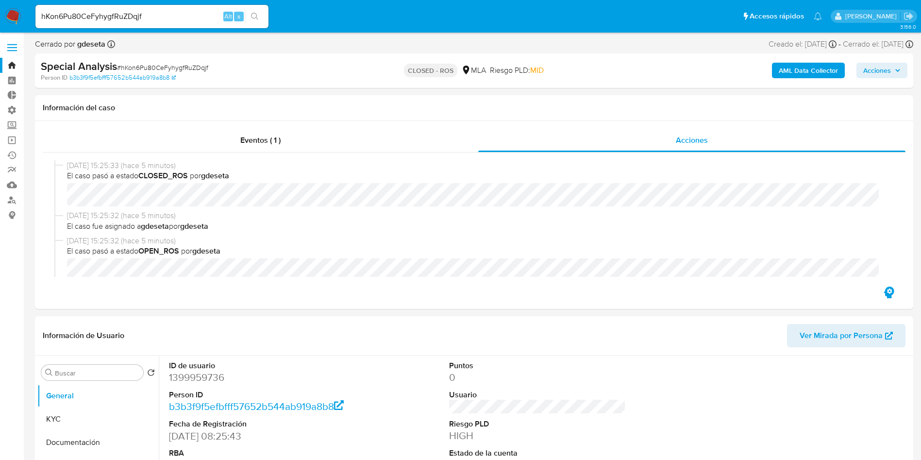
select select "10"
click at [155, 26] on div "hKon6Pu80CeFyhygfRuZDqjf Alt s" at bounding box center [151, 16] width 233 height 23
click at [155, 18] on input "hKon6Pu80CeFyhygfRuZDqjf" at bounding box center [151, 16] width 233 height 13
paste input "XyrKK73XN0KUMOaYLKcDxIul"
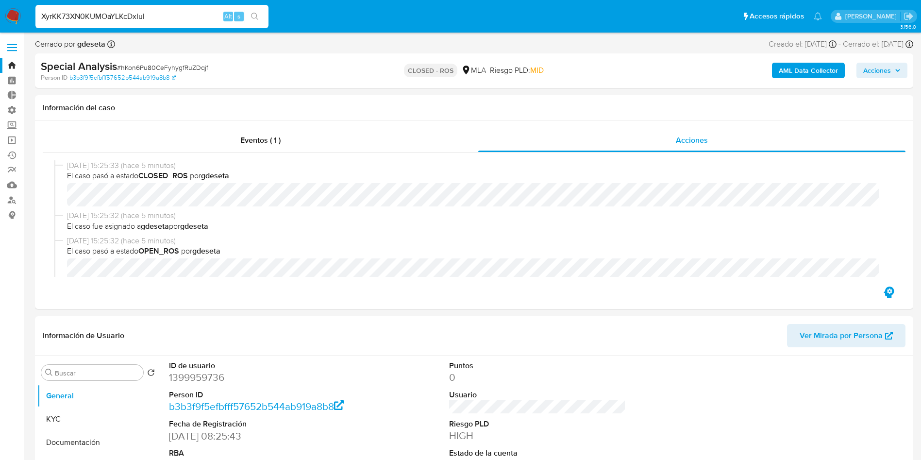
type input "XyrKK73XN0KUMOaYLKcDxIul"
click at [254, 15] on icon "search-icon" at bounding box center [255, 17] width 8 height 8
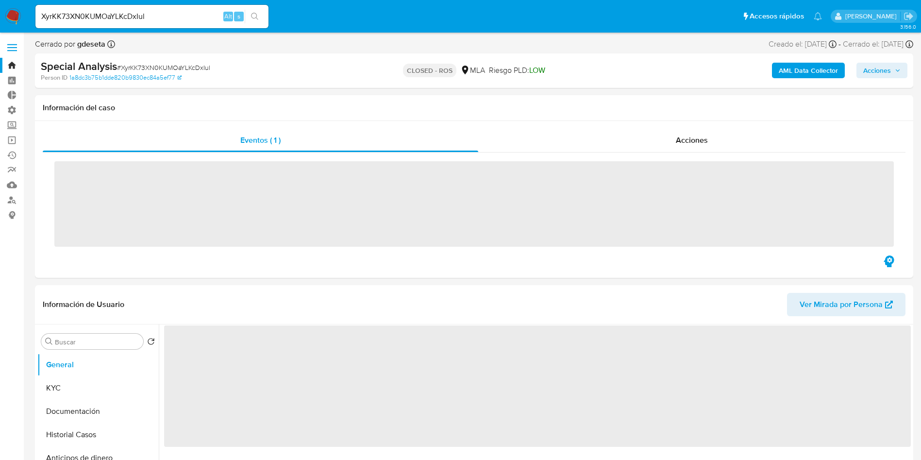
click at [685, 133] on div "Acciones" at bounding box center [691, 140] width 427 height 23
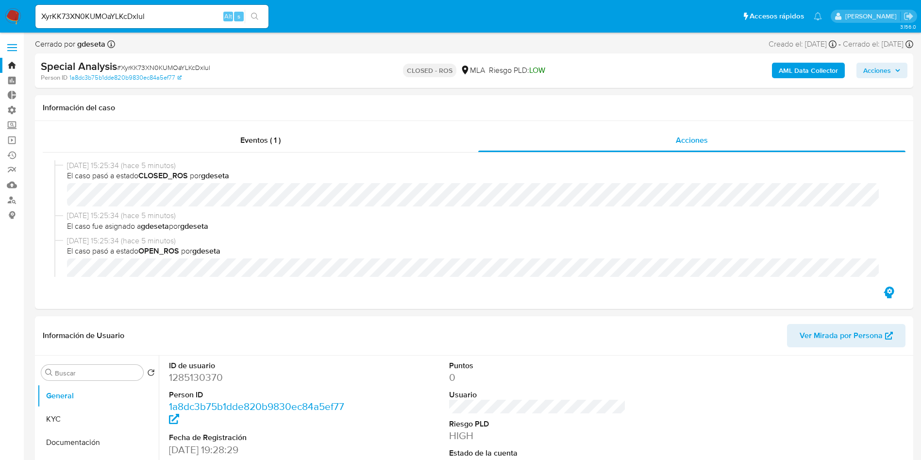
select select "10"
click at [117, 17] on input "XyrKK73XN0KUMOaYLKcDxIul" at bounding box center [151, 16] width 233 height 13
paste input "OghfkbzVeJWvHxsUTnSJVBcW"
type input "OghfkbzVeJWvHxsUTnSJVBcW"
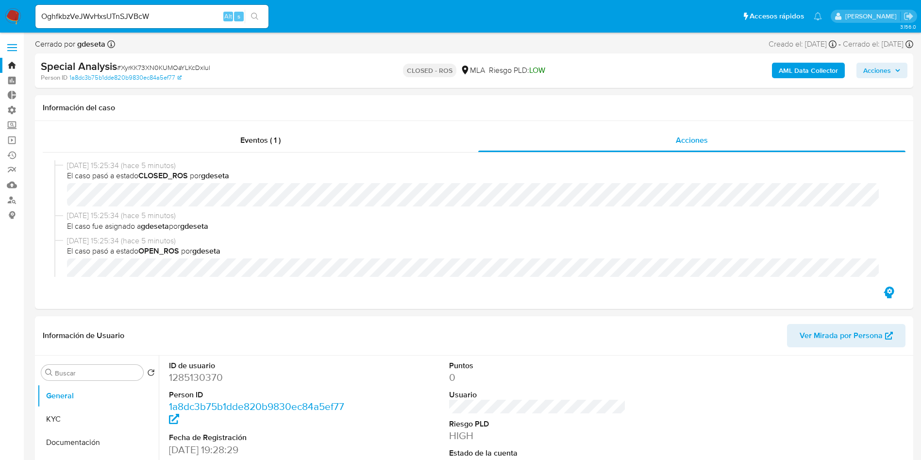
click at [258, 14] on icon "search-icon" at bounding box center [255, 17] width 8 height 8
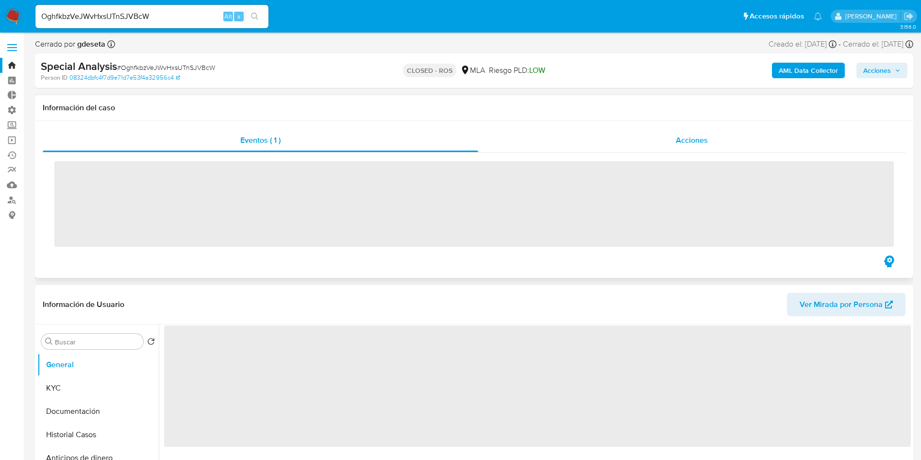
click at [666, 145] on div "Acciones" at bounding box center [691, 140] width 427 height 23
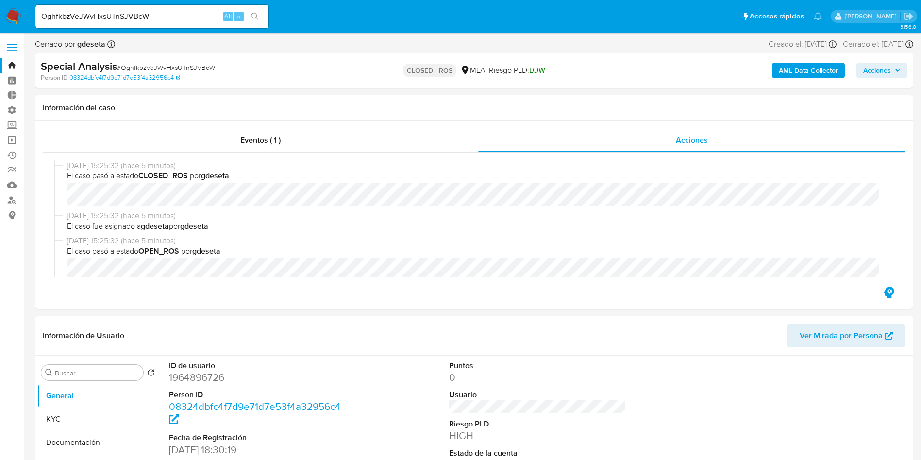
select select "10"
click at [166, 21] on input "OghfkbzVeJWvHxsUTnSJVBcW" at bounding box center [151, 16] width 233 height 13
paste input "kJfMsN9OfNSwj1w9AQ2iiXtG"
type input "kJfMsN9OfNSwj1w9AQ2iiXtG"
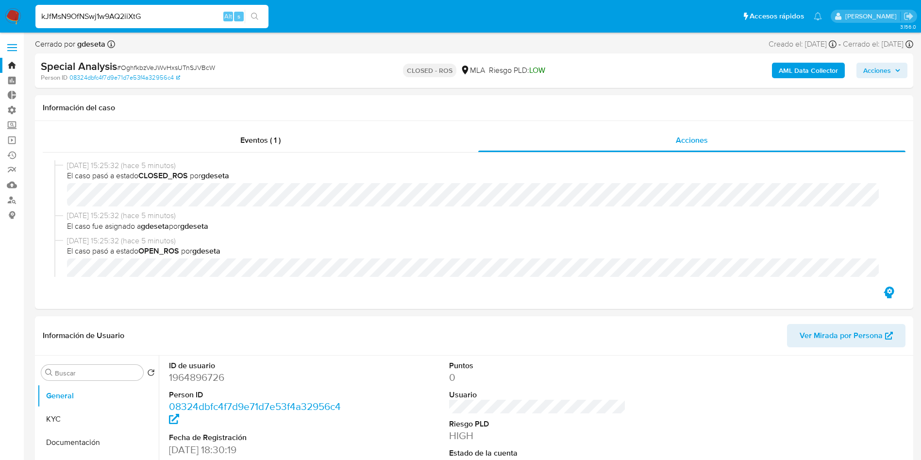
click at [262, 18] on button "search-icon" at bounding box center [255, 17] width 20 height 14
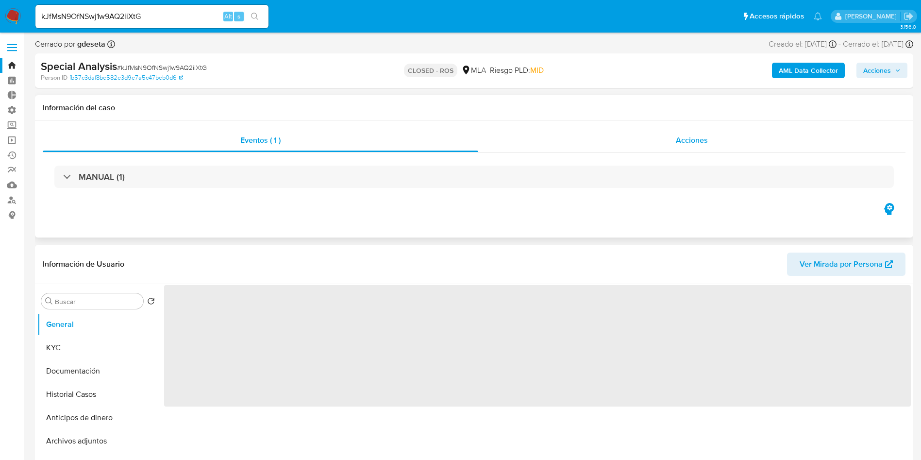
click at [703, 145] on span "Acciones" at bounding box center [692, 139] width 32 height 11
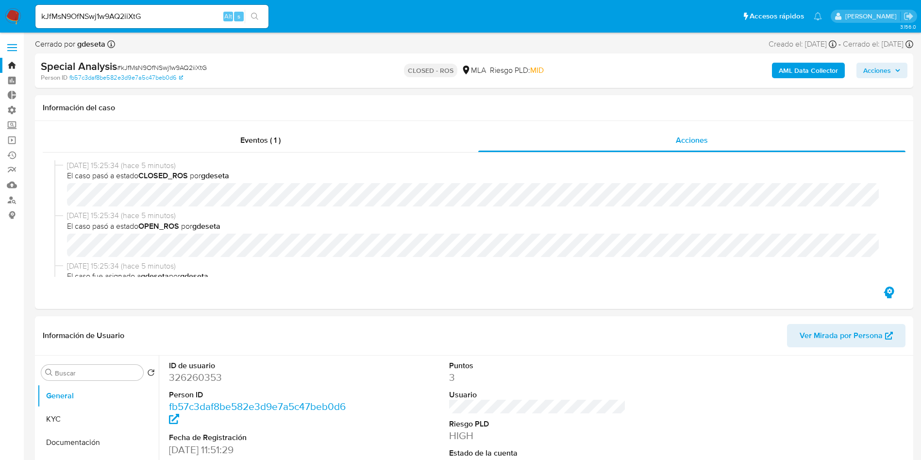
select select "10"
click at [153, 19] on input "kJfMsN9OfNSwj1w9AQ2iiXtG" at bounding box center [151, 16] width 233 height 13
paste input "pLayMtWdZXFzYEe6s91Ho9cw"
type input "pLayMtWdZXFzYEe6s91Ho9cw"
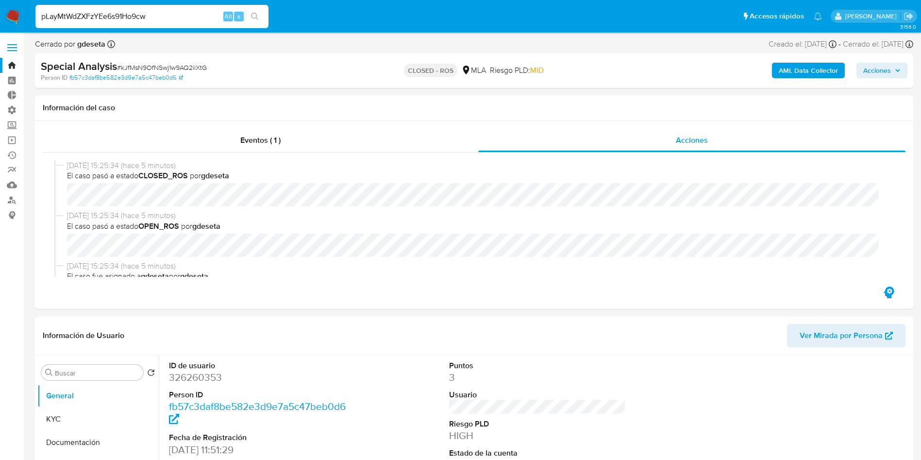
click at [255, 18] on icon "search-icon" at bounding box center [254, 16] width 7 height 7
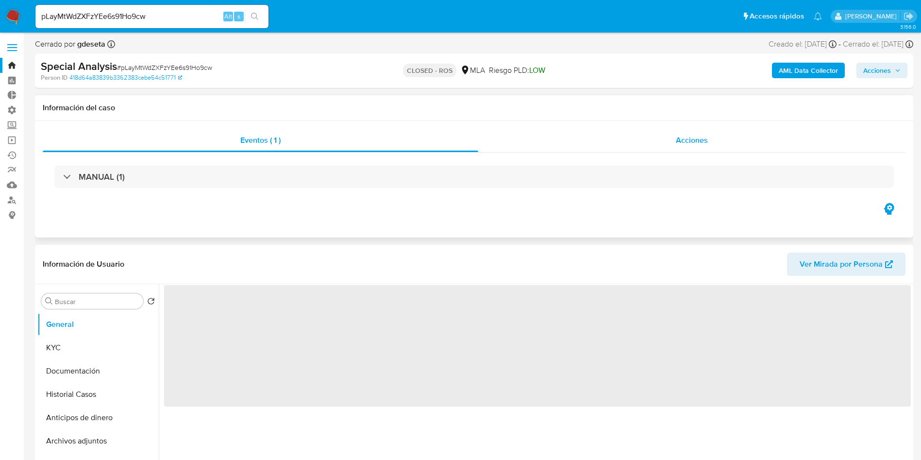
click at [692, 150] on div "Acciones" at bounding box center [691, 140] width 427 height 23
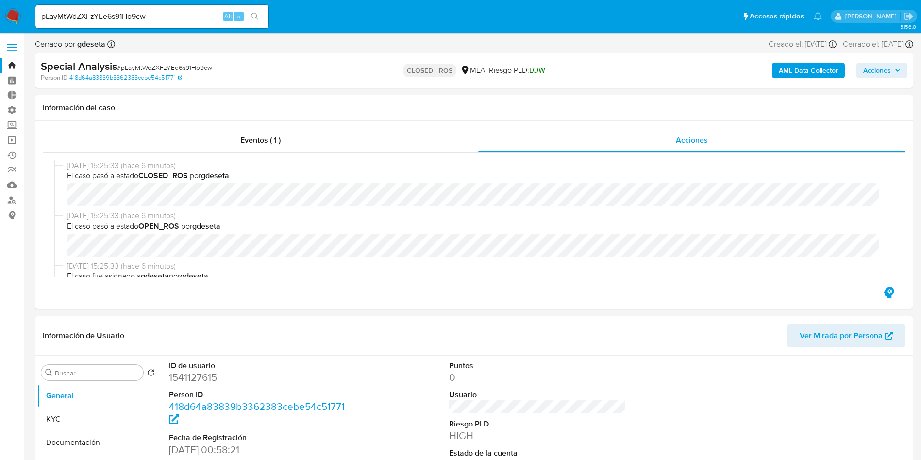
select select "10"
click at [114, 17] on input "pLayMtWdZXFzYEe6s91Ho9cw" at bounding box center [151, 16] width 233 height 13
click at [138, 20] on input "pLayMtWdZXFzYEe6s91Ho9cw" at bounding box center [151, 16] width 233 height 13
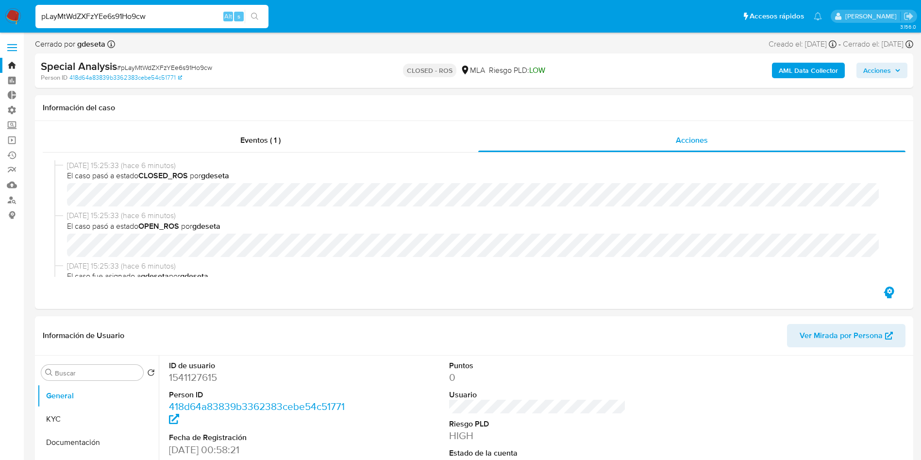
paste input "FlDc2IRDtIydBRbhVsMTtzyo"
type input "FlDc2IRDtIydBRbhVsMTtzyo"
click at [258, 13] on icon "search-icon" at bounding box center [255, 17] width 8 height 8
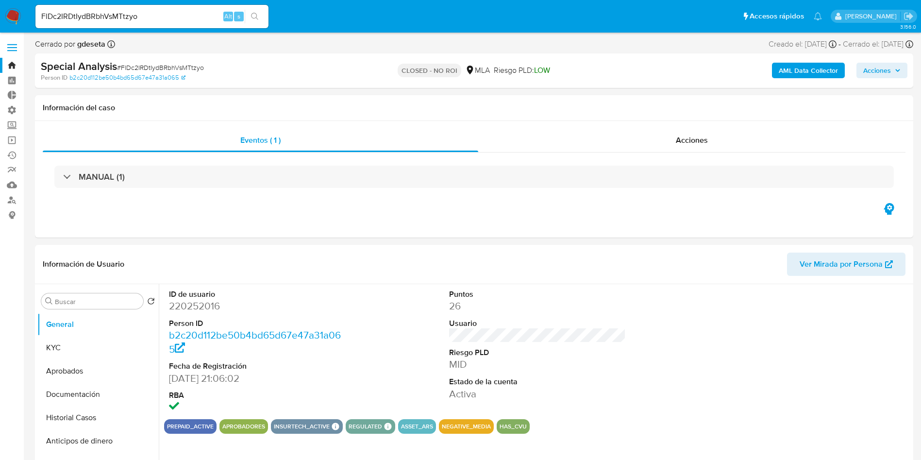
select select "10"
click at [128, 20] on input "FlDc2IRDtIydBRbhVsMTtzyo" at bounding box center [151, 16] width 233 height 13
paste input "urXfR59xcwWKgIbuOvNHmAx9"
type input "urXfR59xcwWKgIbuOvNHmAx9"
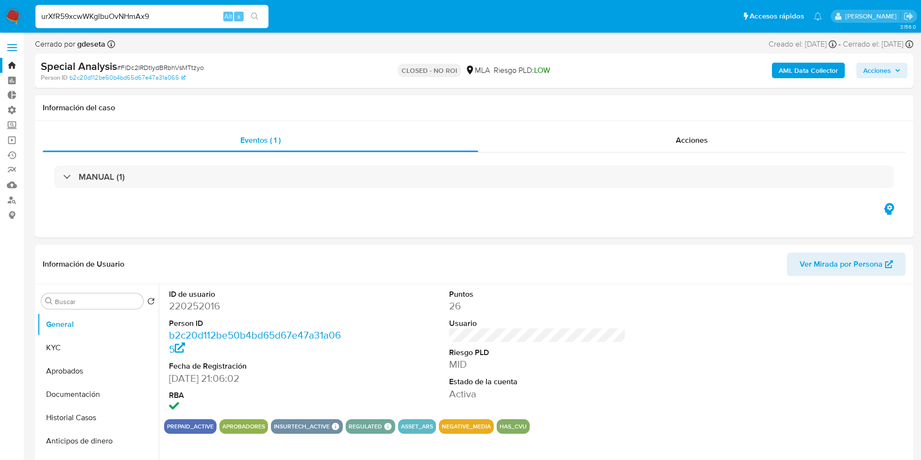
click at [260, 17] on button "search-icon" at bounding box center [255, 17] width 20 height 14
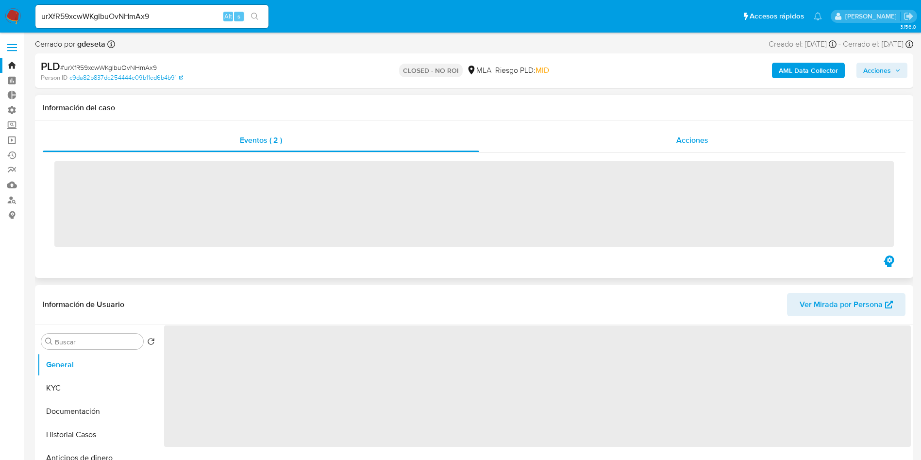
drag, startPoint x: 691, startPoint y: 146, endPoint x: 682, endPoint y: 132, distance: 16.2
click at [690, 145] on div "Acciones" at bounding box center [692, 140] width 426 height 23
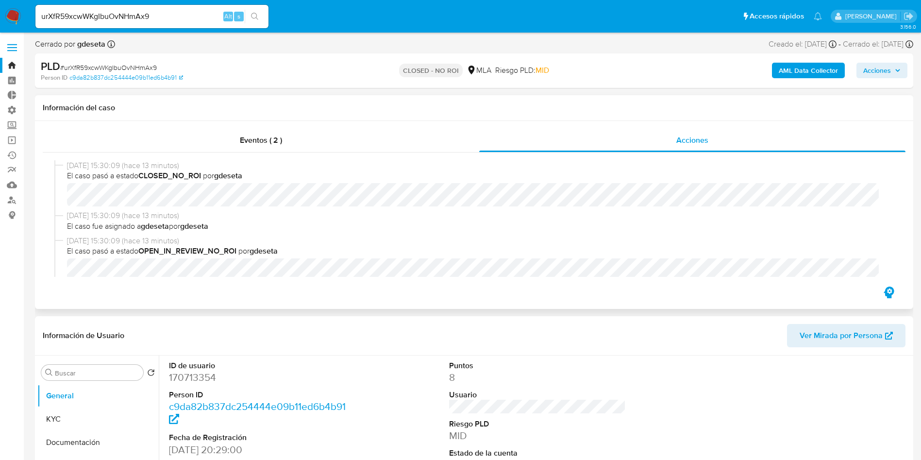
select select "10"
click at [167, 20] on input "urXfR59xcwWKgIbuOvNHmAx9" at bounding box center [151, 16] width 233 height 13
paste input "A41c5Mp8XFPYhSzNj2epuBoJ"
type input "A41c5Mp8XFPYhSzNj2epuBoJ"
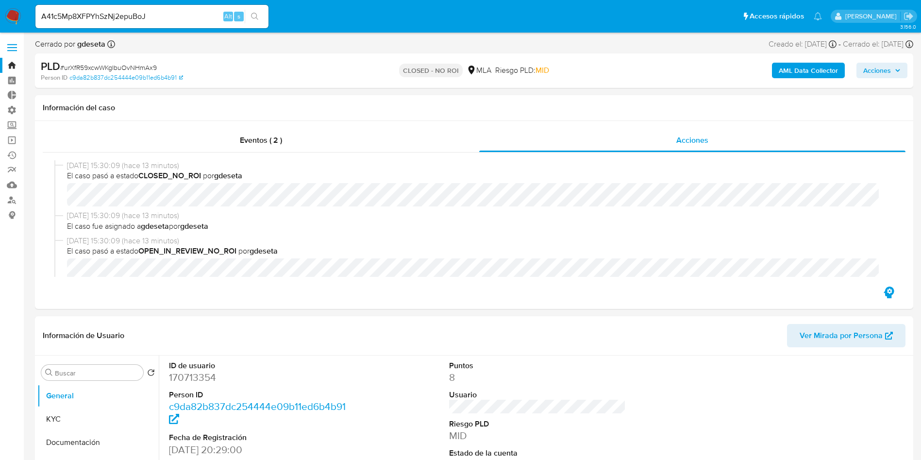
click at [255, 22] on button "search-icon" at bounding box center [255, 17] width 20 height 14
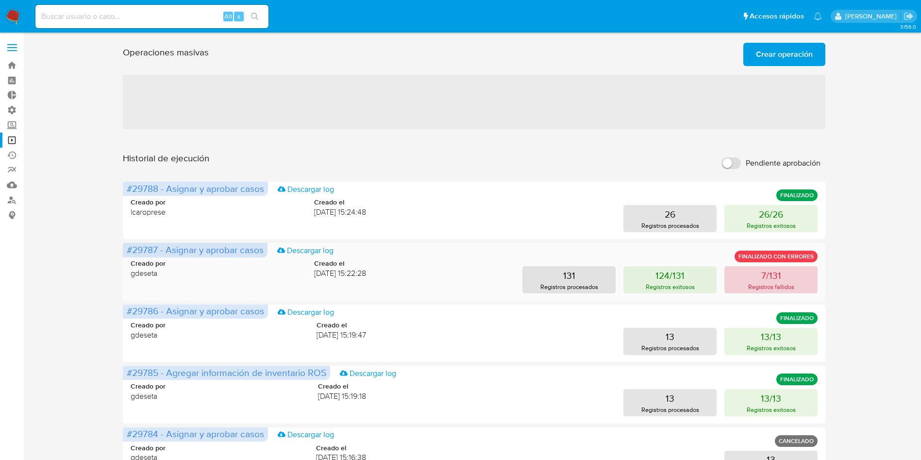
click at [766, 287] on p "Registros fallidos" at bounding box center [771, 286] width 46 height 9
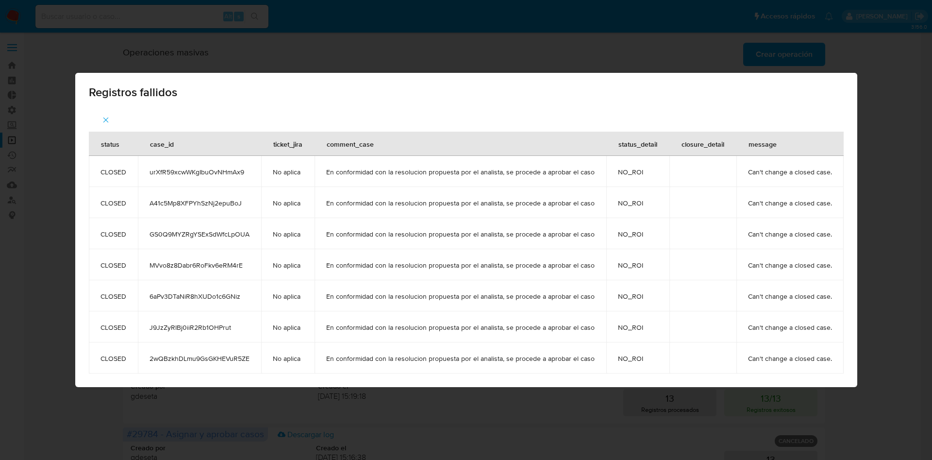
click at [216, 171] on span "urXfR59xcwWKgIbuOvNHmAx9" at bounding box center [200, 171] width 100 height 9
copy span "urXfR59xcwWKgIbuOvNHmAx9"
click at [200, 202] on span "A41c5Mp8XFPYhSzNj2epuBoJ" at bounding box center [200, 203] width 100 height 9
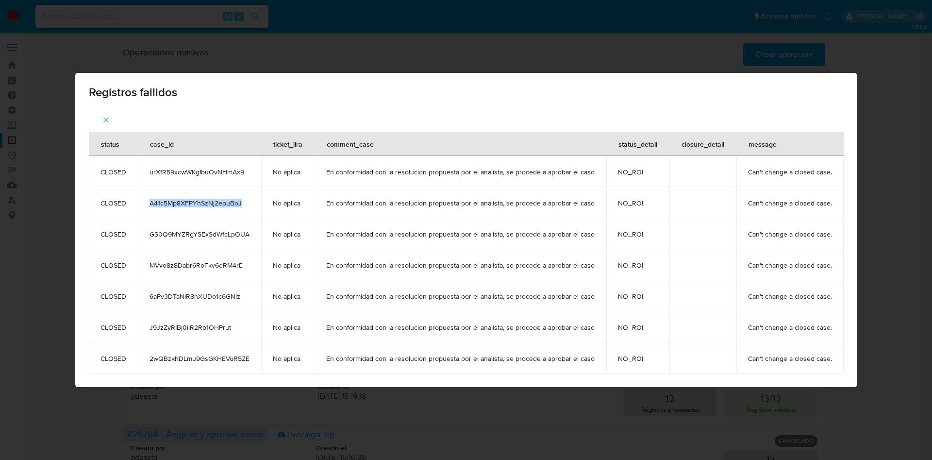
copy span "A41c5Mp8XFPYhSzNj2epuBoJ"
click at [220, 235] on span "GS0Q9MYZRgYSExSdWfcLpOUA" at bounding box center [200, 234] width 100 height 9
copy span "GS0Q9MYZRgYSExSdWfcLpOUA"
click at [214, 265] on span "MVvo8z8Dabr6RoFkv6eRM4rE" at bounding box center [200, 265] width 100 height 9
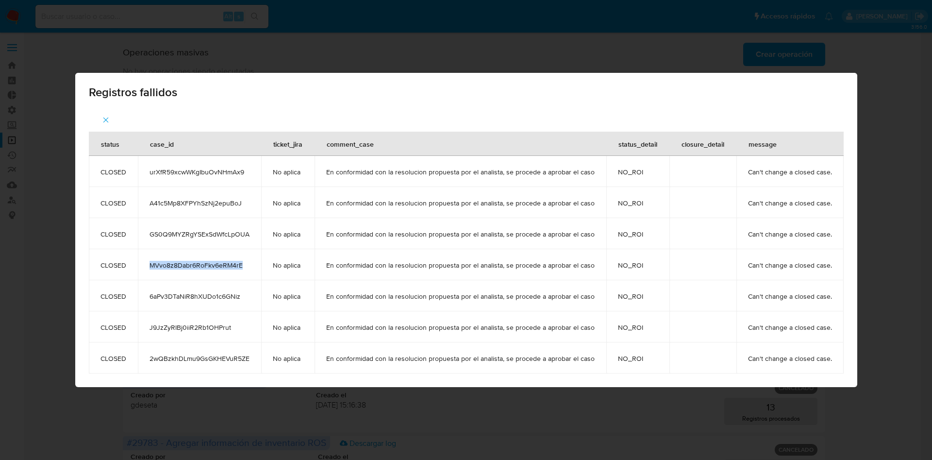
click at [214, 265] on span "MVvo8z8Dabr6RoFkv6eRM4rE" at bounding box center [200, 265] width 100 height 9
copy span "MVvo8z8Dabr6RoFkv6eRM4rE"
click at [191, 295] on span "6aPv3DTaNiR8hXUDo1c6GNiz" at bounding box center [200, 296] width 100 height 9
copy span "6aPv3DTaNiR8hXUDo1c6GNiz"
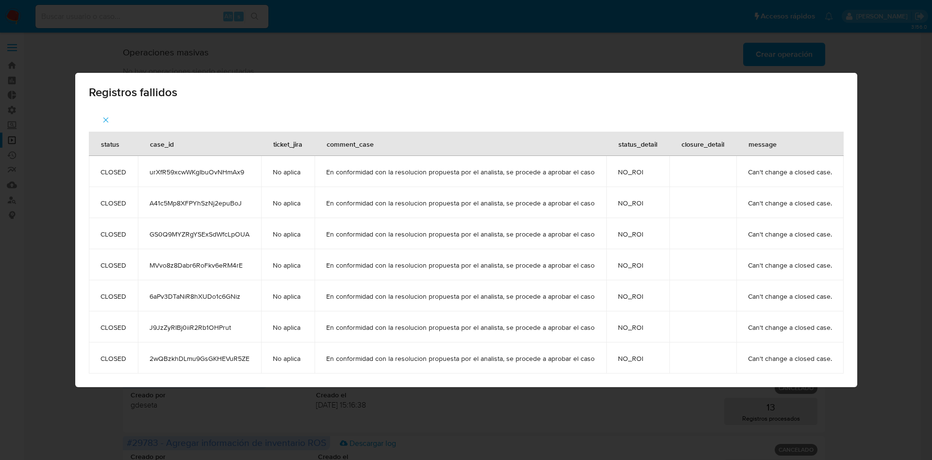
click at [207, 327] on span "J9JzZyRIBj0iiR2Rb1OHPrut" at bounding box center [200, 327] width 100 height 9
click at [204, 327] on span "J9JzZyRIBj0iiR2Rb1OHPrut" at bounding box center [200, 327] width 100 height 9
copy span "J9JzZyRIBj0iiR2Rb1OHPrut"
click at [204, 364] on td "2wQBzkhDLmu9GsGKHEVuR5ZE" at bounding box center [199, 357] width 123 height 31
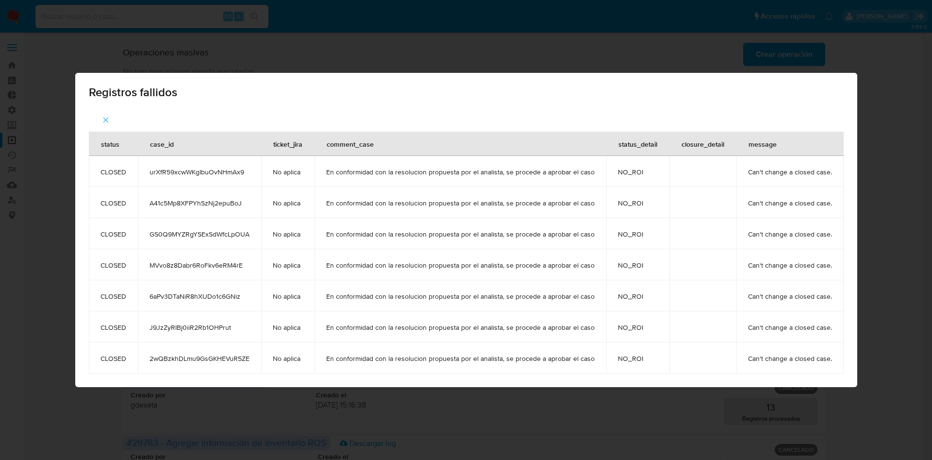
click at [201, 362] on span "2wQBzkhDLmu9GsGKHEVuR5ZE" at bounding box center [200, 358] width 100 height 9
copy span "2wQBzkhDLmu9GsGKHEVuR5ZE"
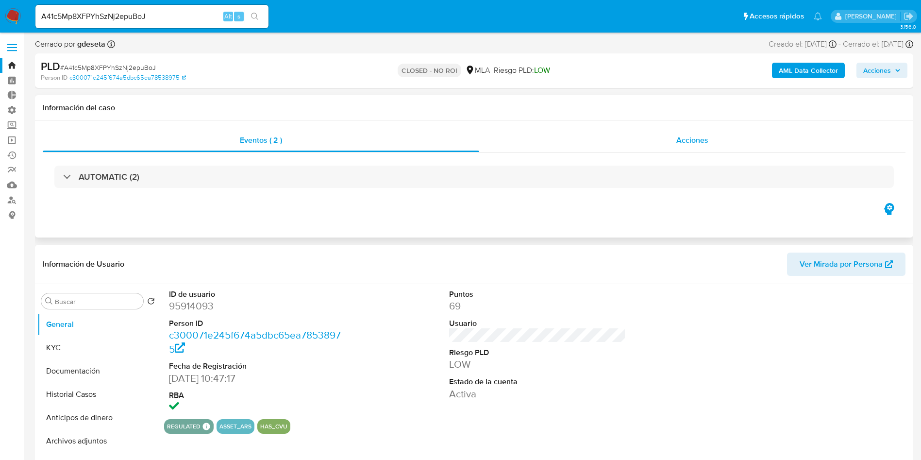
click at [687, 143] on span "Acciones" at bounding box center [692, 139] width 32 height 11
select select "10"
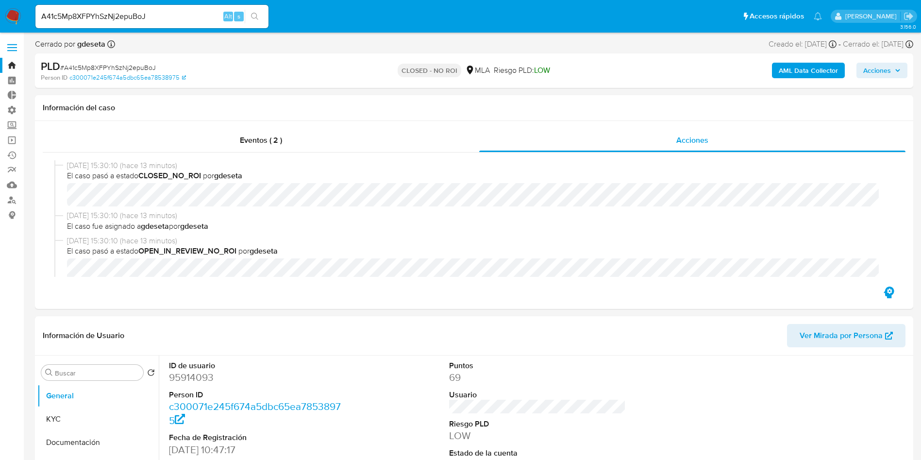
click at [123, 15] on input "A41c5Mp8XFPYhSzNj2epuBoJ" at bounding box center [151, 16] width 233 height 13
paste input "GS0Q9MYZRgYSExSdWfcLpOUA"
type input "GS0Q9MYZRgYSExSdWfcLpOUA"
click at [256, 20] on icon "search-icon" at bounding box center [255, 17] width 8 height 8
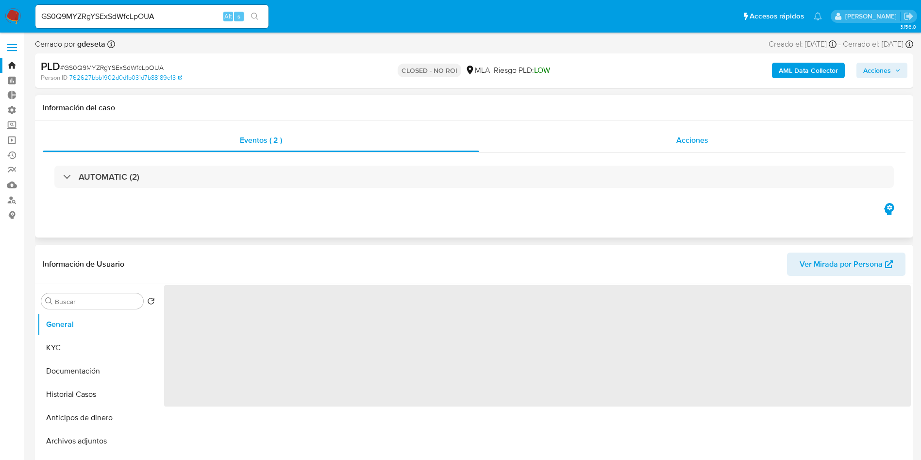
click at [708, 147] on div "Acciones" at bounding box center [692, 140] width 426 height 23
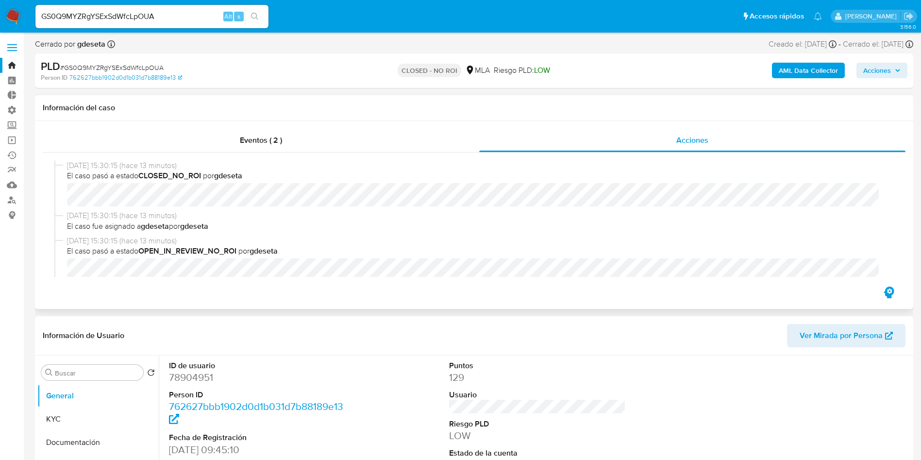
select select "10"
click at [128, 17] on input "GS0Q9MYZRgYSExSdWfcLpOUA" at bounding box center [151, 16] width 233 height 13
paste input "MVvo8z8Dabr6RoFkv6eRM4rE"
type input "MVvo8z8Dabr6RoFkv6eRM4rE"
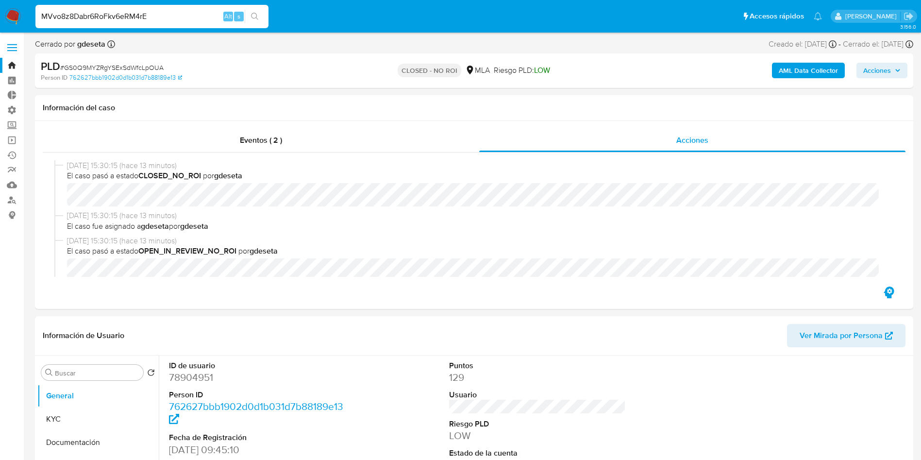
click at [259, 18] on icon "search-icon" at bounding box center [255, 17] width 8 height 8
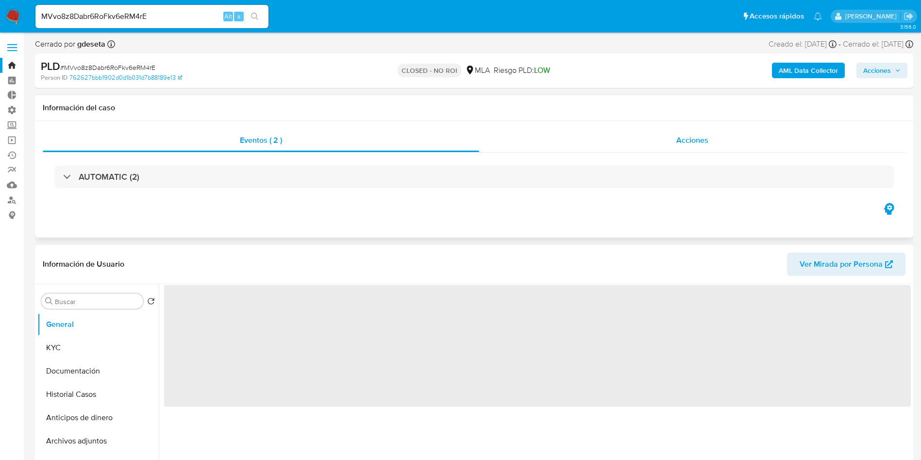
click at [707, 143] on span "Acciones" at bounding box center [692, 139] width 32 height 11
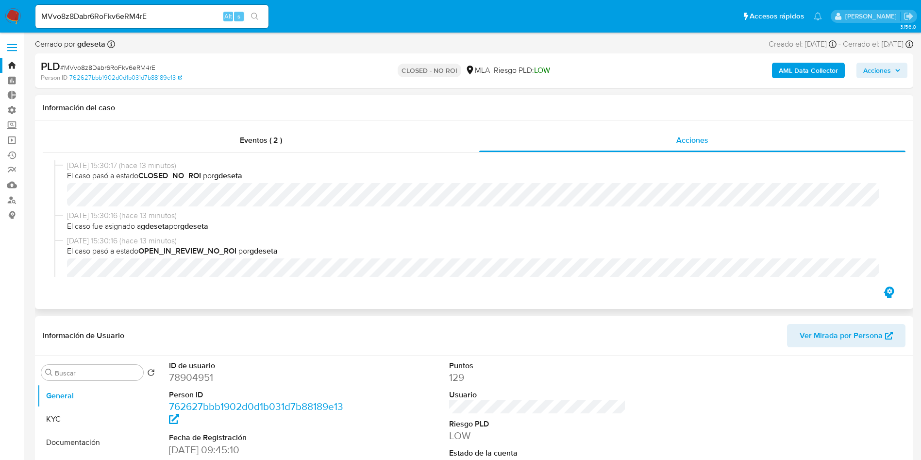
select select "10"
click at [160, 21] on input "MVvo8z8Dabr6RoFkv6eRM4rE" at bounding box center [151, 16] width 233 height 13
paste input "6aPv3DTaNiR8hXUDo1c6GNiz"
type input "6aPv3DTaNiR8hXUDo1c6GNiz"
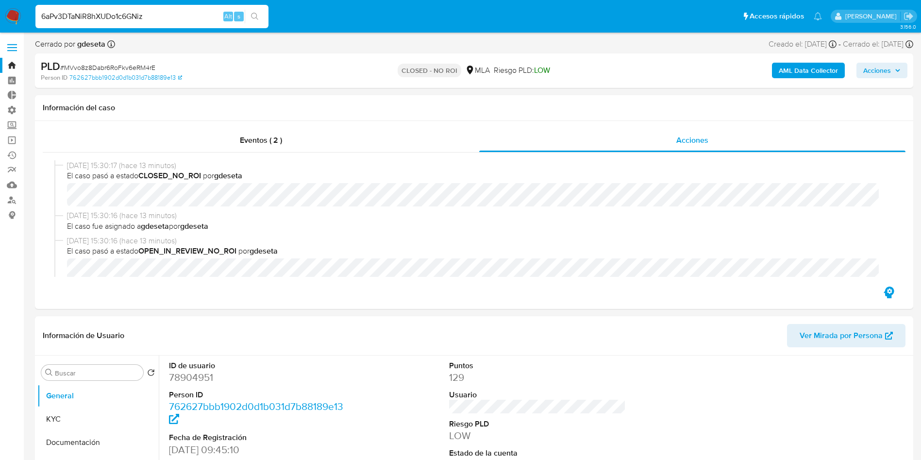
click at [270, 15] on li "6aPv3DTaNiR8hXUDo1c6GNiz Alt s" at bounding box center [152, 16] width 238 height 24
click at [255, 12] on button "search-icon" at bounding box center [255, 17] width 20 height 14
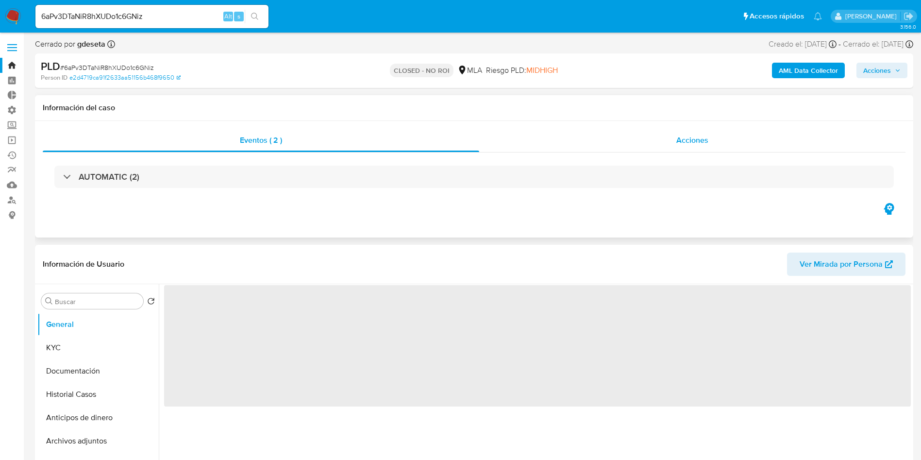
click at [690, 144] on span "Acciones" at bounding box center [692, 139] width 32 height 11
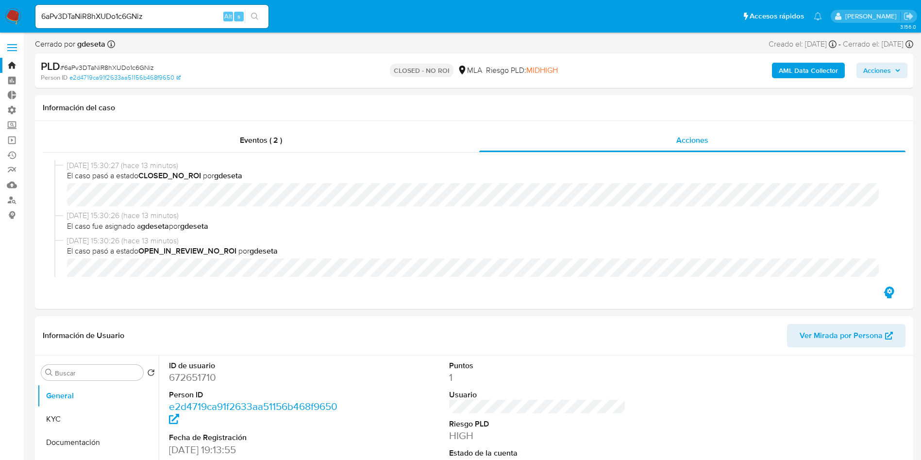
select select "10"
click at [128, 18] on input "6aPv3DTaNiR8hXUDo1c6GNiz" at bounding box center [151, 16] width 233 height 13
paste input "J9JzZyRIBj0iiR2Rb1OHPrut"
type input "J9JzZyRIBj0iiR2Rb1OHPrut"
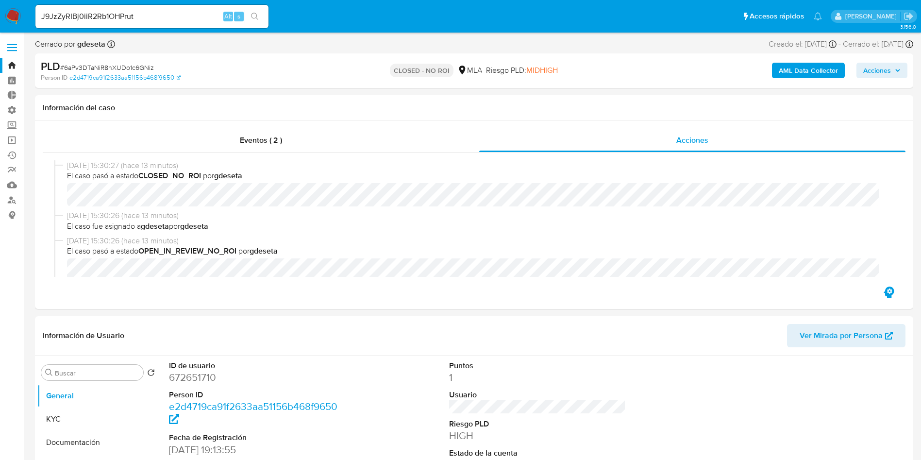
click at [260, 21] on button "search-icon" at bounding box center [255, 17] width 20 height 14
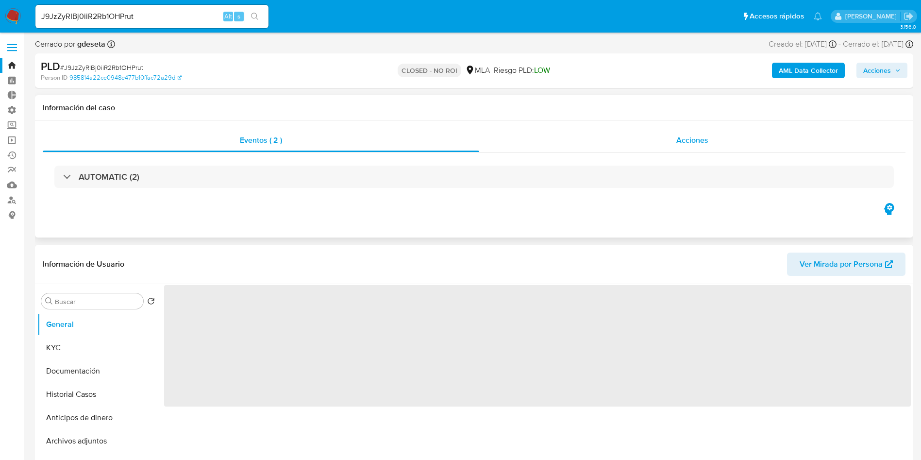
click at [677, 143] on span "Acciones" at bounding box center [692, 139] width 32 height 11
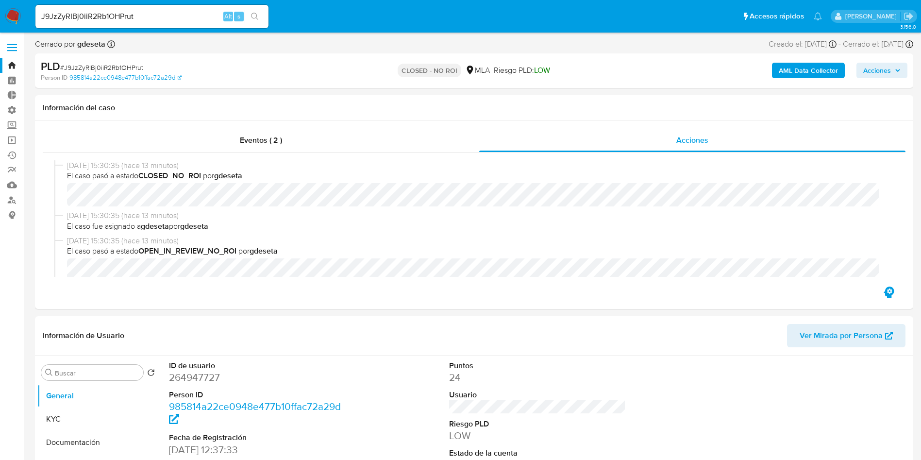
select select "10"
click at [142, 20] on input "J9JzZyRIBj0iiR2Rb1OHPrut" at bounding box center [151, 16] width 233 height 13
paste input "2wQBzkhDLmu9GsGKHEVuR5ZE"
type input "2wQBzkhDLmu9GsGKHEVuR5ZE"
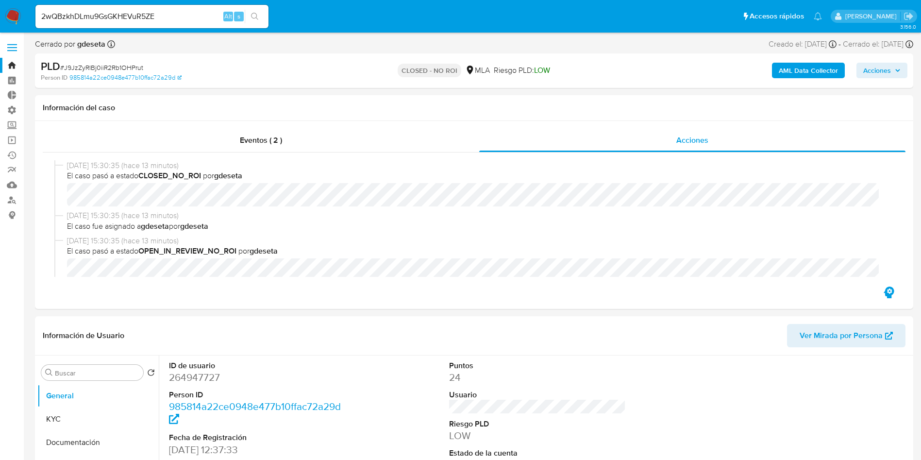
click at [255, 16] on icon "search-icon" at bounding box center [255, 17] width 8 height 8
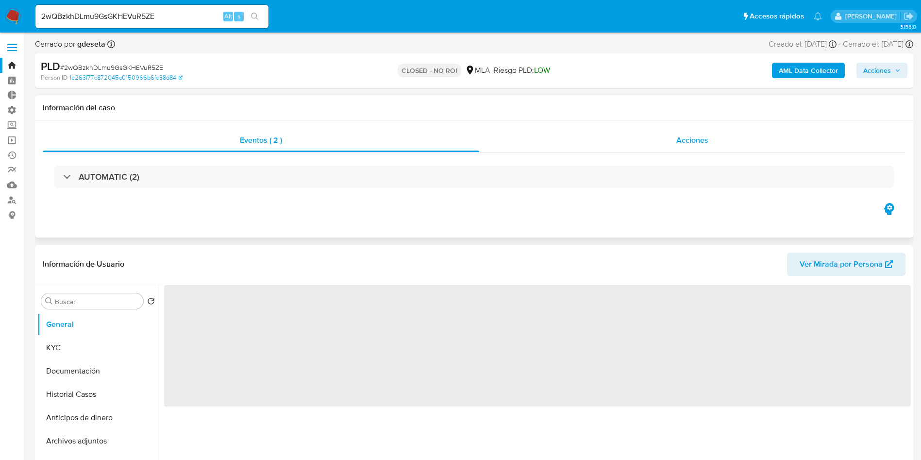
click at [697, 142] on span "Acciones" at bounding box center [692, 139] width 32 height 11
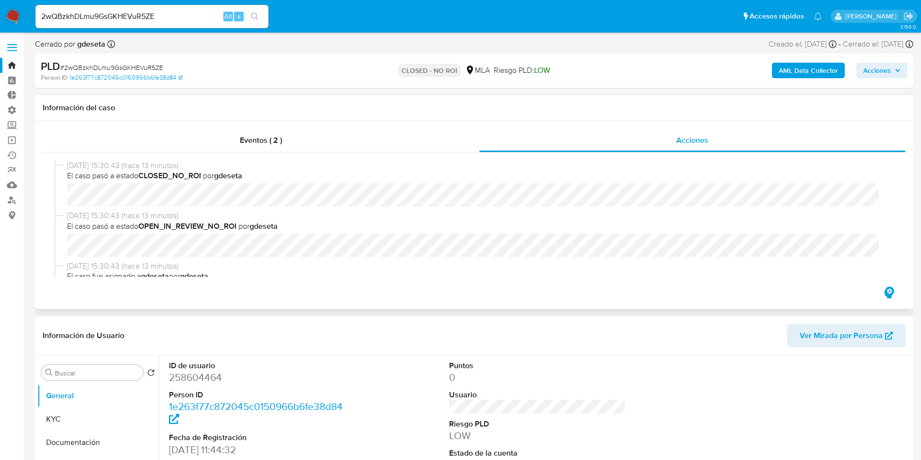
select select "10"
click at [131, 17] on input "2wQBzkhDLmu9GsGKHEVuR5ZE" at bounding box center [151, 16] width 233 height 13
paste input "FlDc2IRDtIydBRbhVsMTtzyo"
type input "FlDc2IRDtIydBRbhVsMTtzyo"
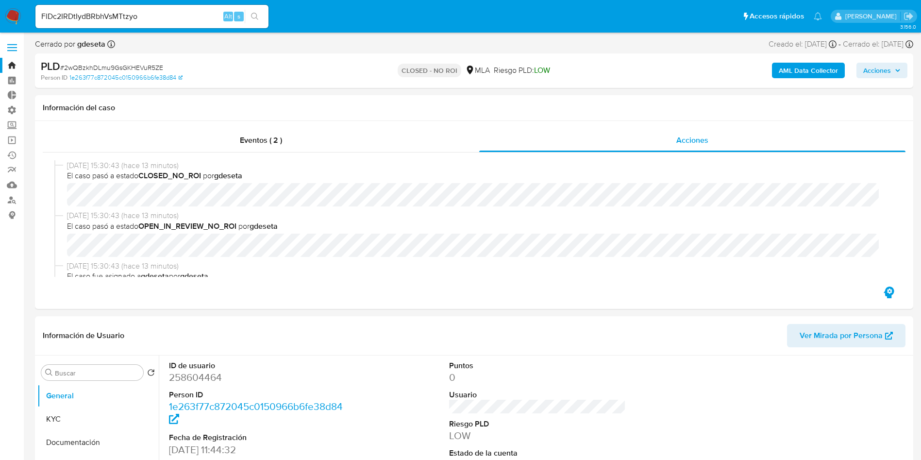
click at [259, 17] on icon "search-icon" at bounding box center [255, 17] width 8 height 8
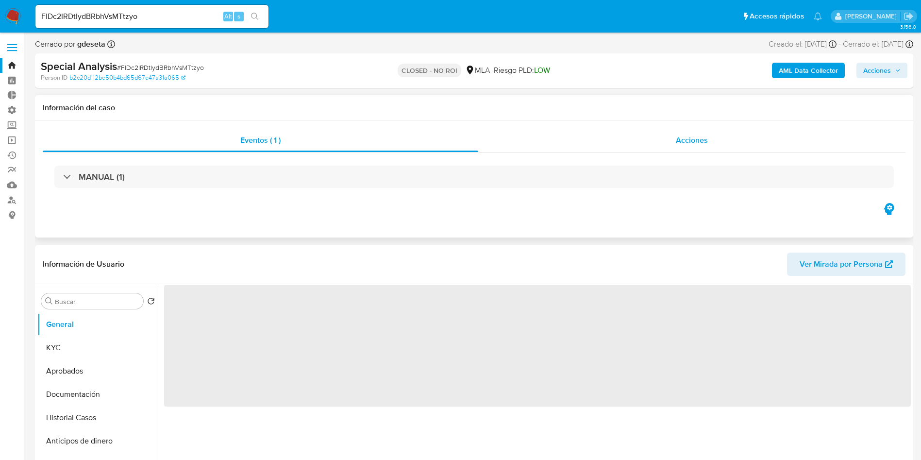
click at [686, 136] on span "Acciones" at bounding box center [692, 139] width 32 height 11
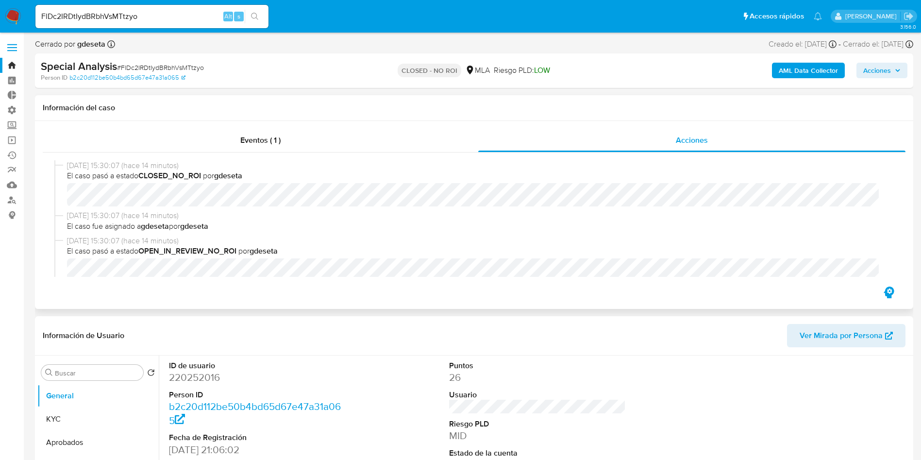
select select "10"
